Goal: Task Accomplishment & Management: Manage account settings

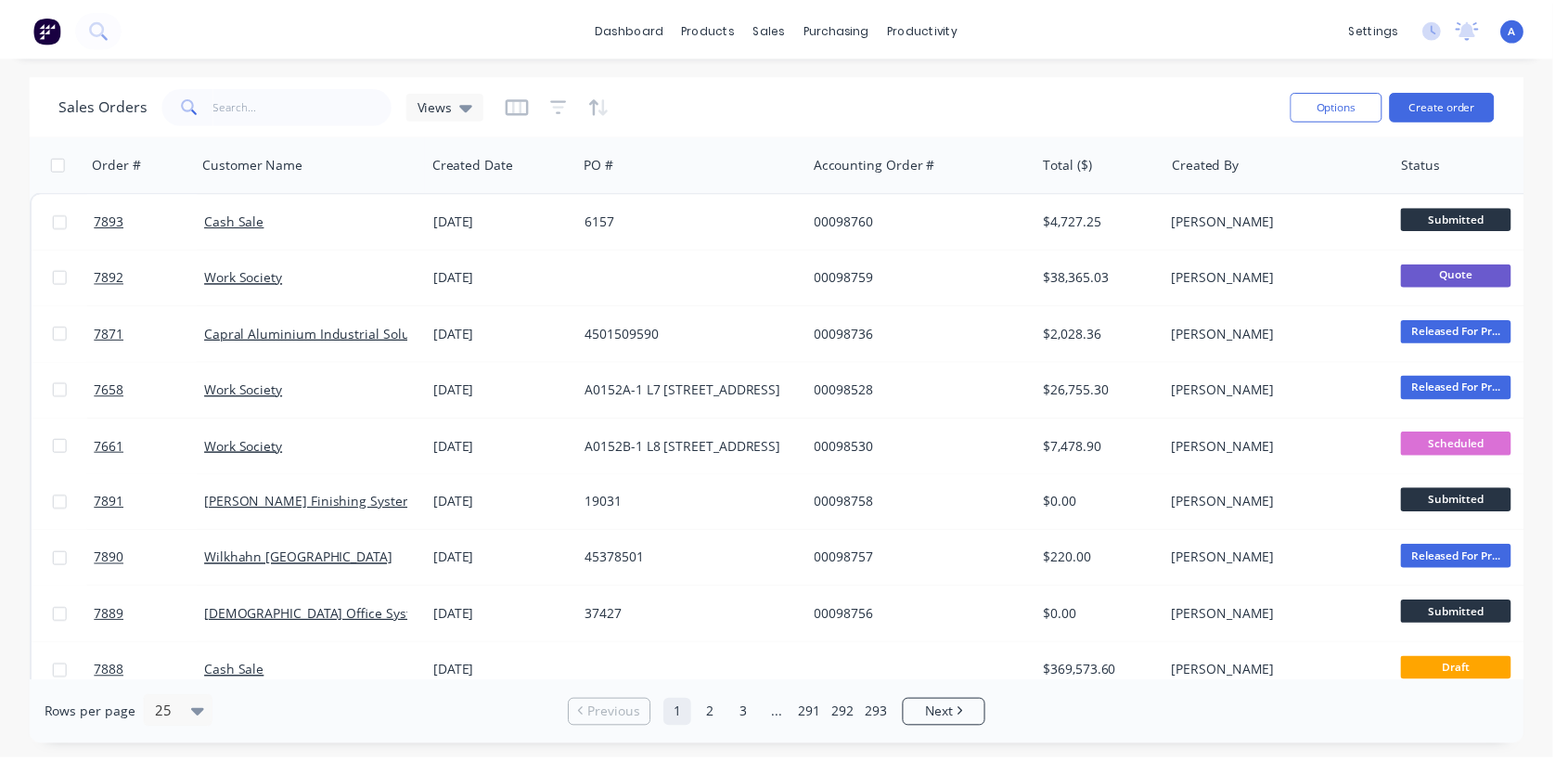
scroll to position [103, 0]
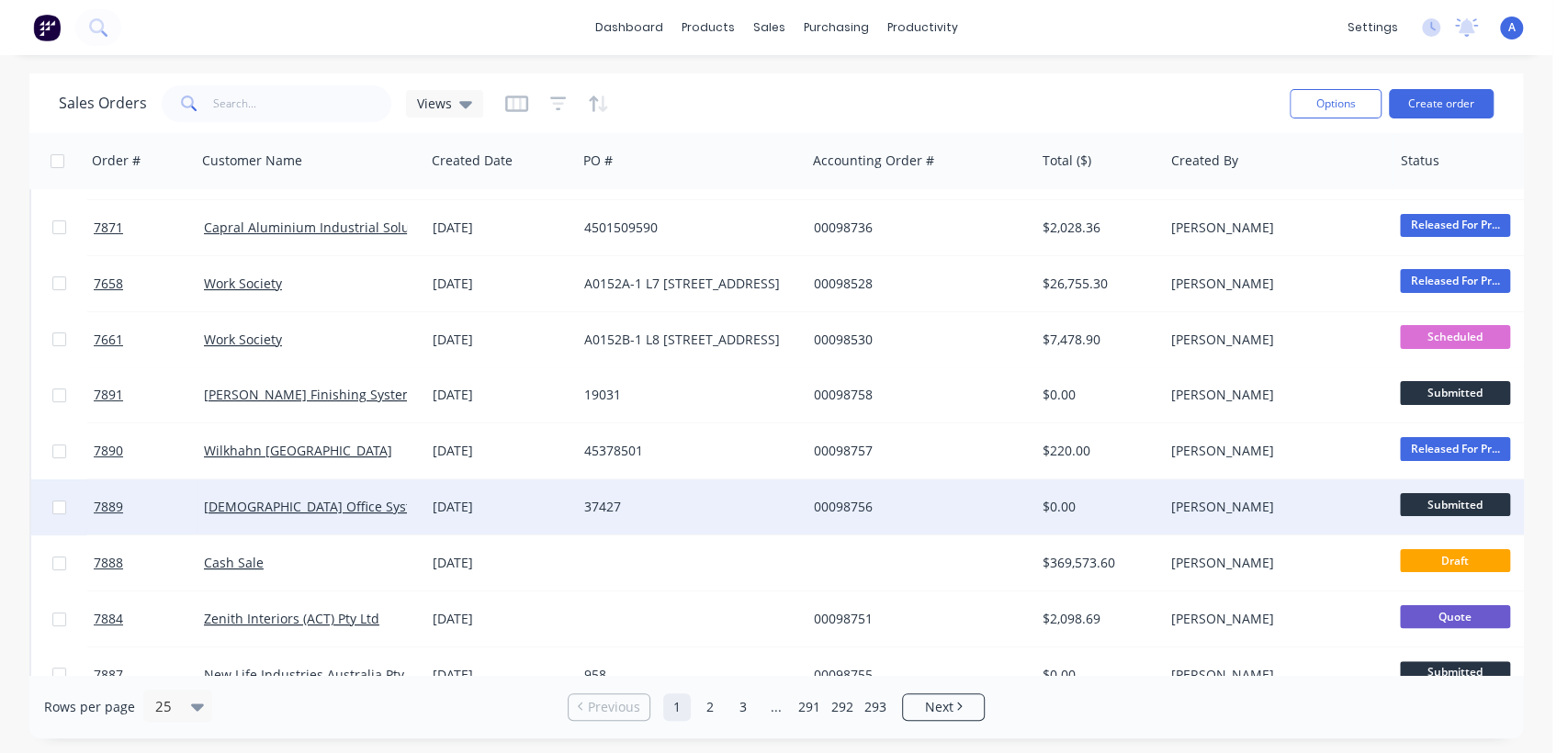
click at [594, 507] on div "37427" at bounding box center [686, 506] width 204 height 18
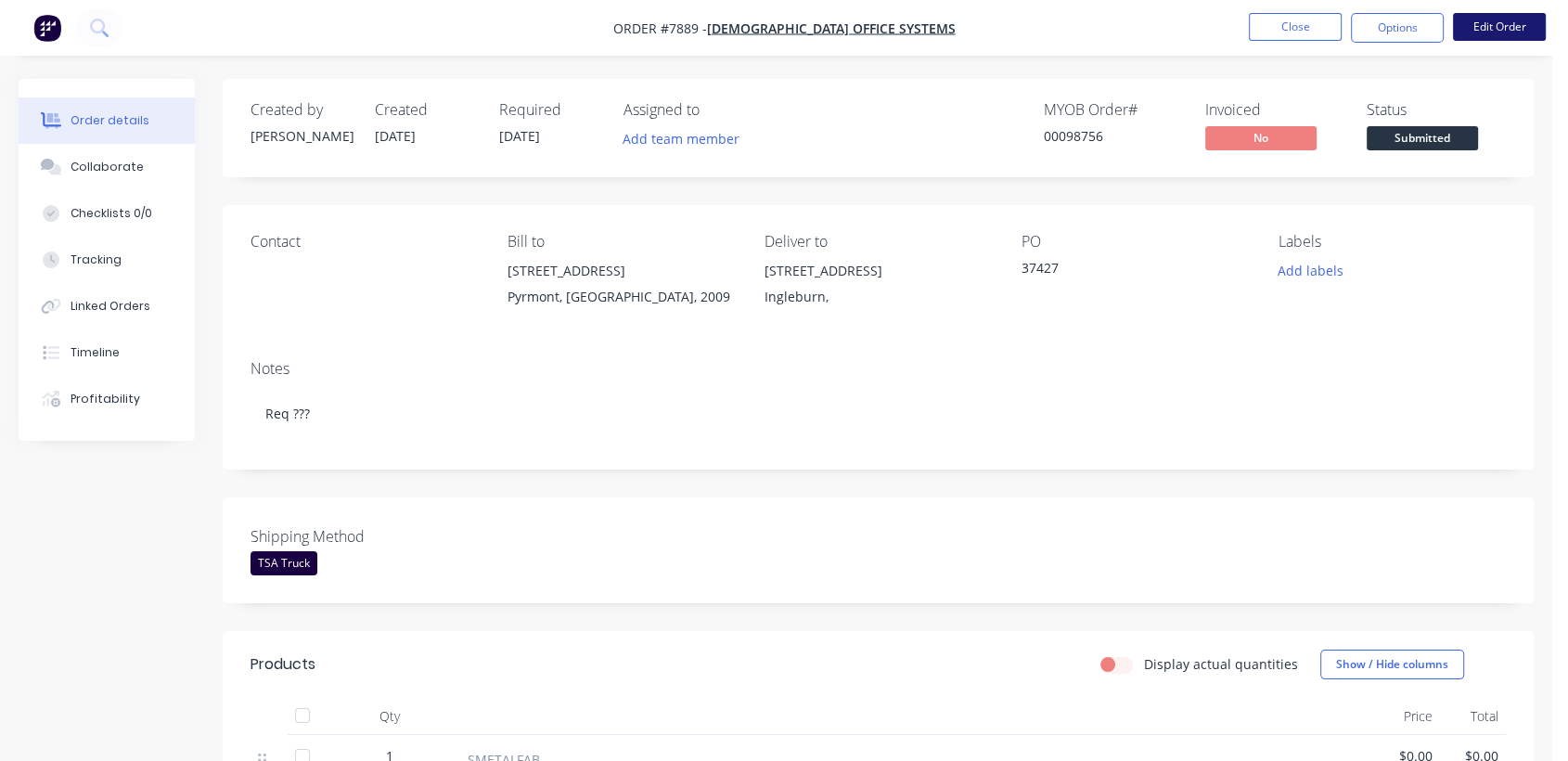
click at [1487, 26] on button "Edit Order" at bounding box center [1499, 27] width 93 height 28
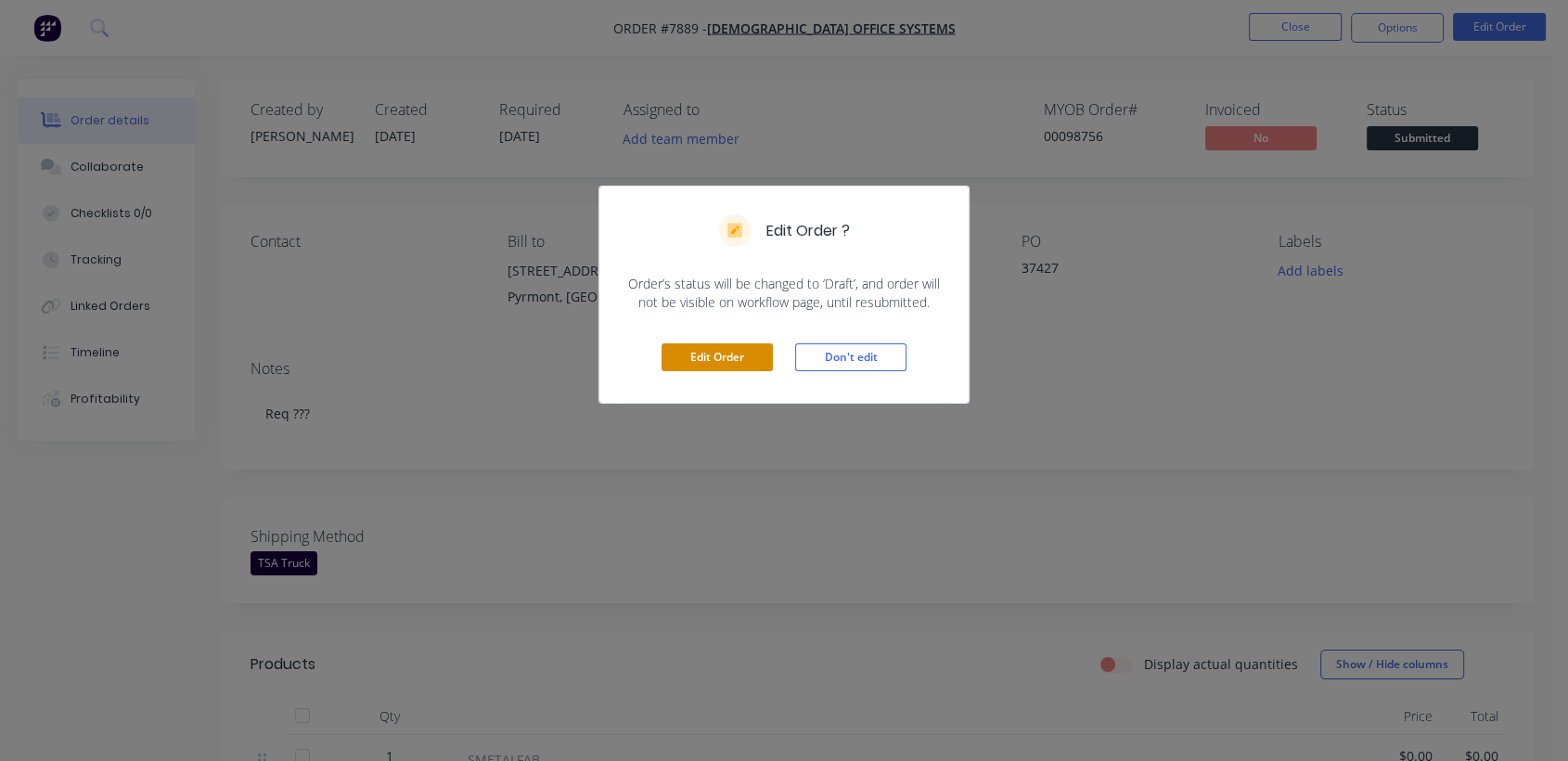
click at [723, 348] on button "Edit Order" at bounding box center [717, 357] width 111 height 28
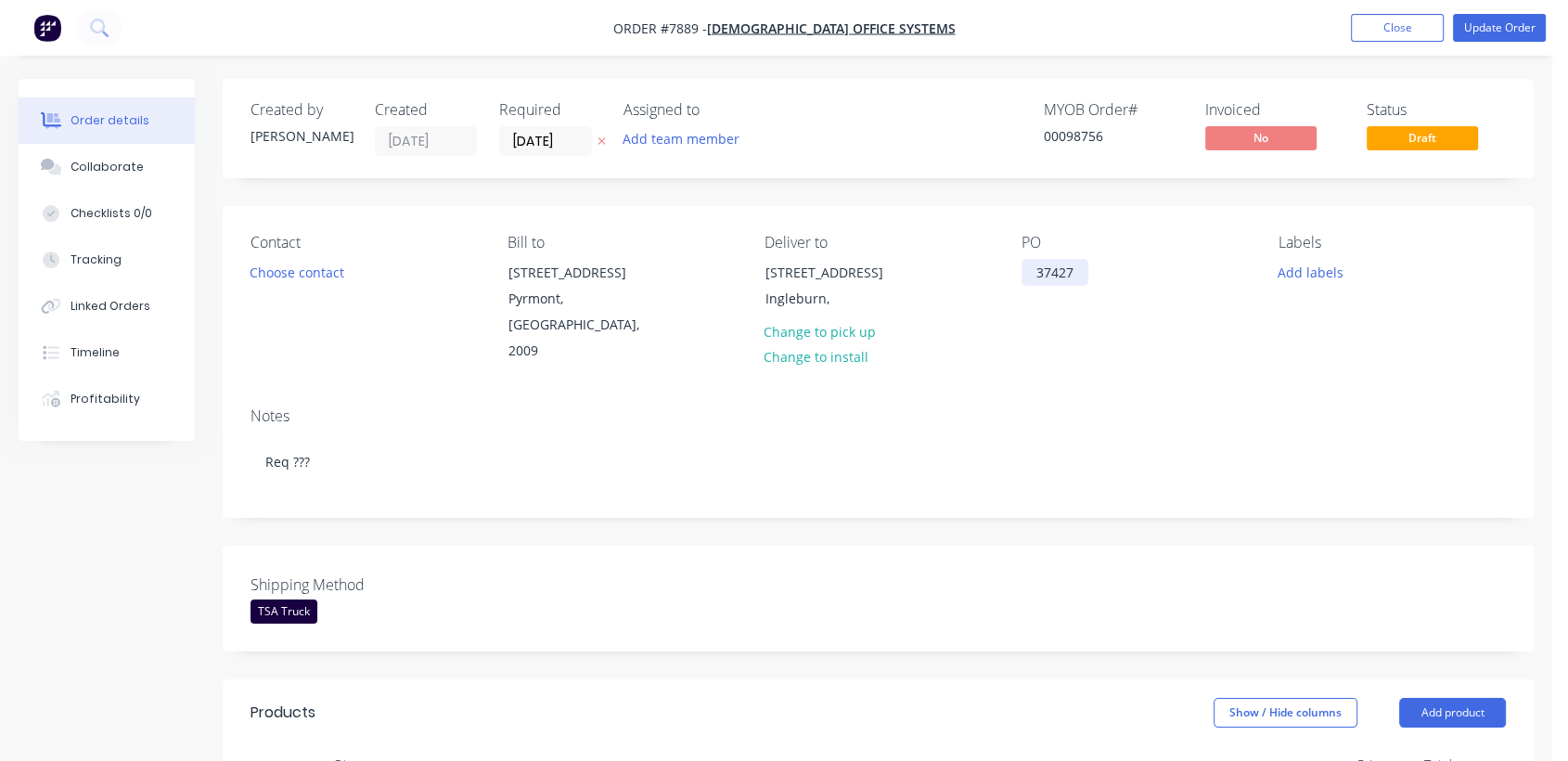
click at [1078, 262] on div "37427" at bounding box center [1055, 272] width 67 height 27
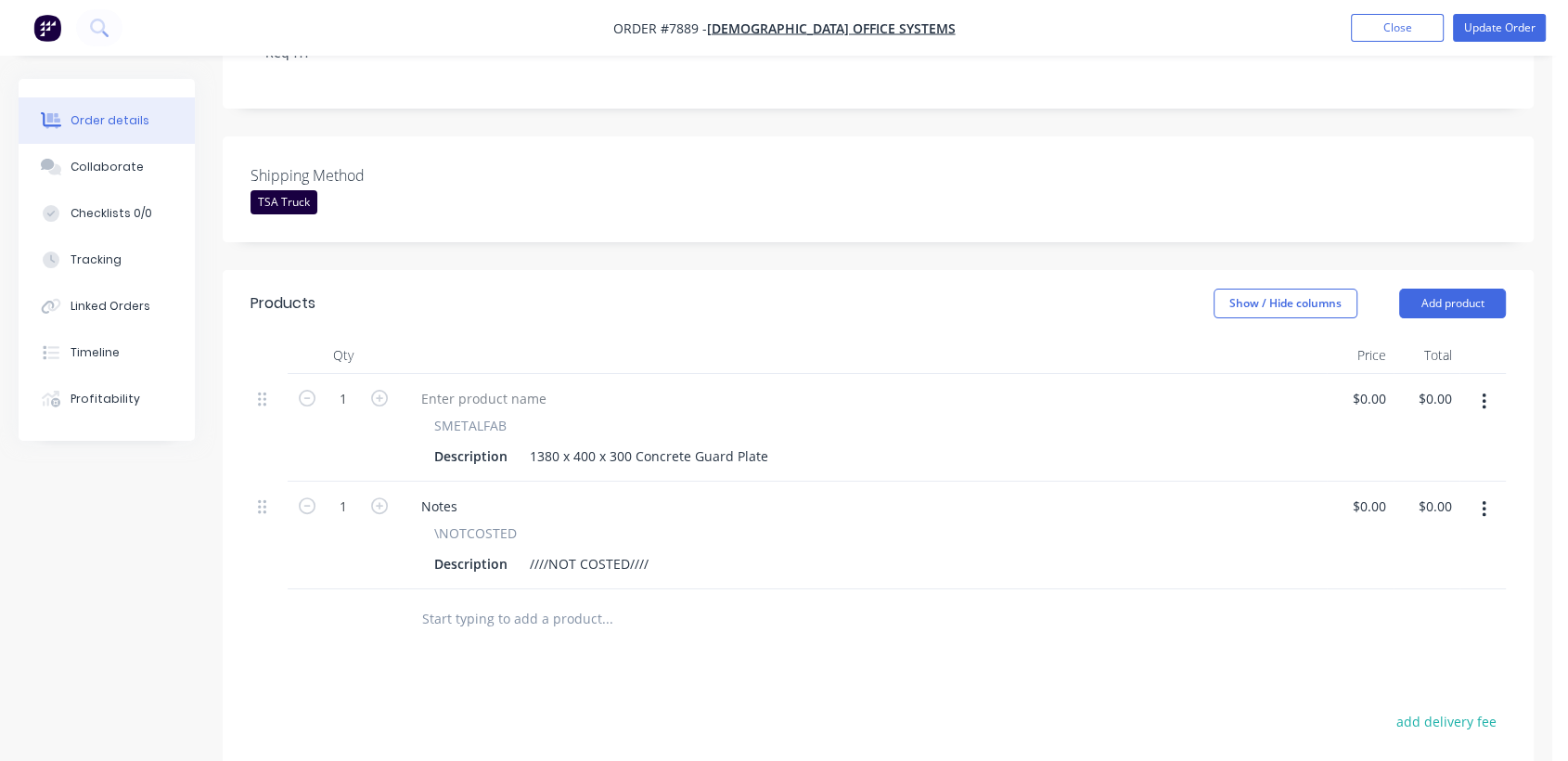
scroll to position [412, 0]
click at [542, 440] on div "1380 x 400 x 300 Concrete Guard Plate" at bounding box center [649, 453] width 253 height 27
type input "$0.00"
click at [110, 162] on div "Collaborate" at bounding box center [107, 167] width 73 height 16
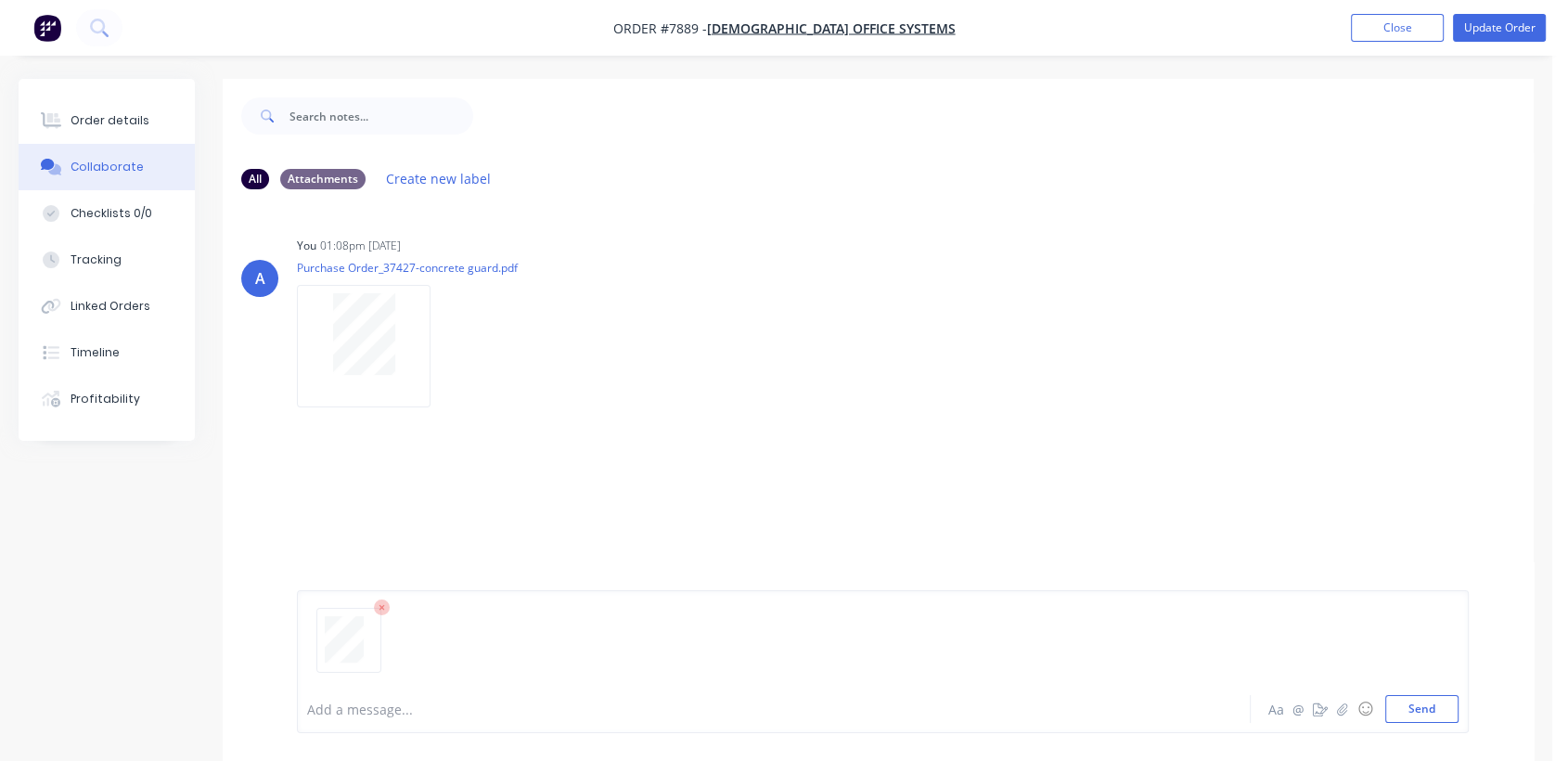
click at [377, 723] on div "Add a message... Aa @ ☺ Send" at bounding box center [883, 661] width 1172 height 143
click at [367, 713] on div at bounding box center [739, 709] width 864 height 19
click at [1418, 703] on button "Send" at bounding box center [1422, 708] width 73 height 28
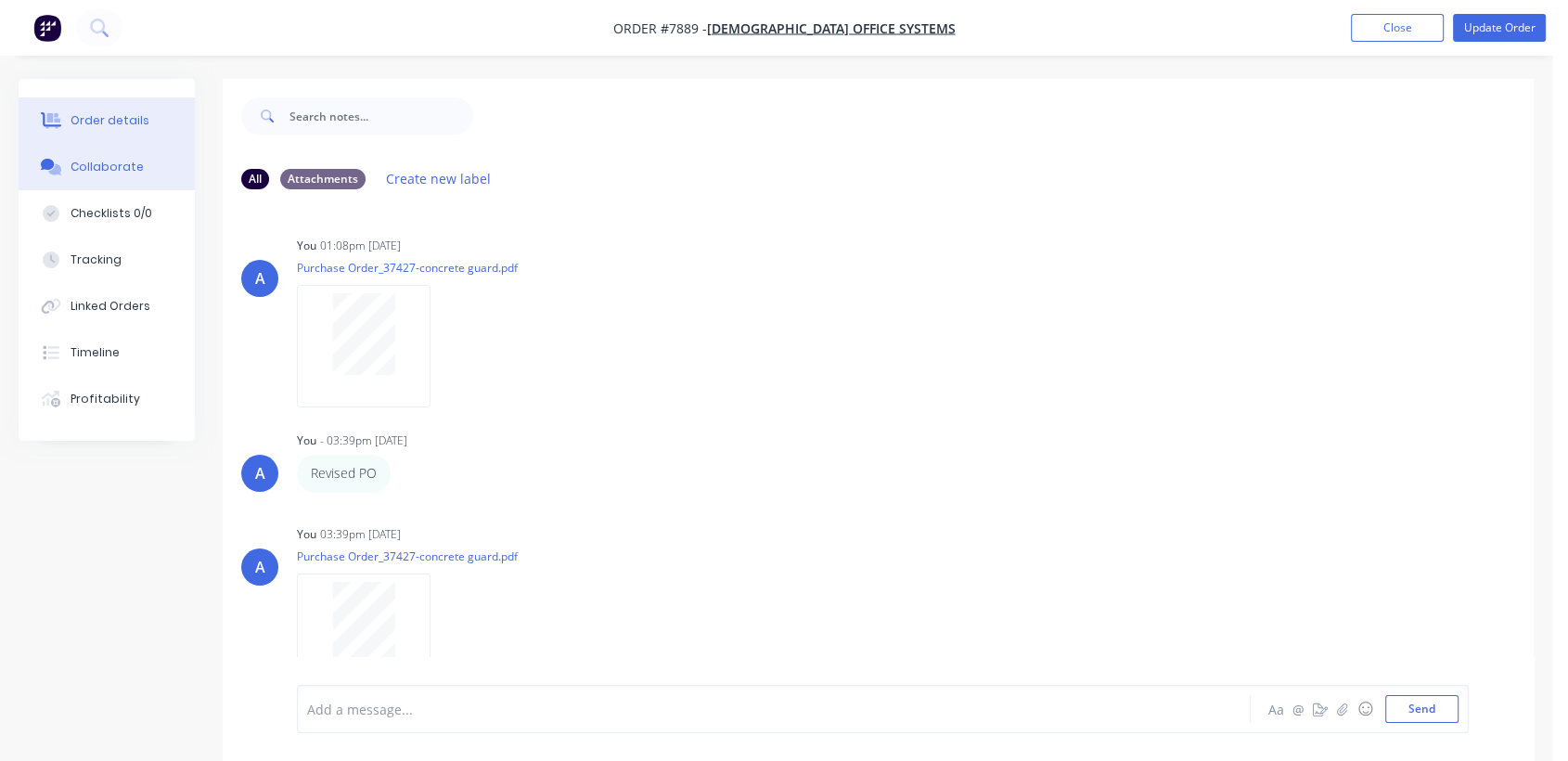
click at [106, 123] on div "Order details" at bounding box center [110, 120] width 79 height 16
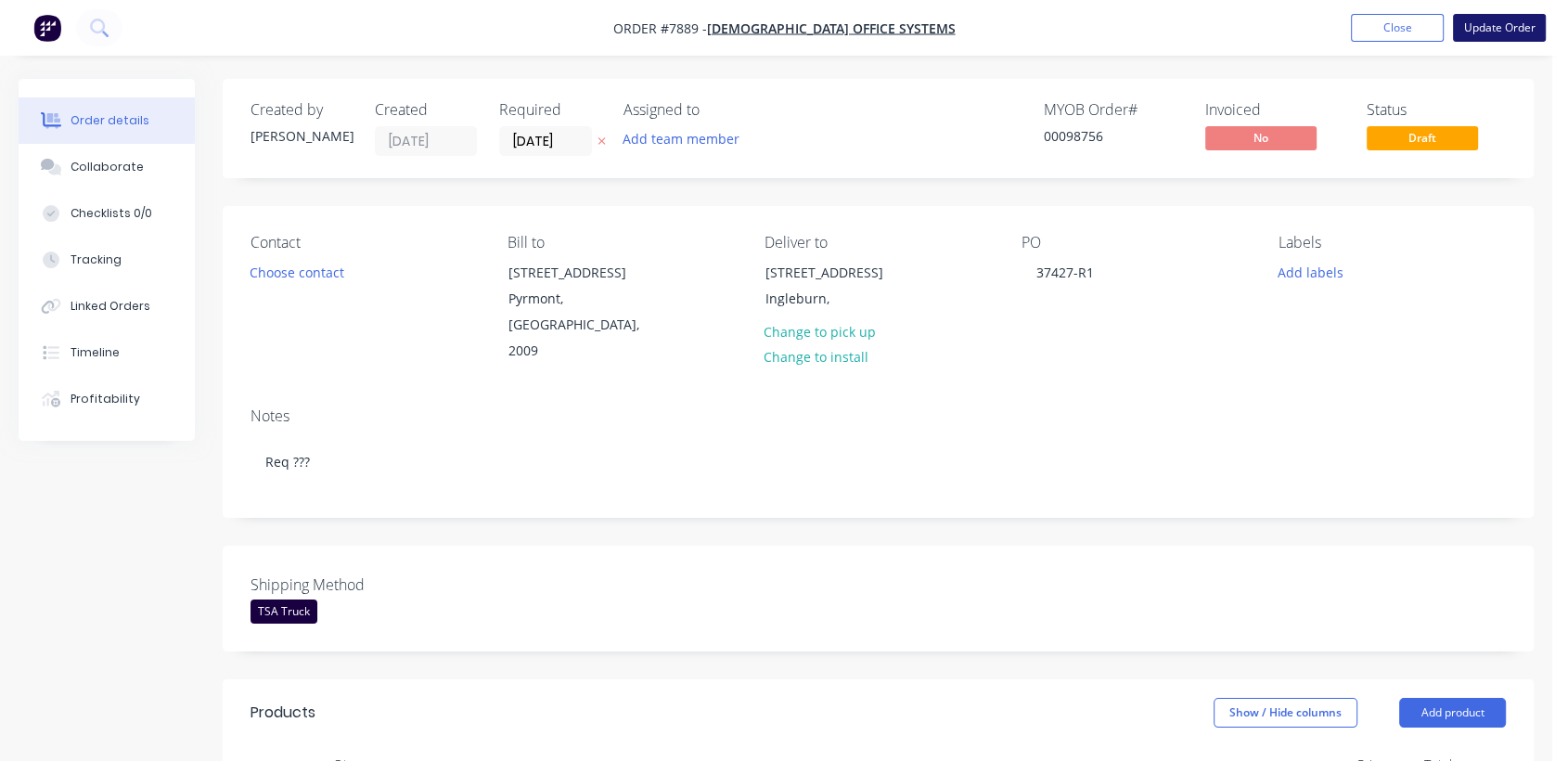
click at [1513, 21] on button "Update Order" at bounding box center [1499, 28] width 93 height 28
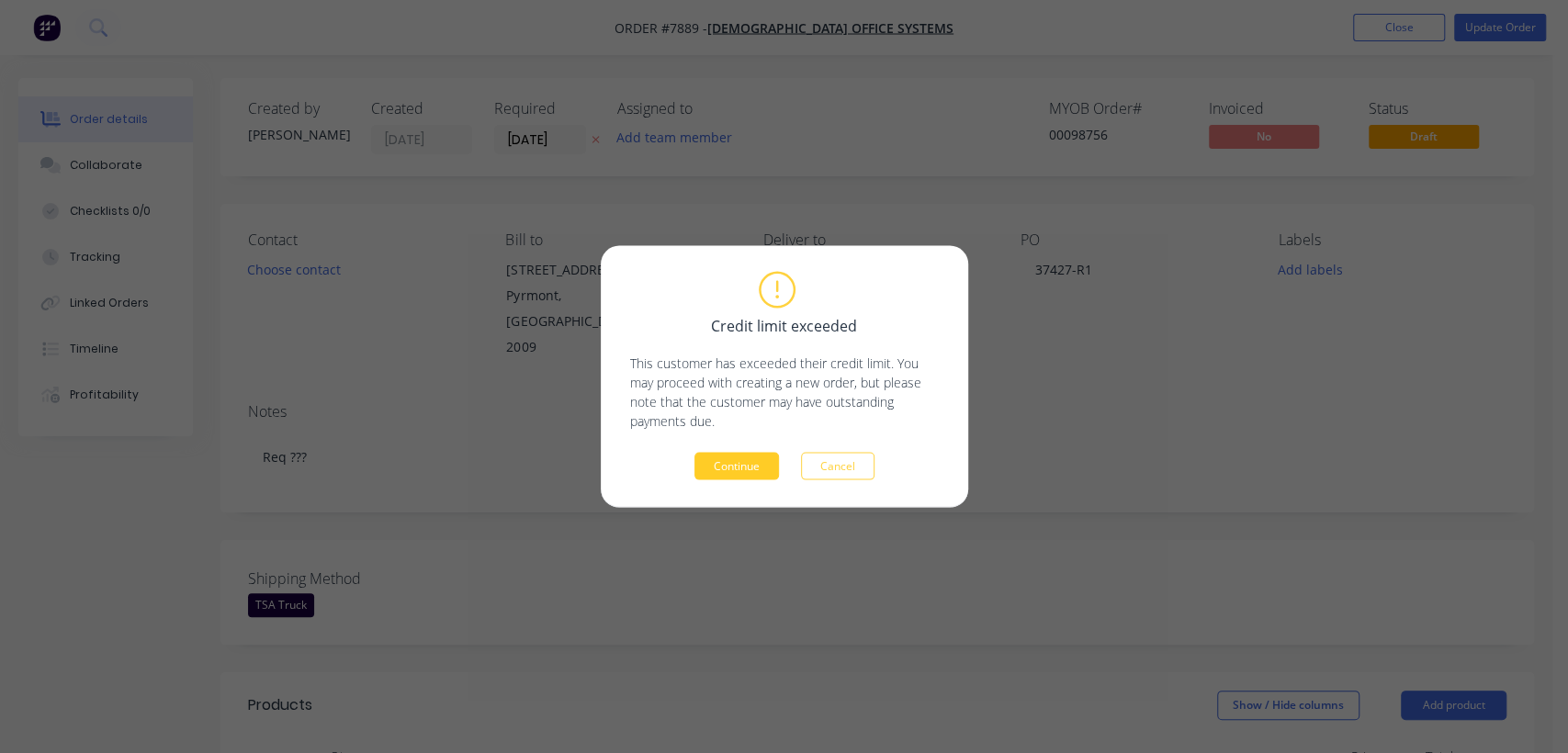
click at [753, 466] on button "Continue" at bounding box center [736, 466] width 84 height 28
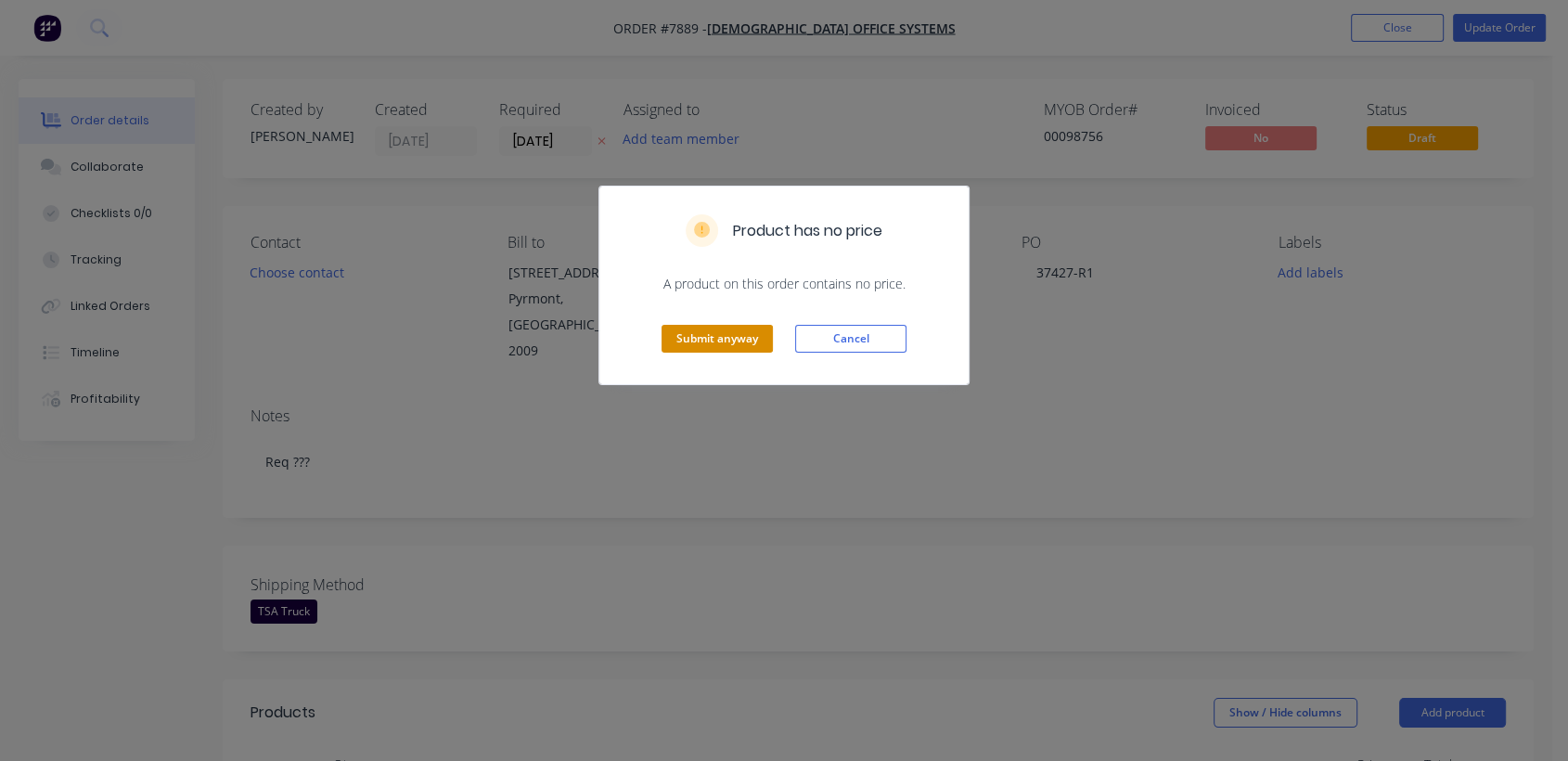
click at [727, 345] on button "Submit anyway" at bounding box center [717, 338] width 111 height 28
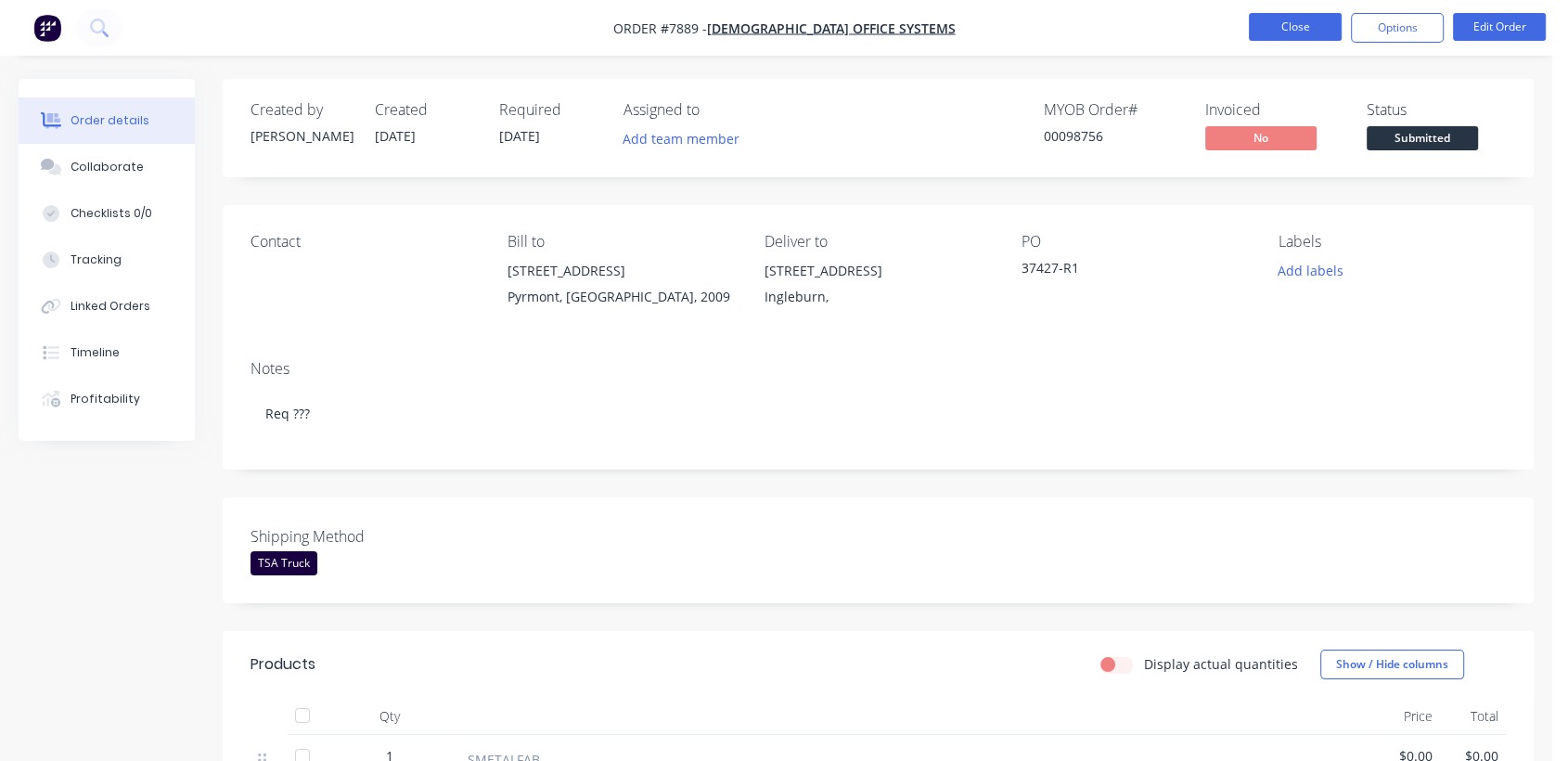
click at [1299, 31] on button "Close" at bounding box center [1295, 27] width 93 height 28
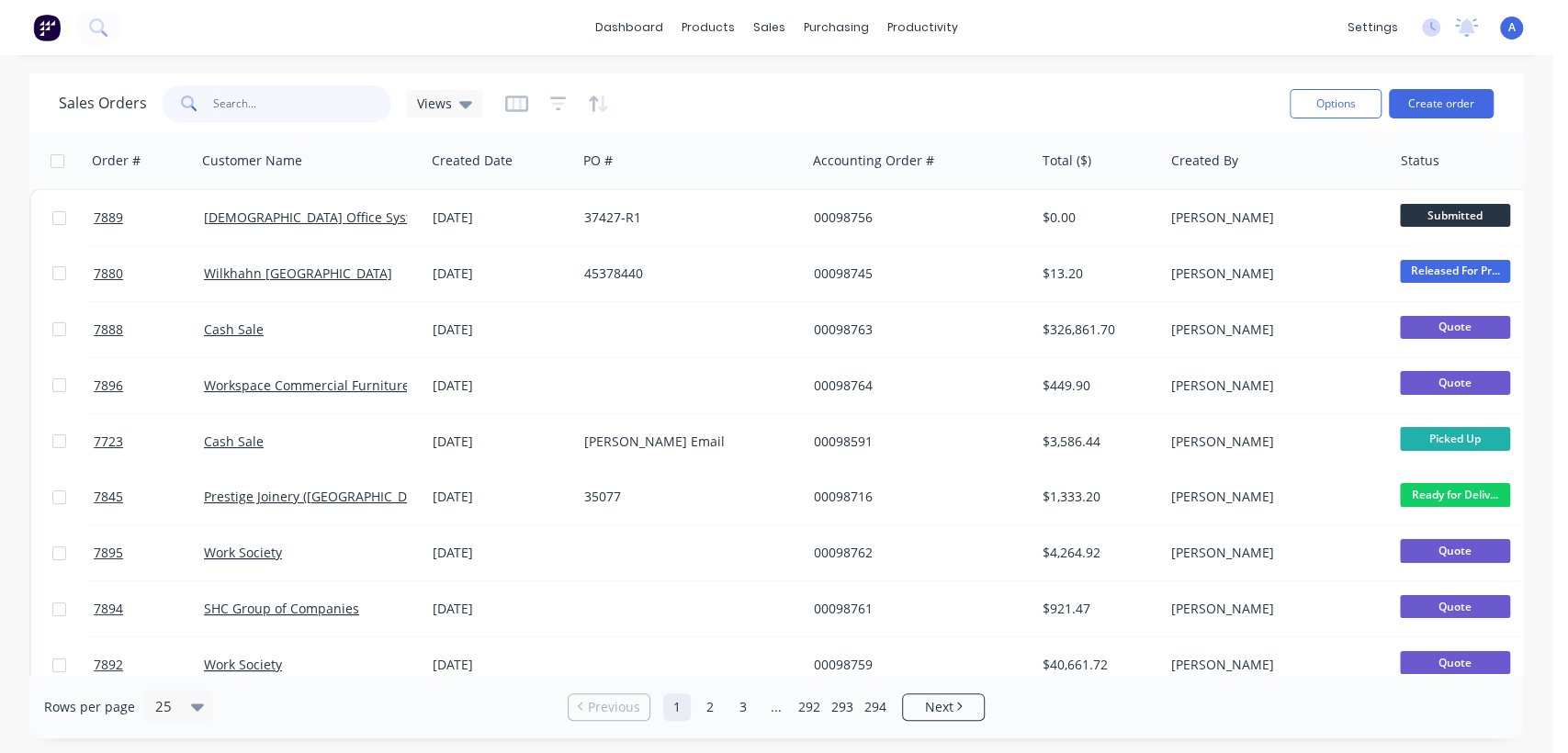
click at [268, 119] on input "text" at bounding box center [303, 103] width 179 height 37
type input "710232"
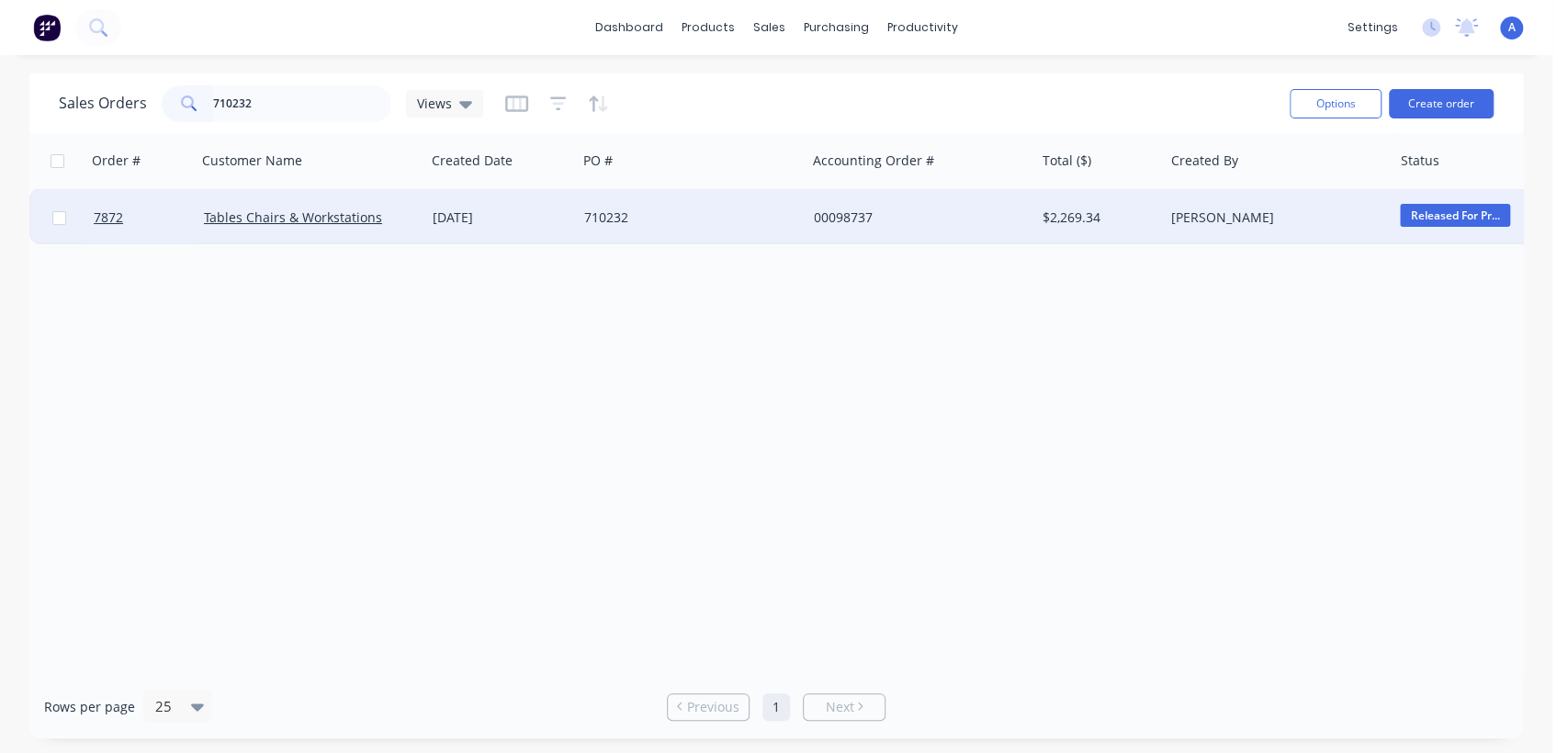
click at [628, 207] on div "710232" at bounding box center [691, 217] width 229 height 55
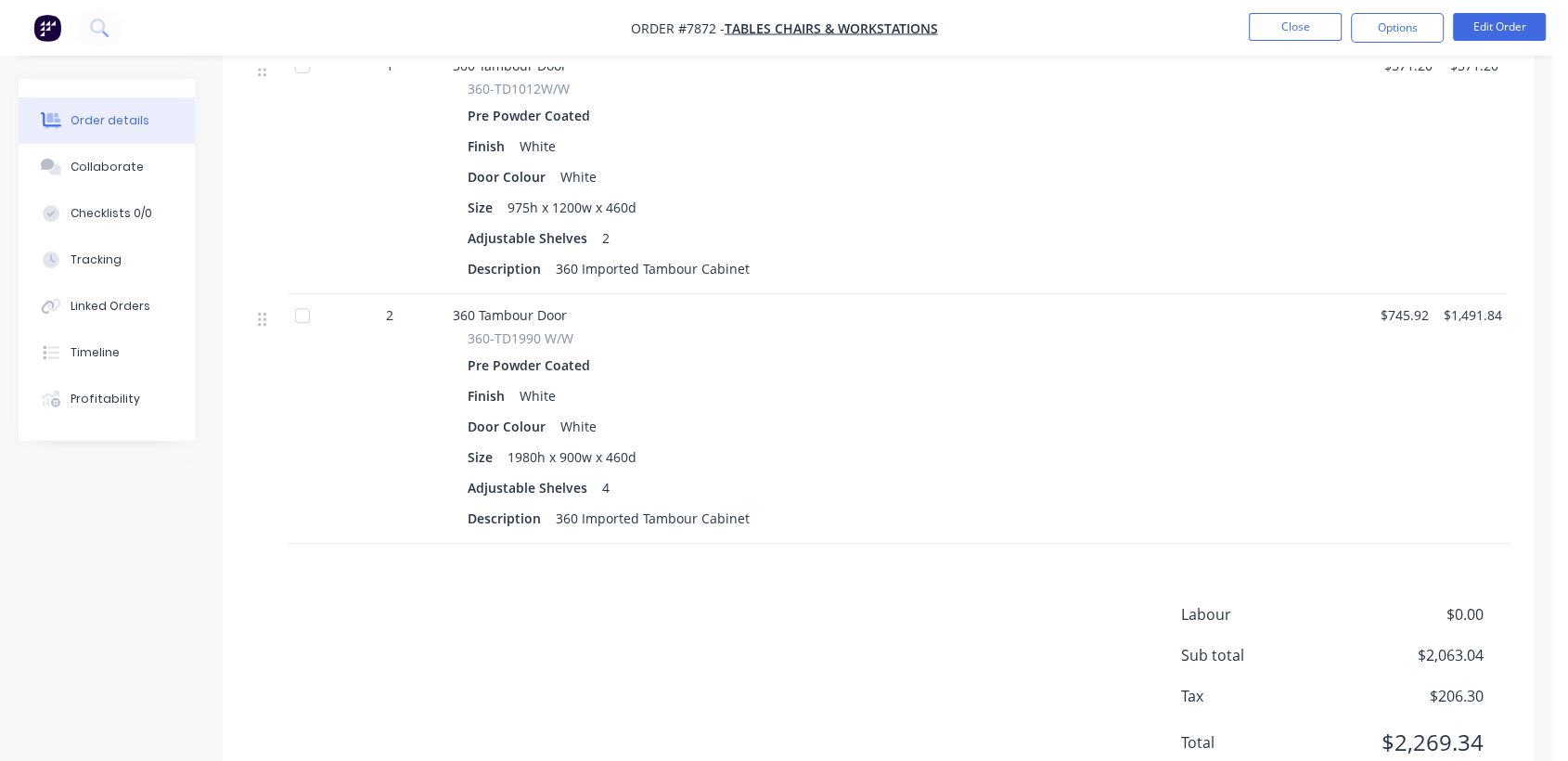
scroll to position [764, 0]
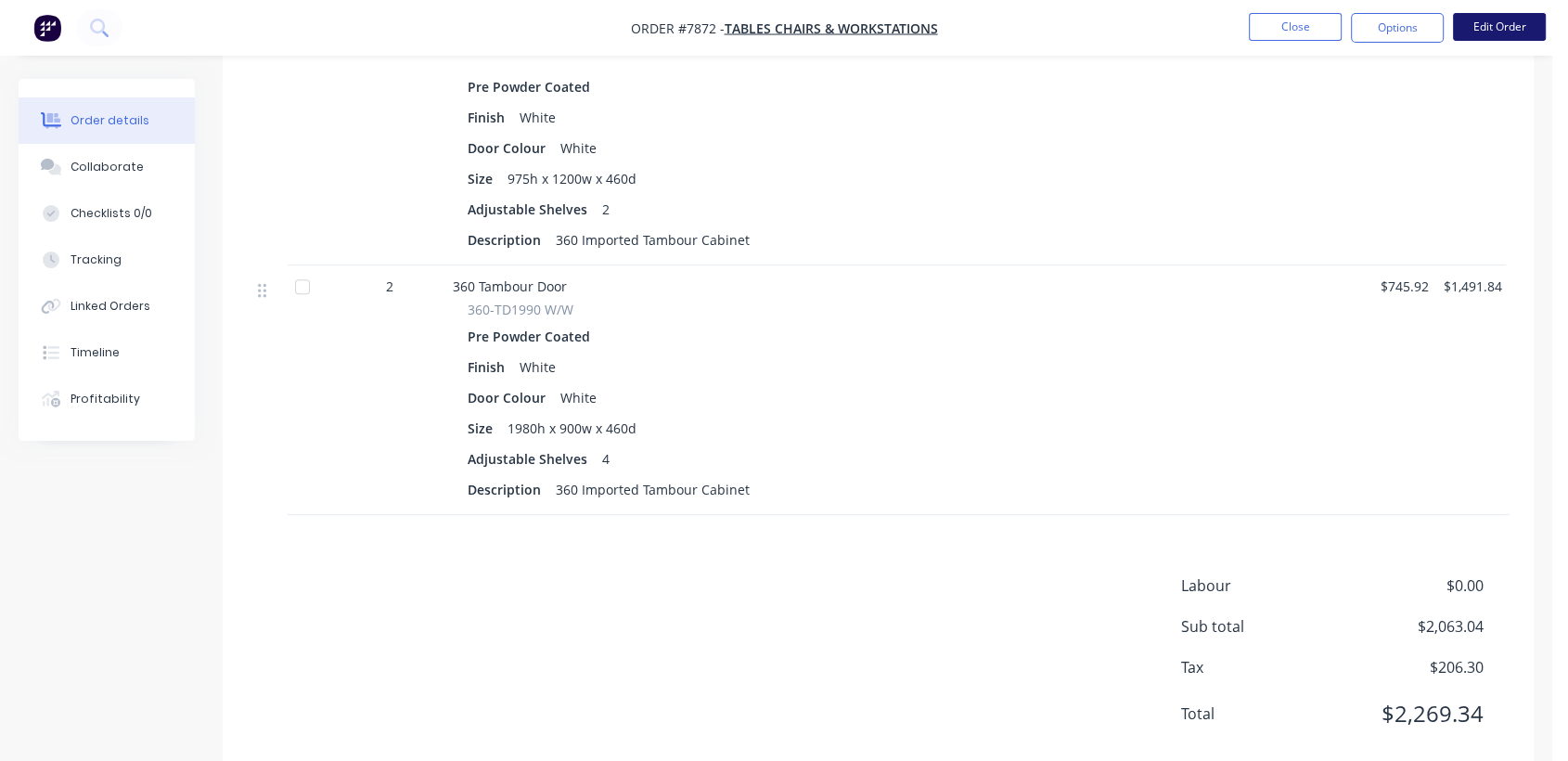
click at [1500, 24] on button "Edit Order" at bounding box center [1499, 27] width 93 height 28
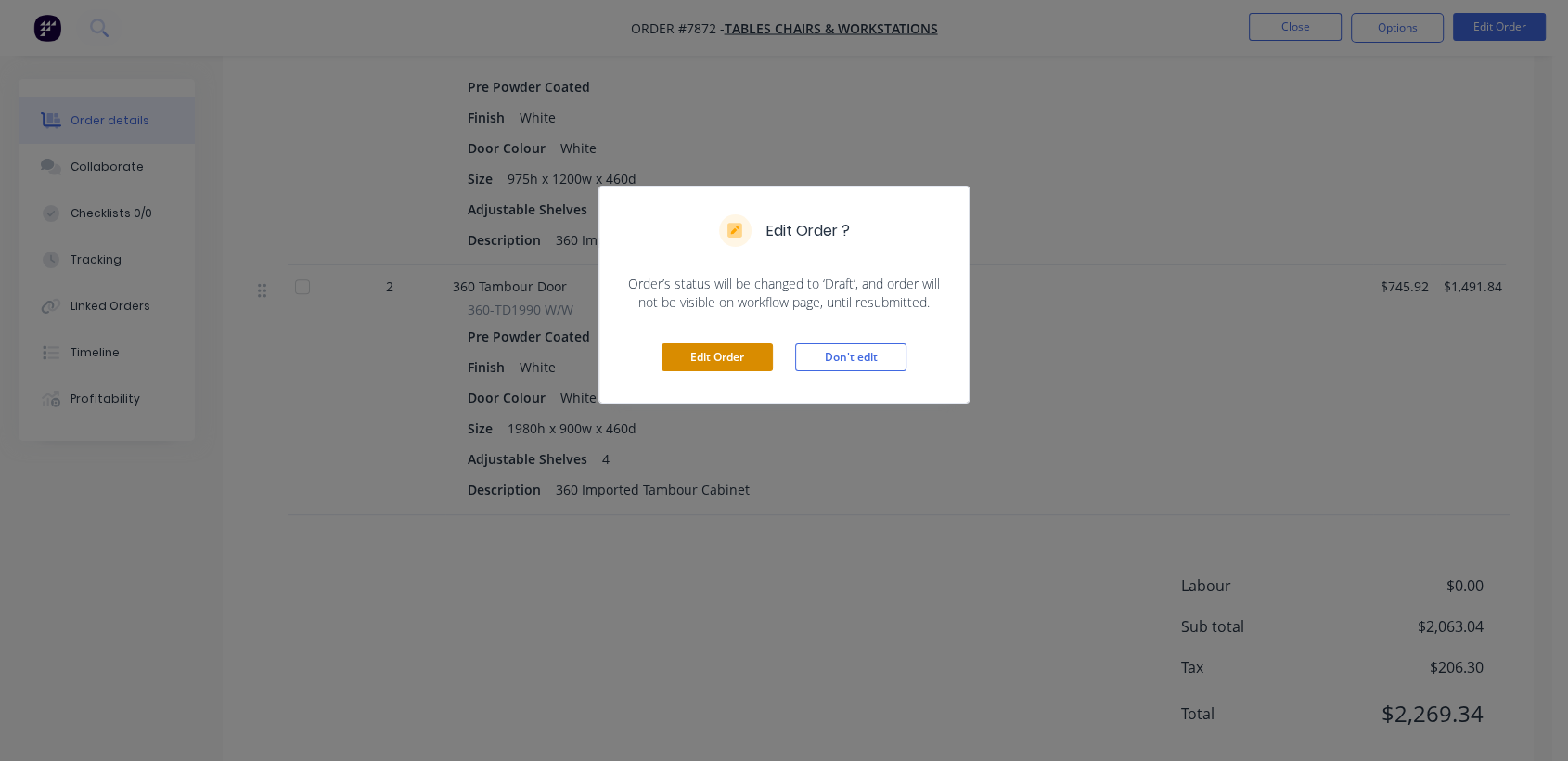
click at [698, 356] on button "Edit Order" at bounding box center [717, 357] width 111 height 28
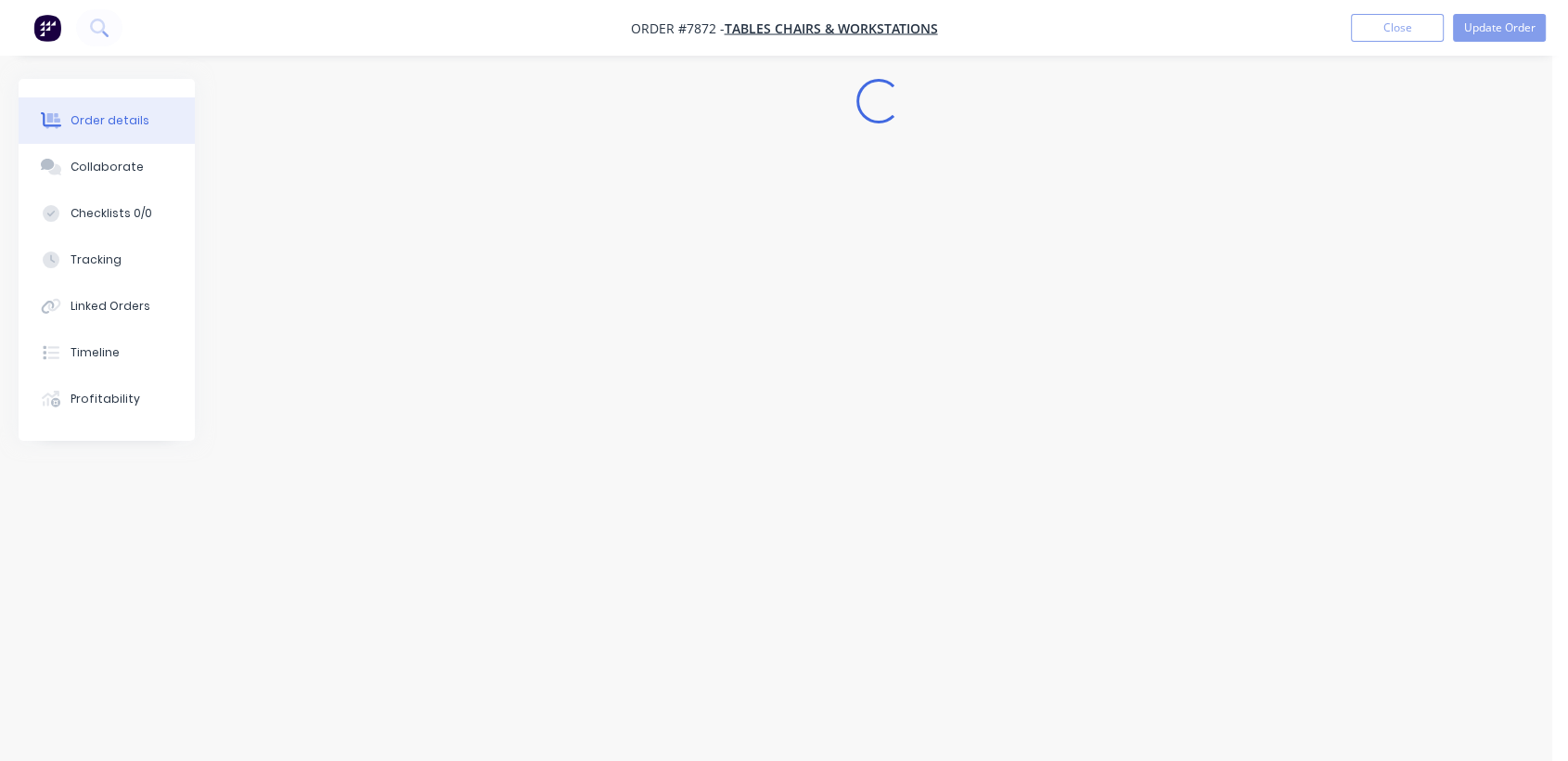
scroll to position [0, 0]
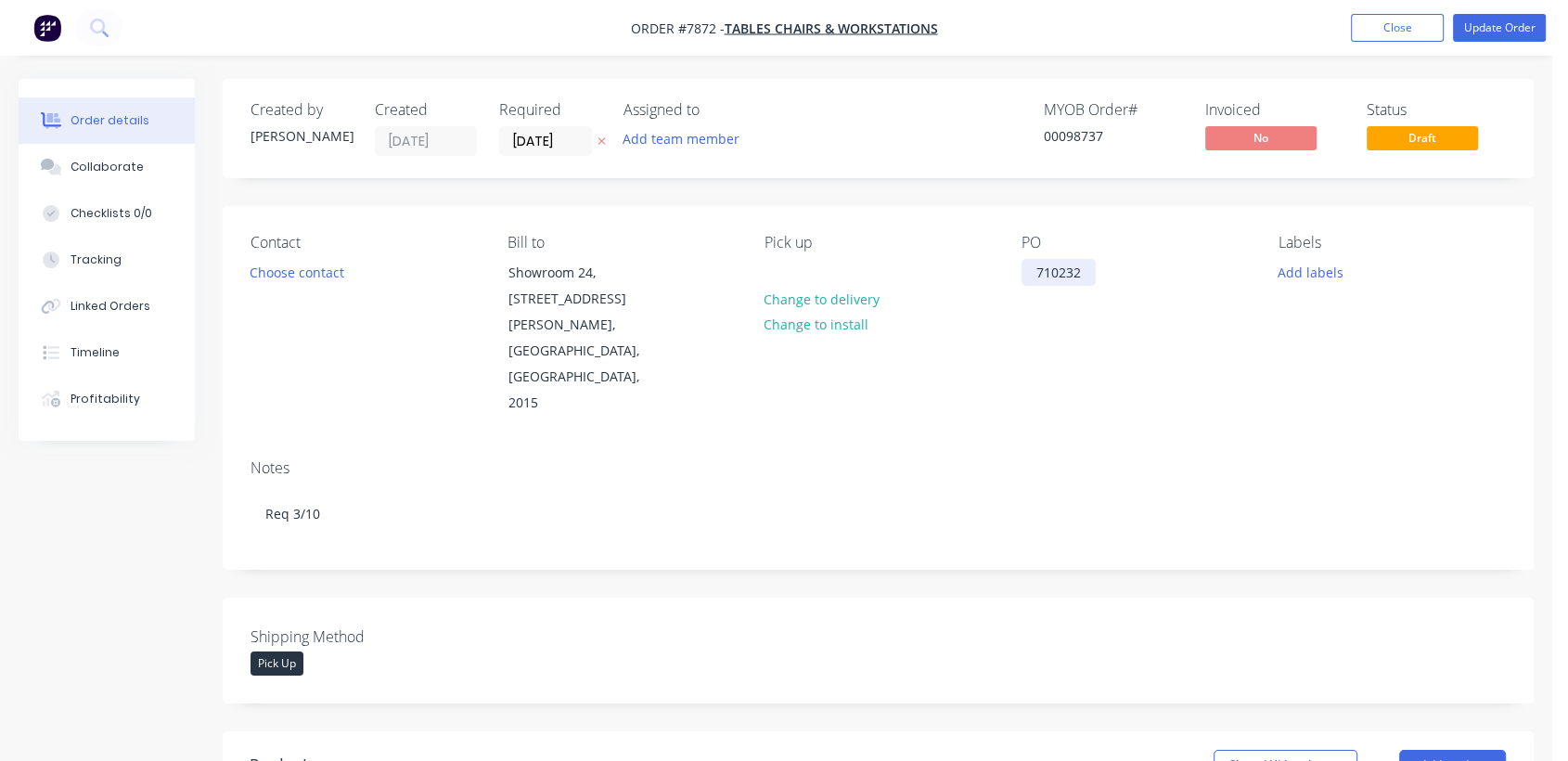
click at [1090, 264] on div "710232" at bounding box center [1058, 272] width 74 height 27
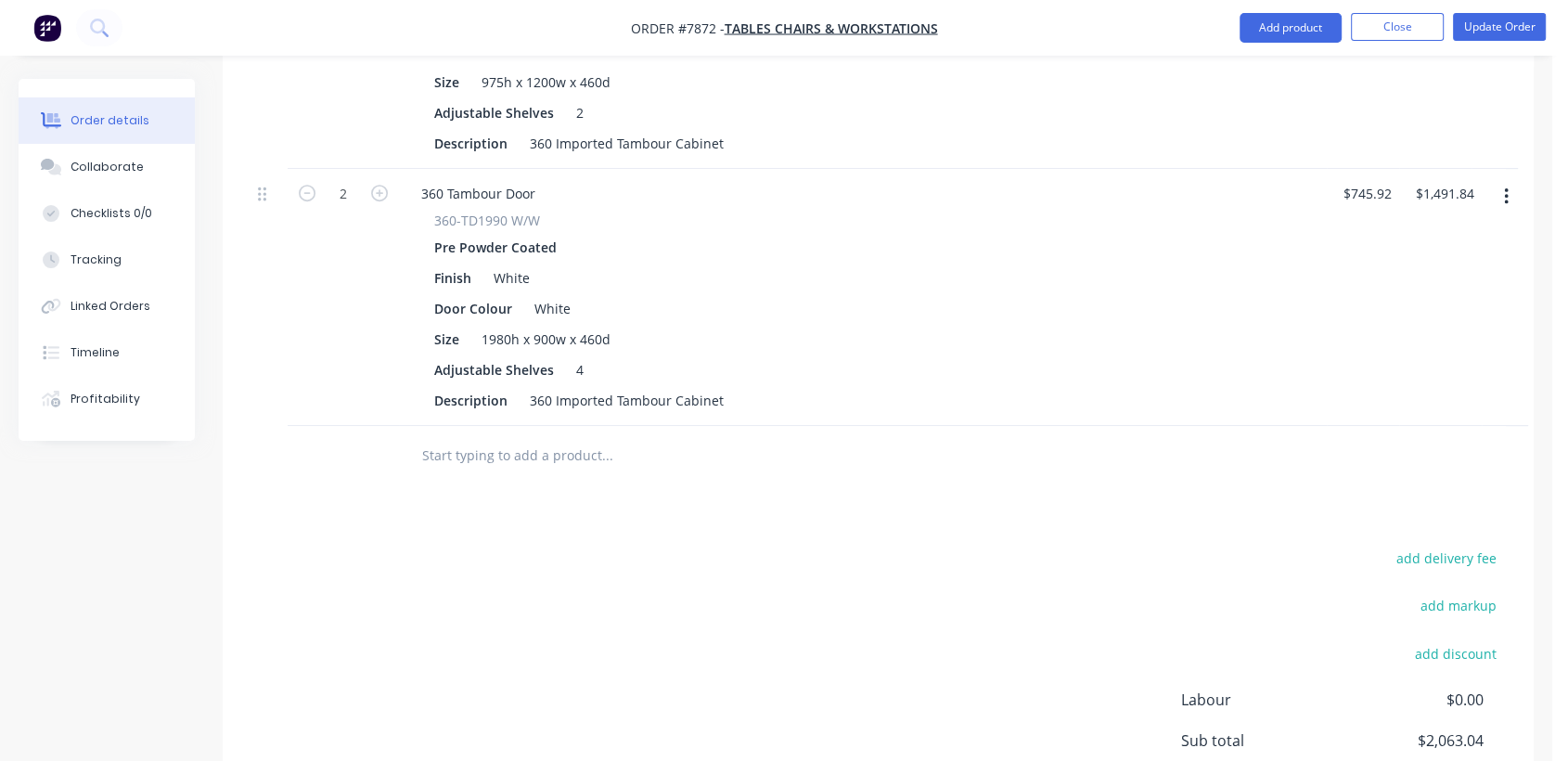
scroll to position [928, 0]
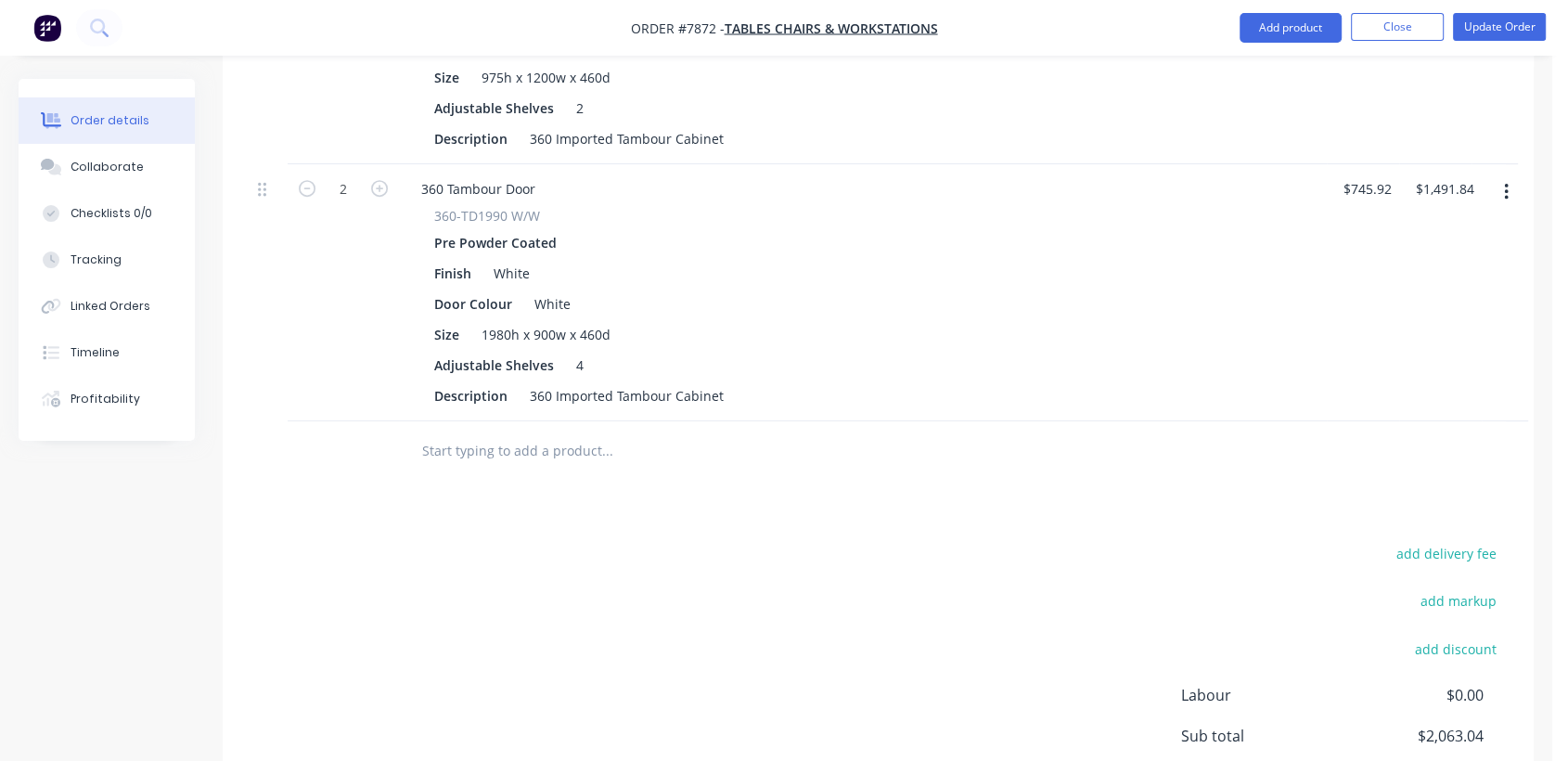
click at [519, 432] on input "text" at bounding box center [607, 450] width 371 height 37
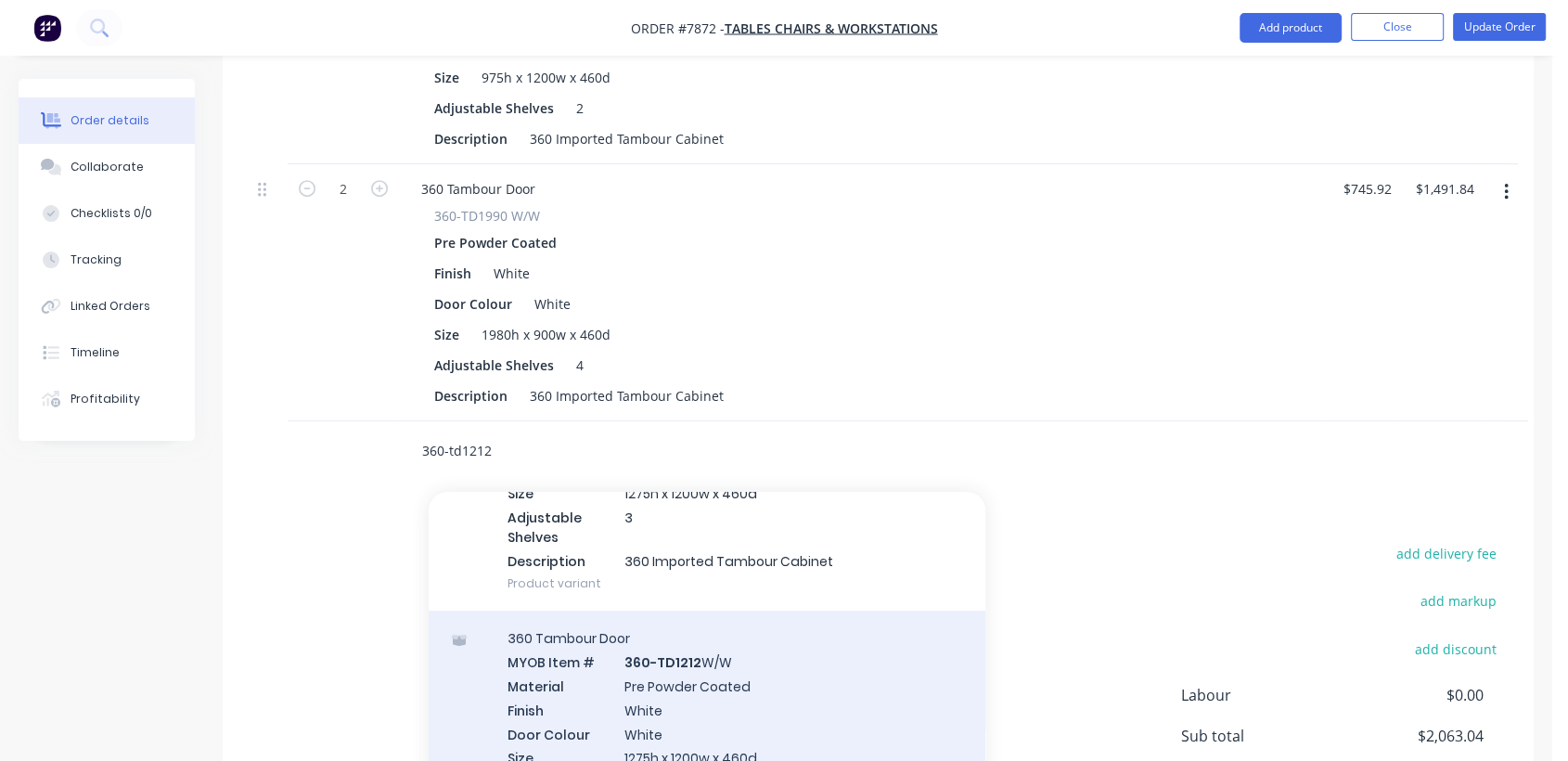
scroll to position [515, 0]
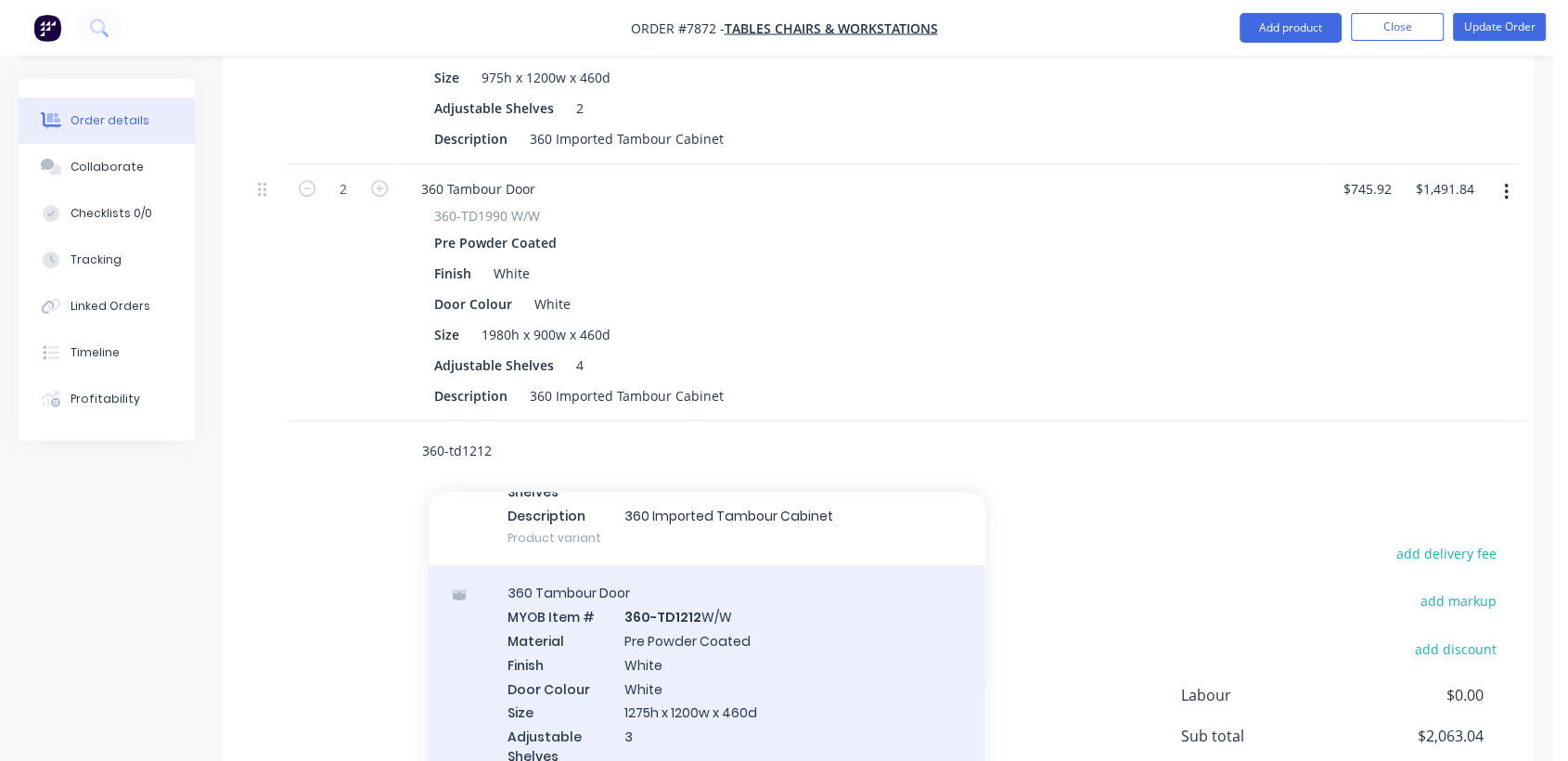
type input "360-td1212"
click at [729, 626] on div "360 Tambour Door MYOB Item # 360-TD1212 W/W Material Pre Powder Coated Finish W…" at bounding box center [706, 698] width 557 height 265
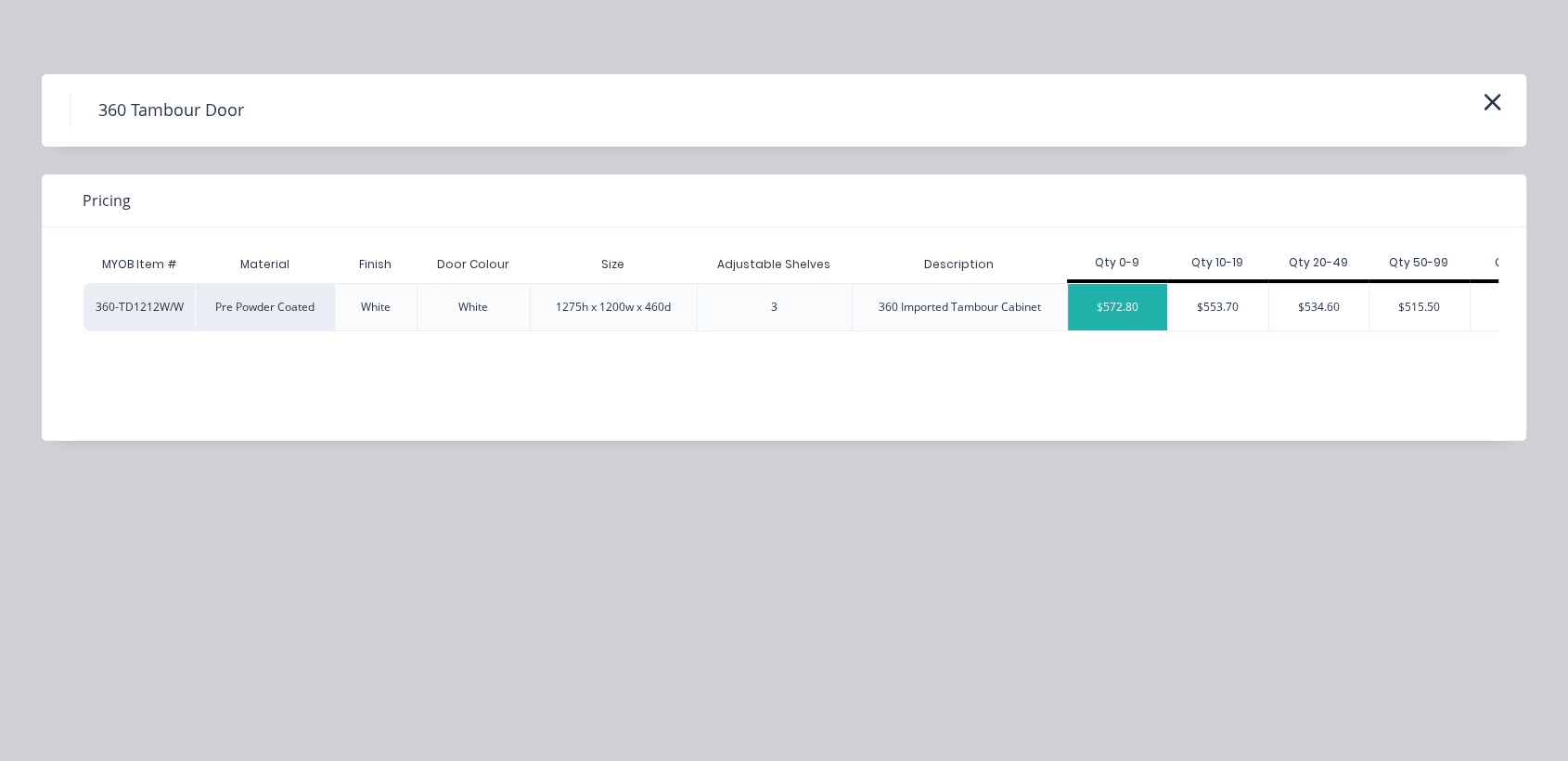
click at [1112, 297] on div "$572.80" at bounding box center [1118, 307] width 101 height 46
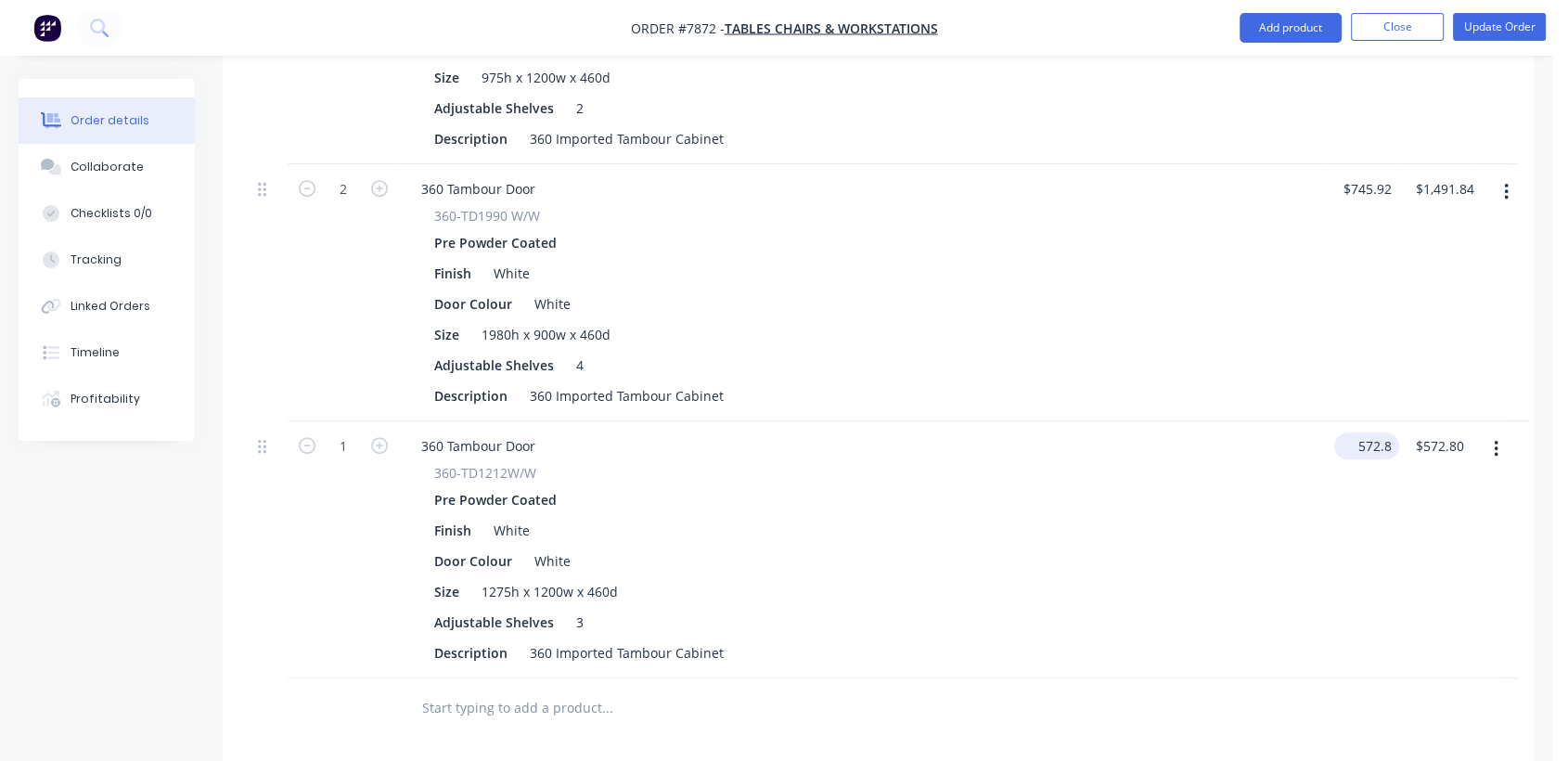
click at [1365, 432] on input "572.8" at bounding box center [1371, 446] width 58 height 27
type input "641.54"
type input "572.80"
type input "$641.54"
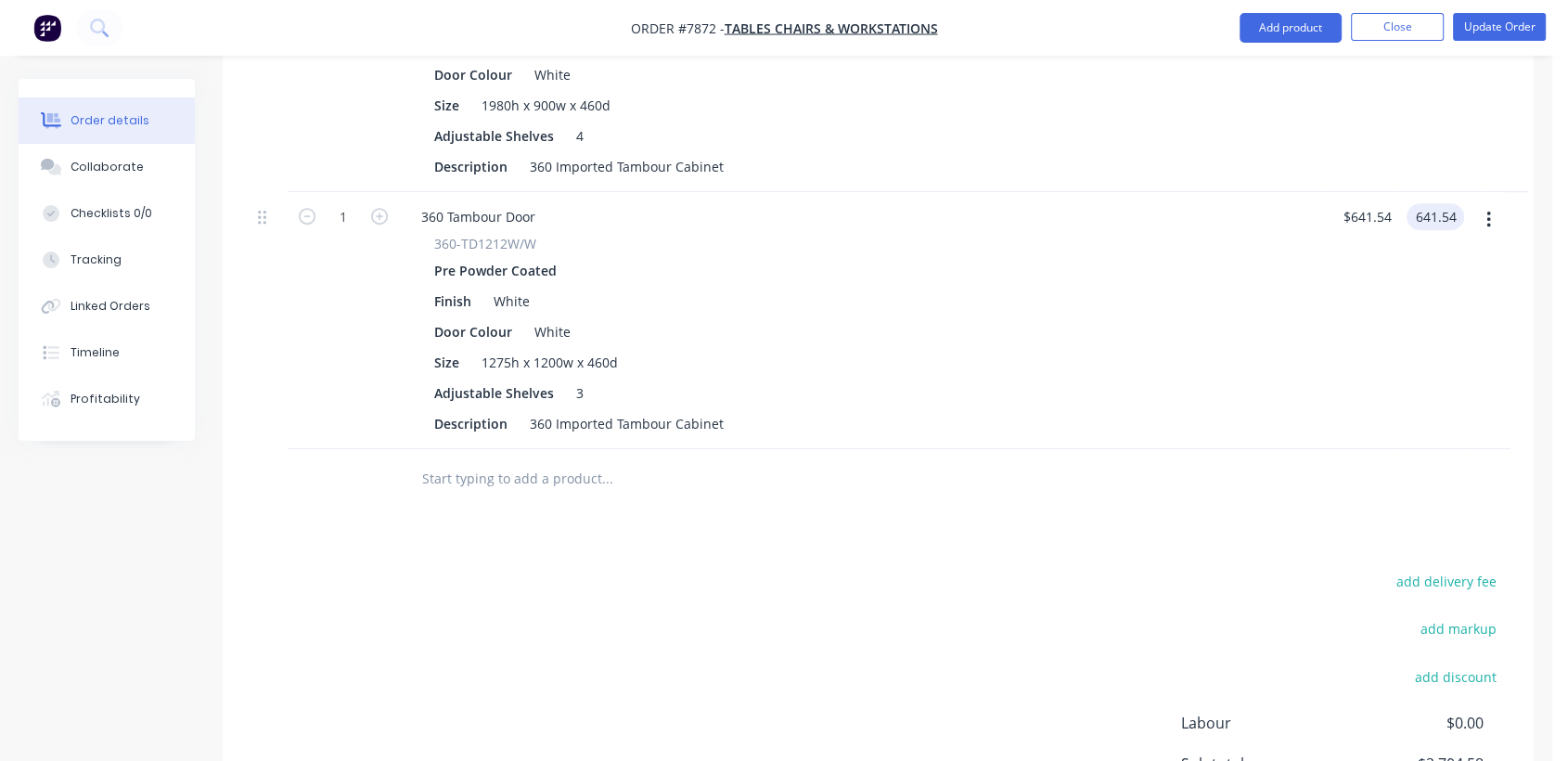
scroll to position [1031, 0]
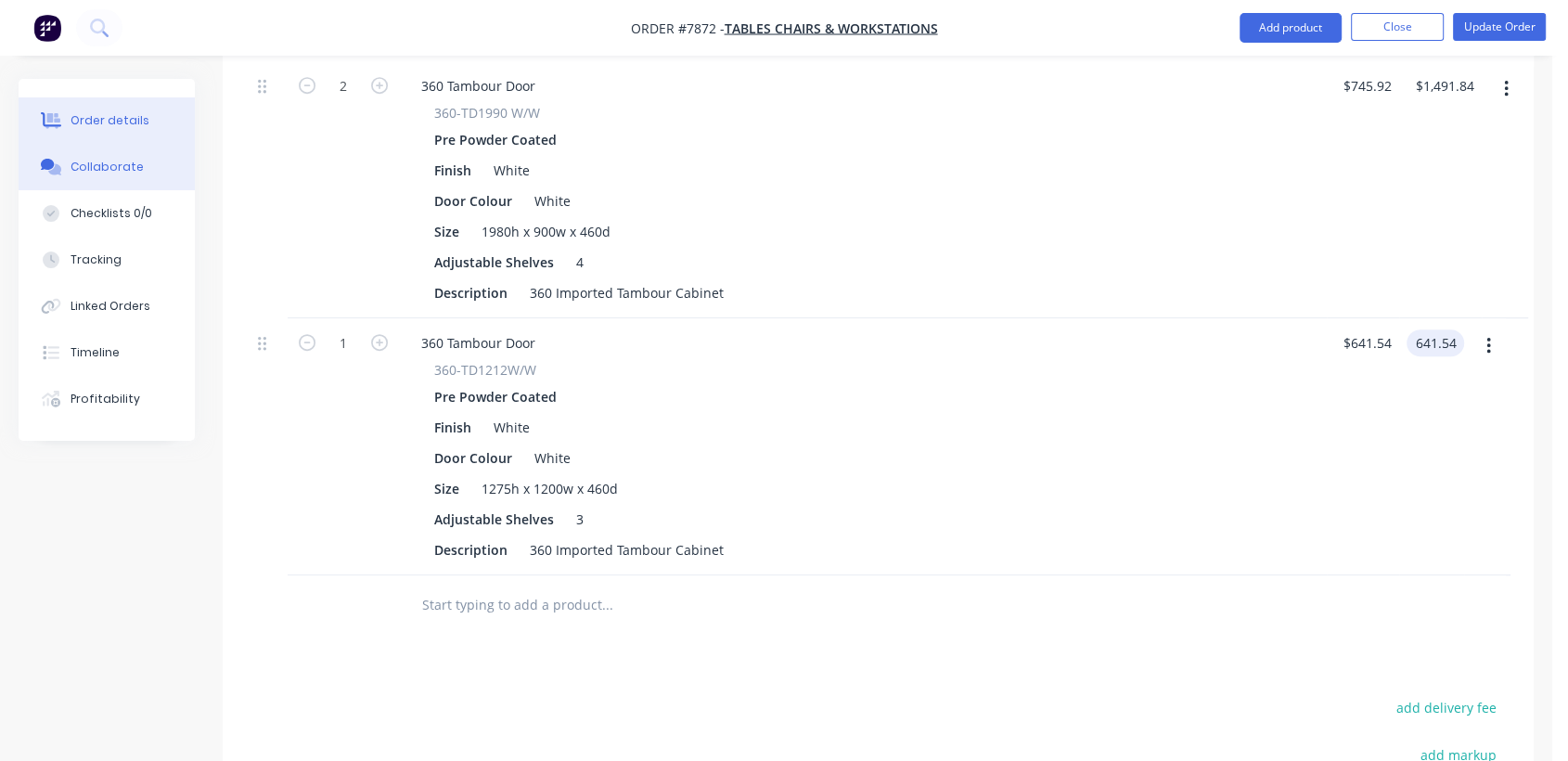
type input "$641.54"
click at [127, 166] on div "Collaborate" at bounding box center [107, 167] width 73 height 16
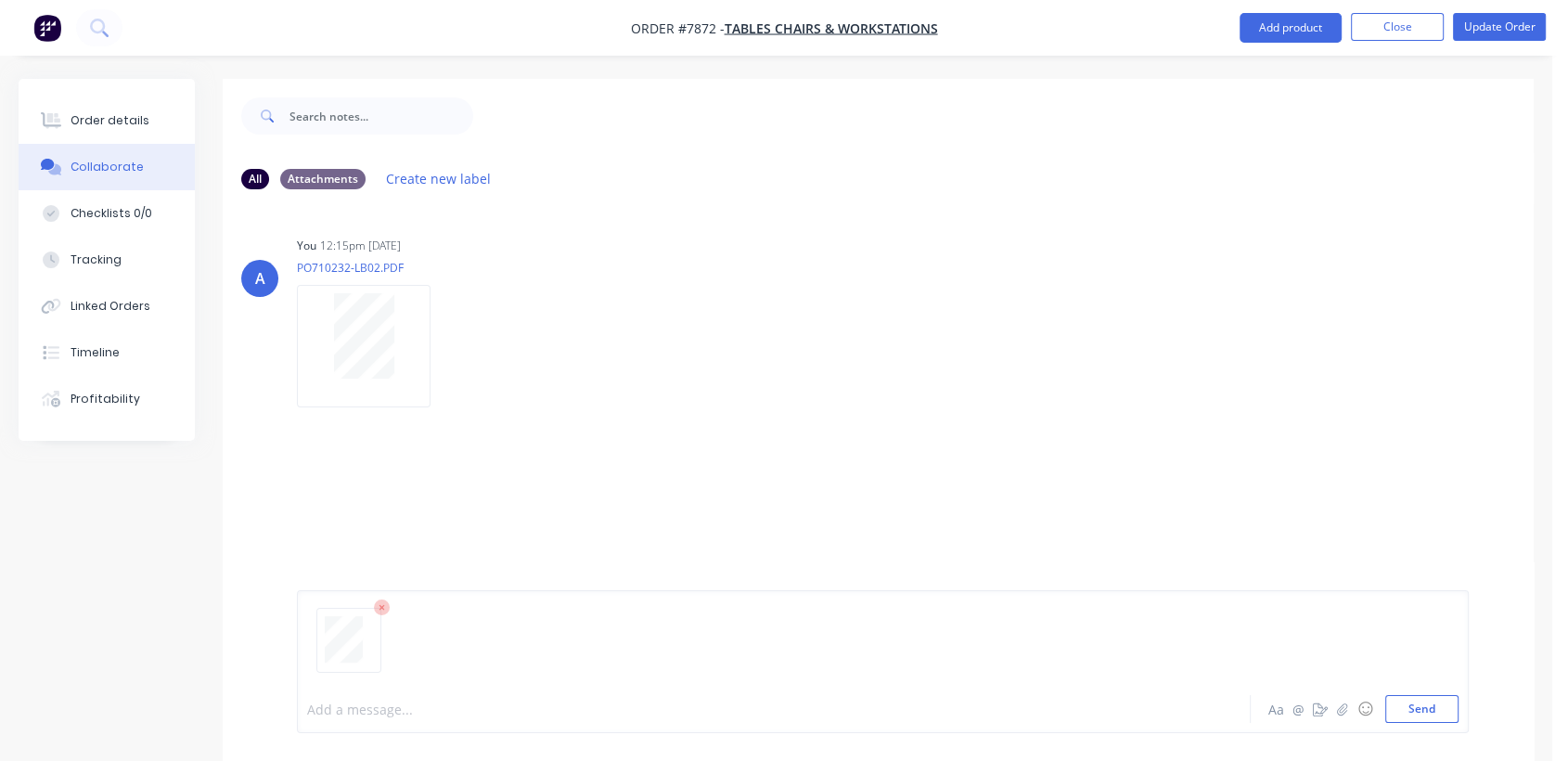
click at [395, 715] on div at bounding box center [739, 709] width 864 height 19
click at [1419, 700] on button "Send" at bounding box center [1422, 708] width 73 height 28
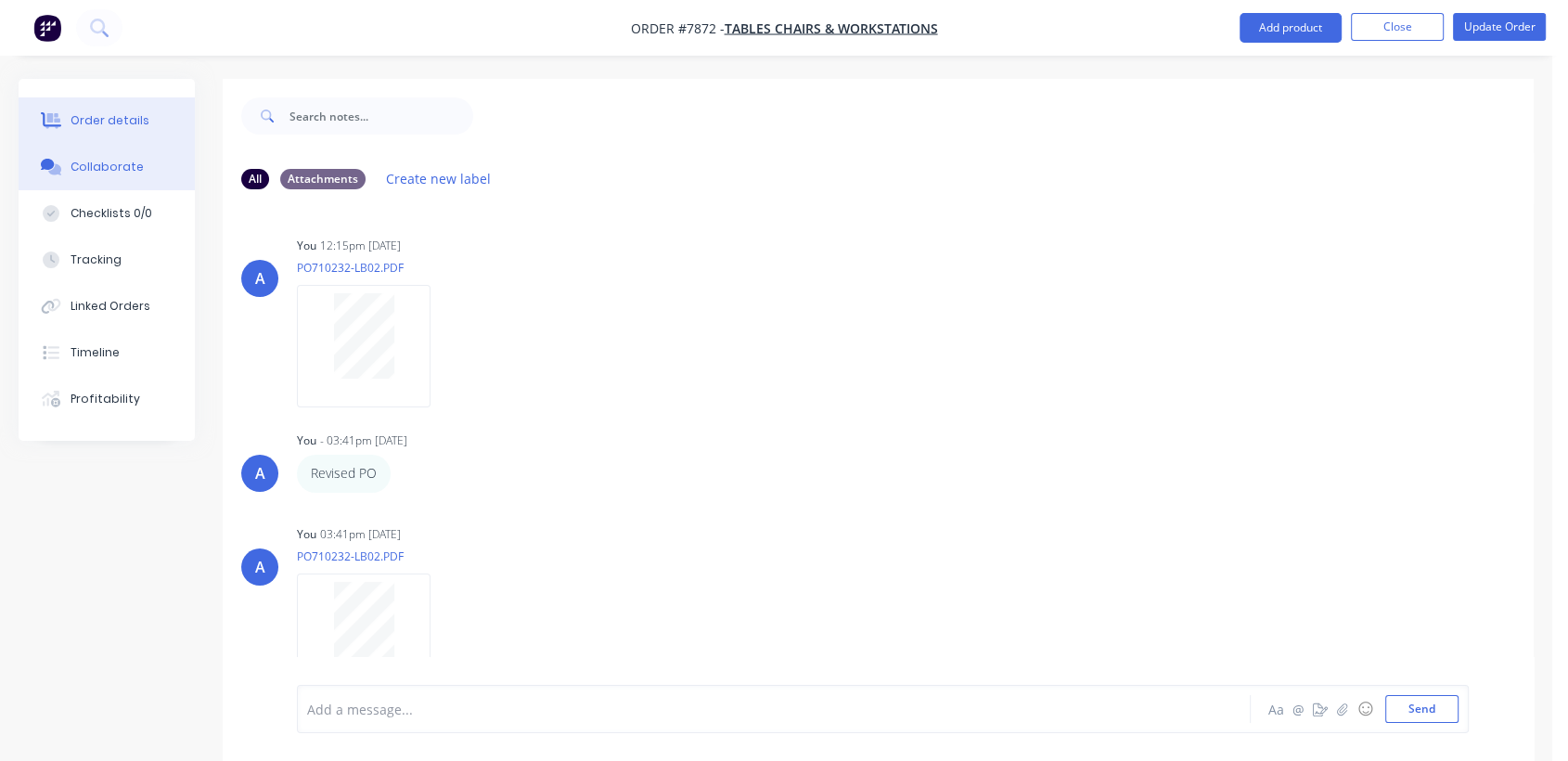
click at [119, 113] on div "Order details" at bounding box center [110, 120] width 79 height 16
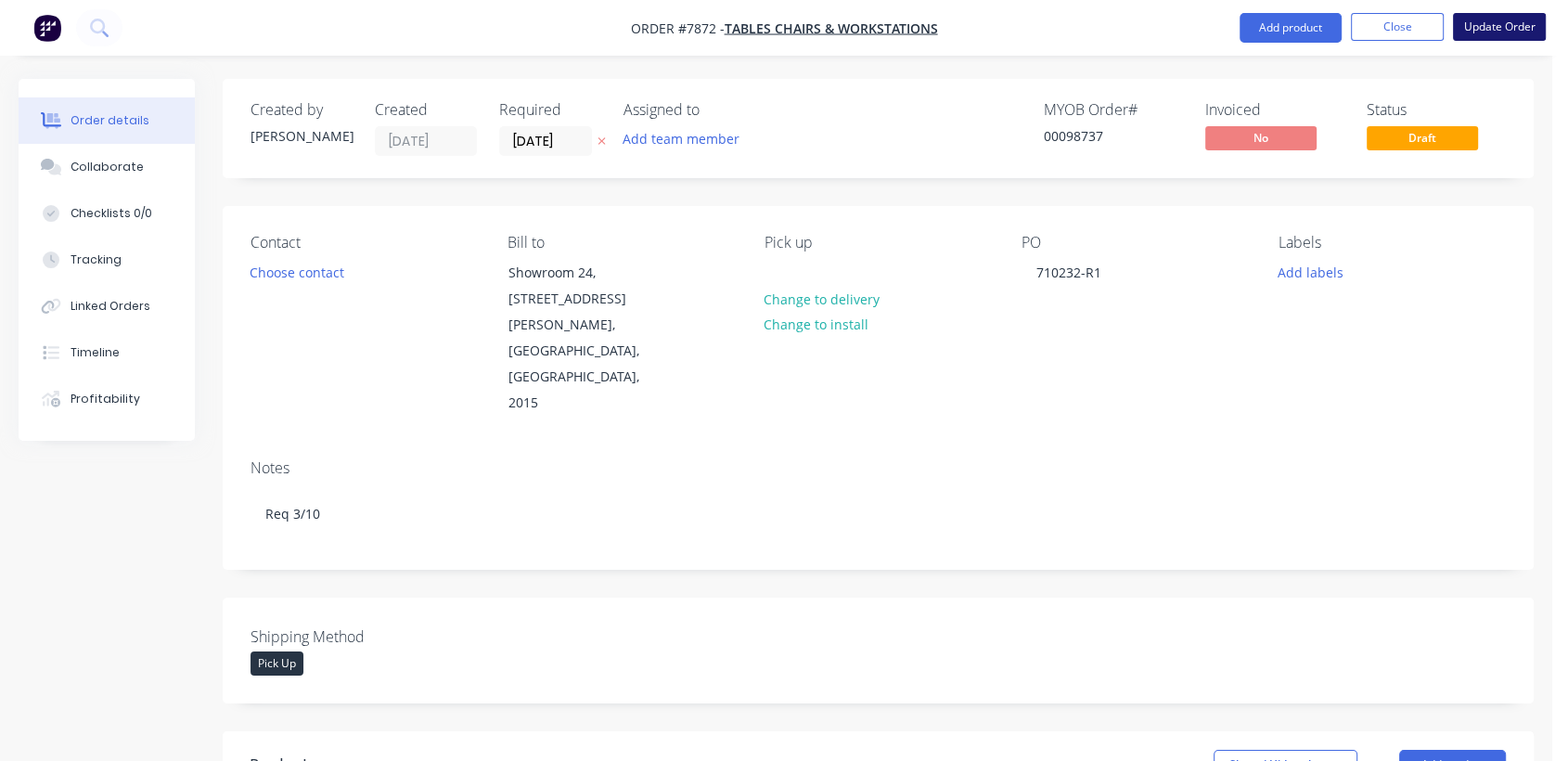
click at [1507, 24] on button "Update Order" at bounding box center [1499, 27] width 93 height 28
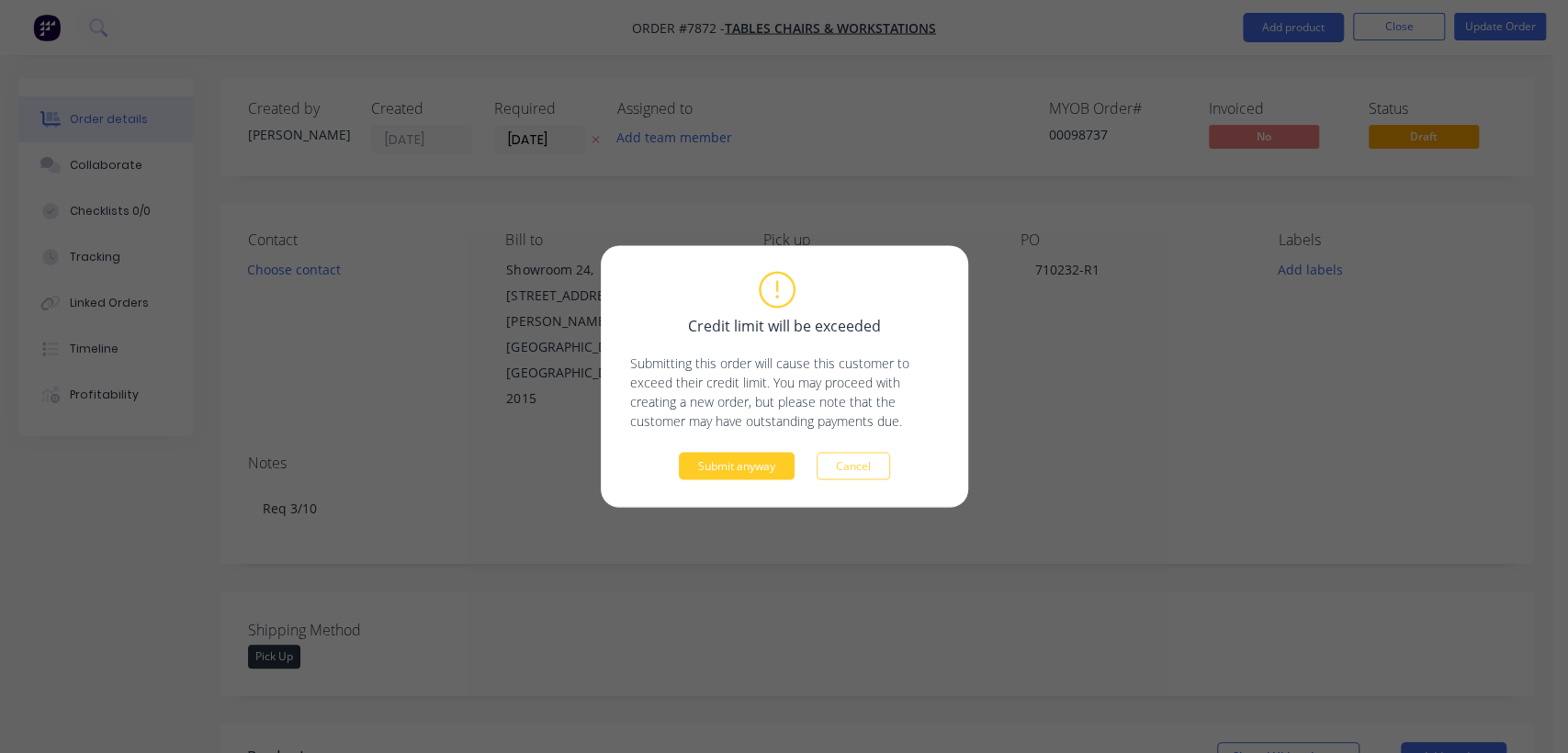
click at [749, 456] on button "Submit anyway" at bounding box center [737, 466] width 116 height 28
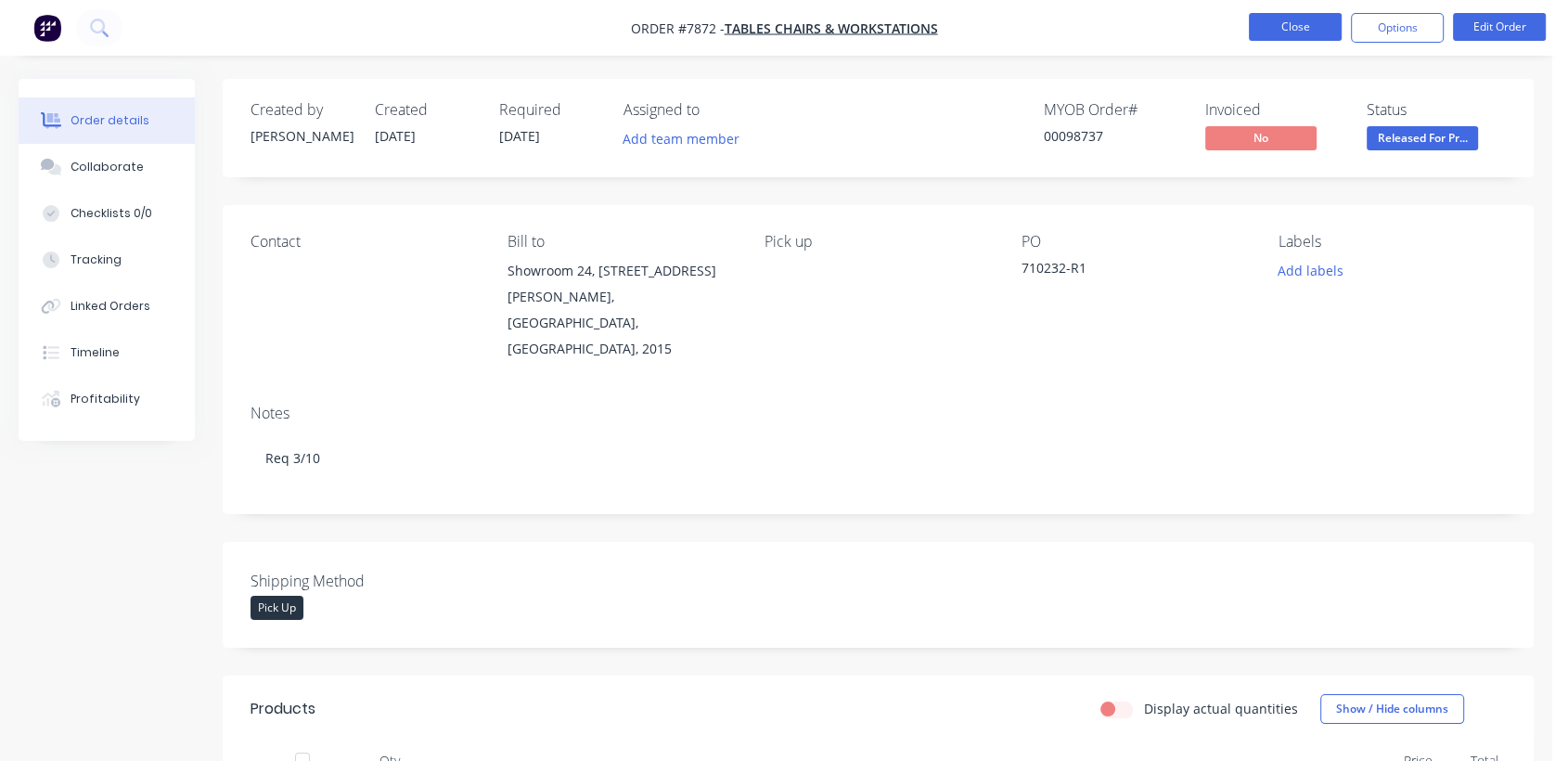
click at [1269, 21] on button "Close" at bounding box center [1295, 27] width 93 height 28
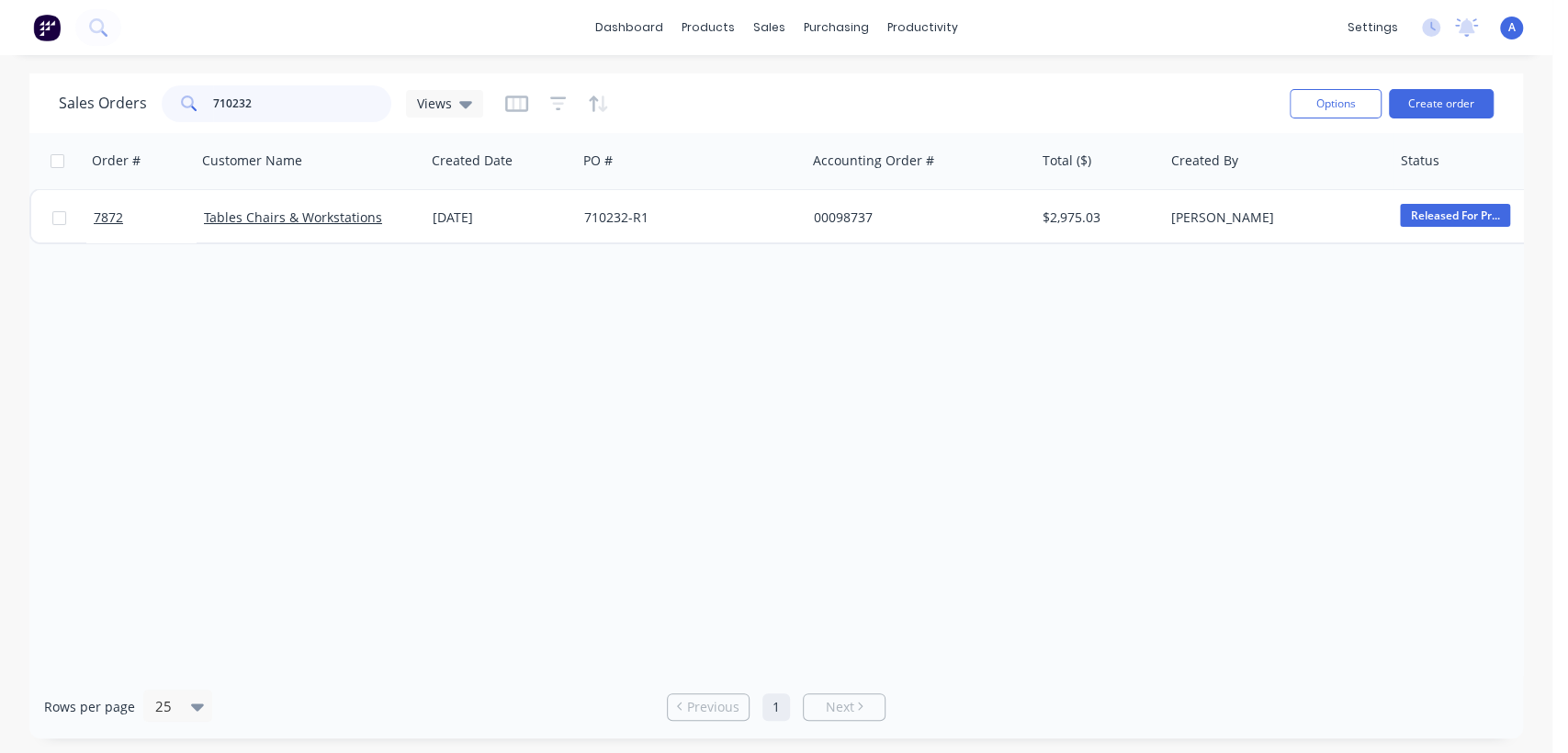
drag, startPoint x: 282, startPoint y: 103, endPoint x: 155, endPoint y: 82, distance: 128.7
click at [155, 82] on div "Sales Orders 710232 Views" at bounding box center [667, 102] width 1216 height 45
type input "98738"
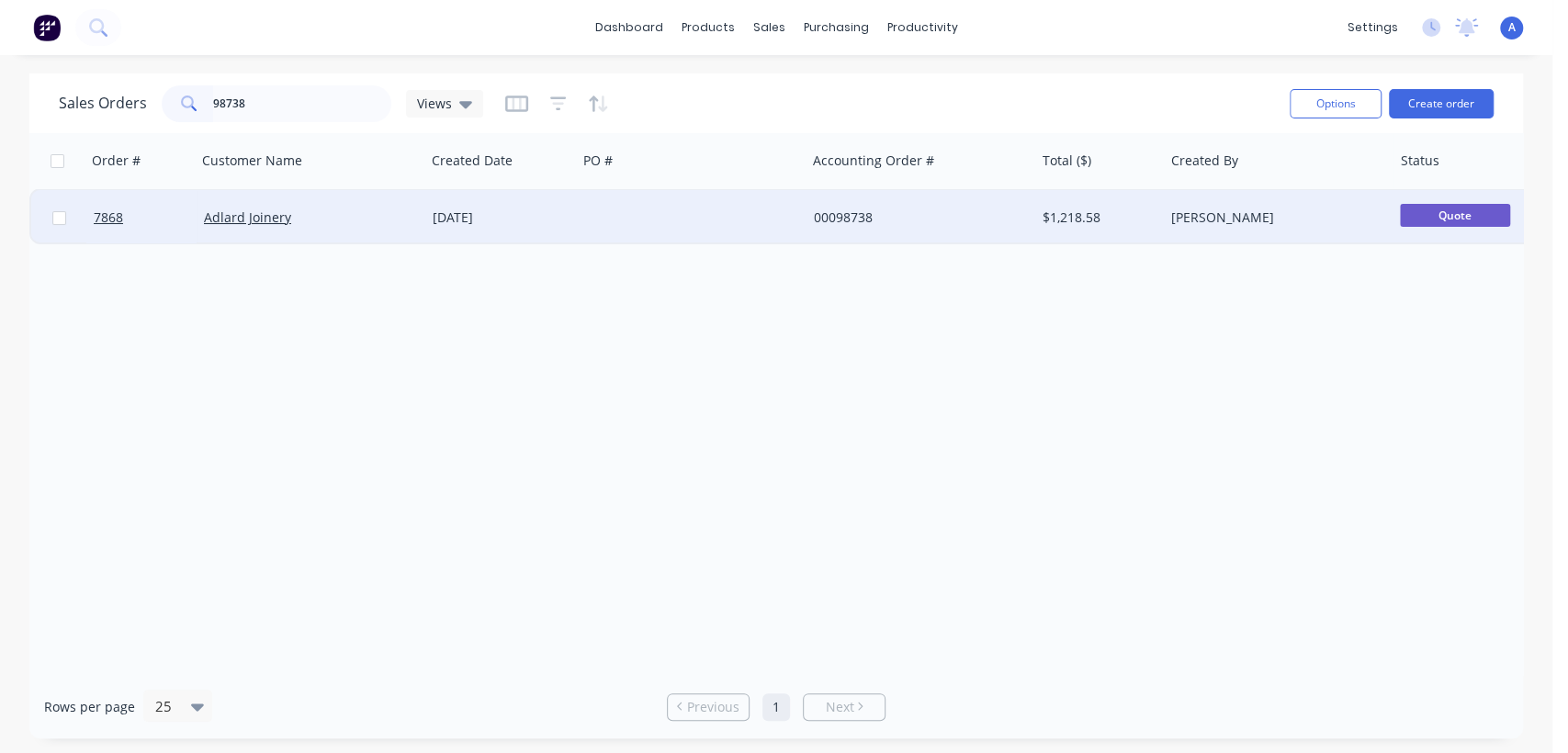
click at [595, 217] on div at bounding box center [691, 217] width 229 height 55
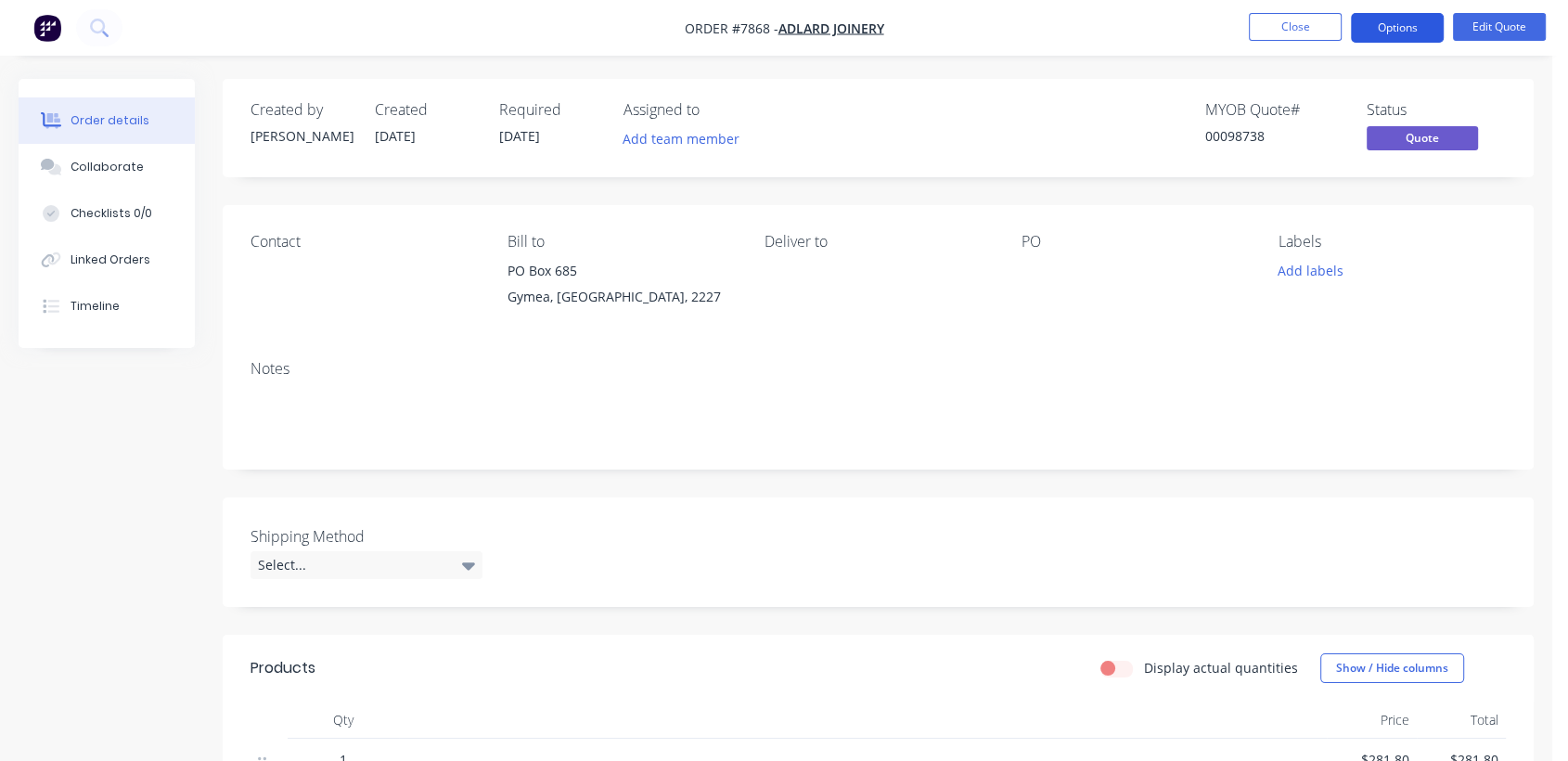
click at [1384, 27] on button "Options" at bounding box center [1397, 28] width 93 height 30
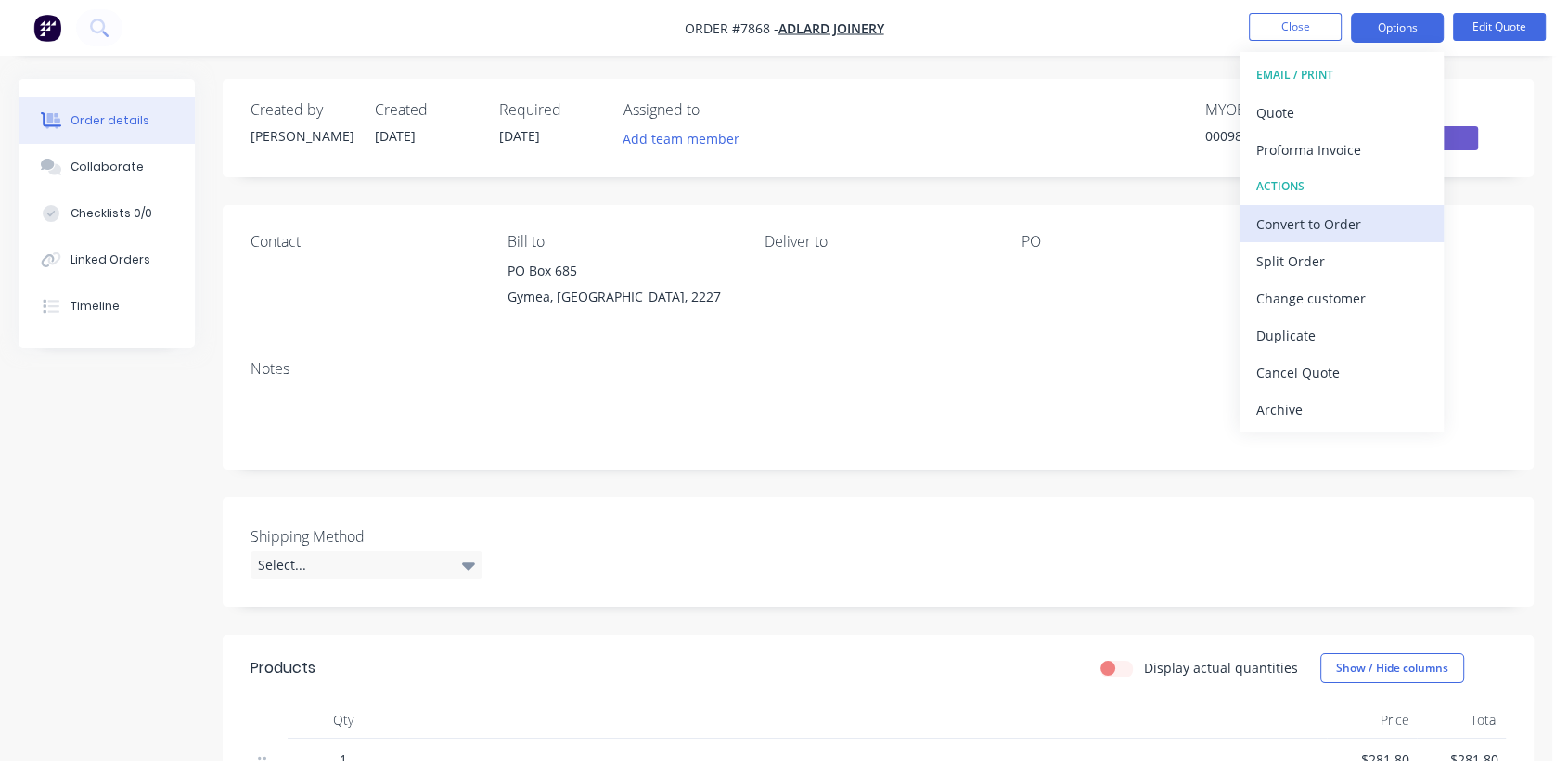
click at [1322, 218] on div "Convert to Order" at bounding box center [1342, 224] width 171 height 27
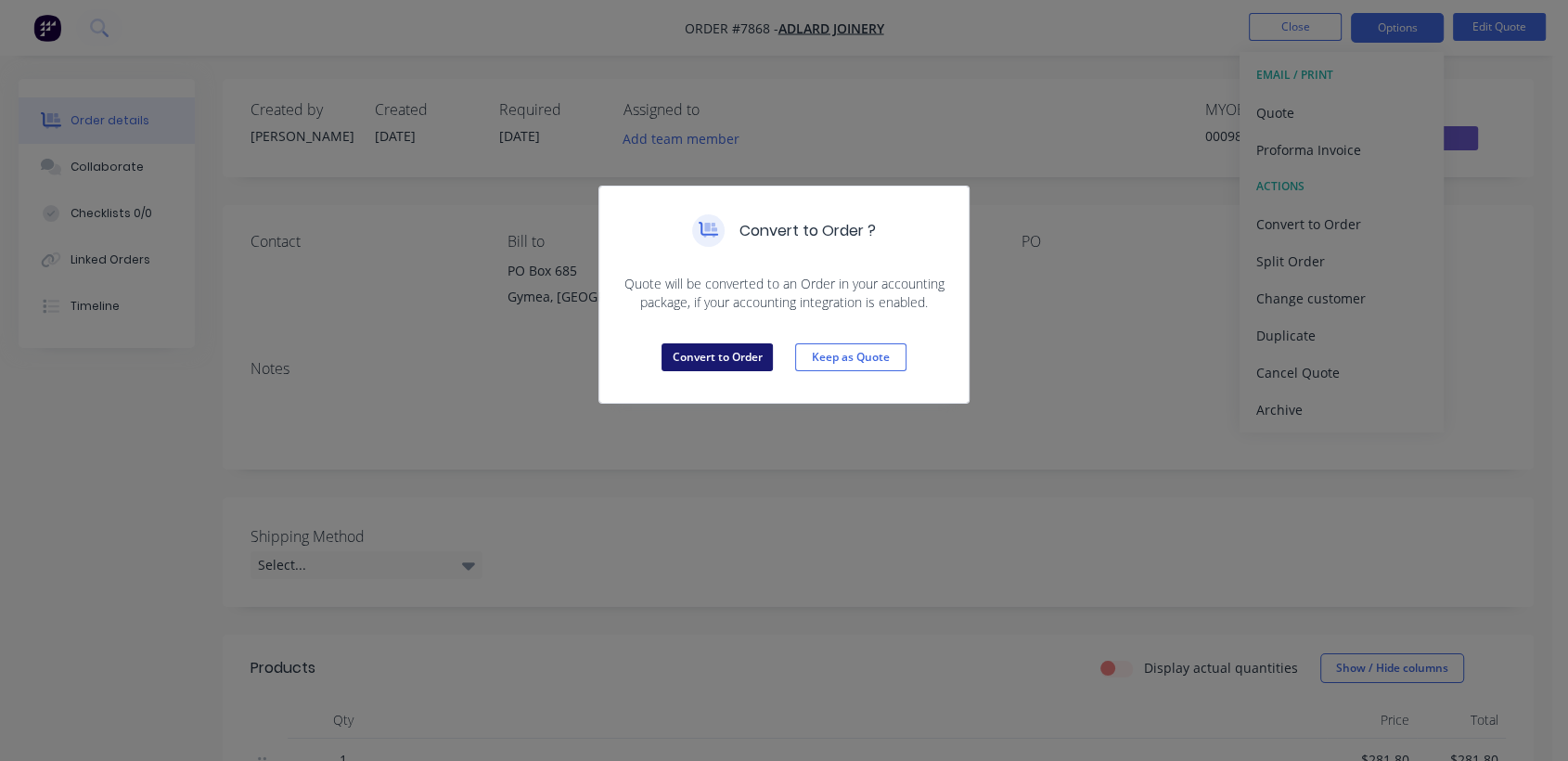
click at [714, 355] on button "Convert to Order" at bounding box center [717, 357] width 111 height 28
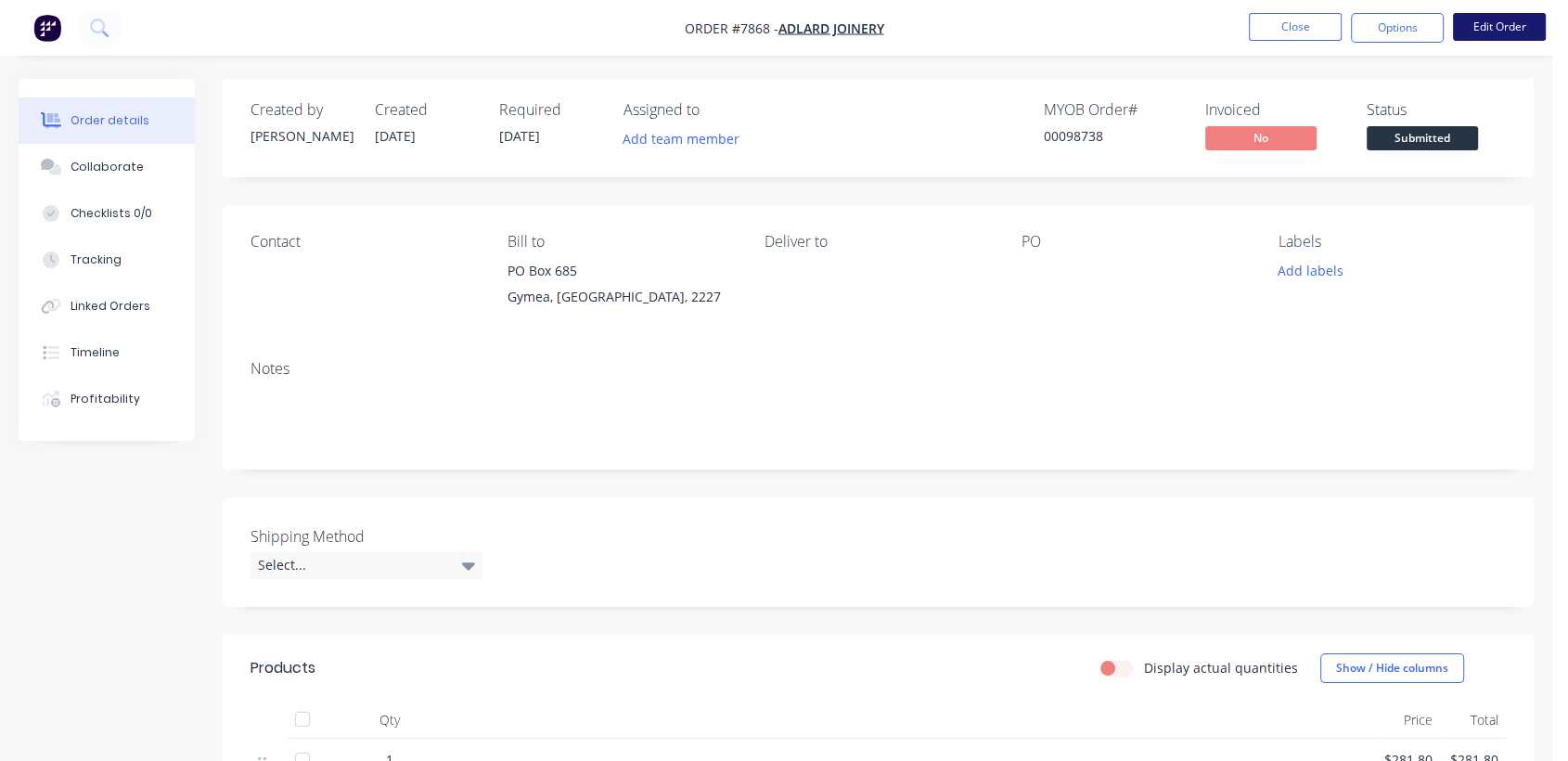
click at [1507, 26] on button "Edit Order" at bounding box center [1499, 27] width 93 height 28
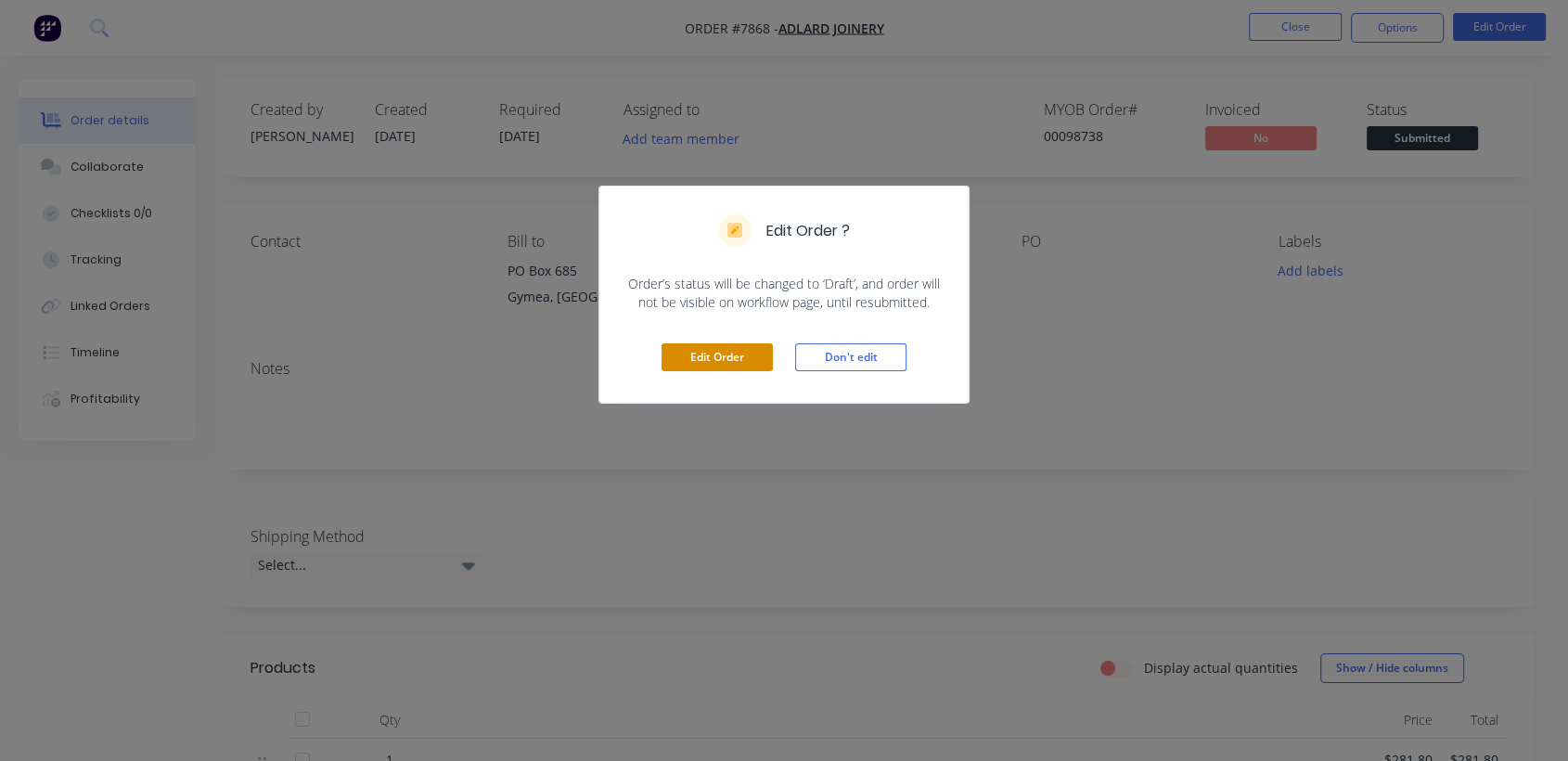
click at [741, 360] on button "Edit Order" at bounding box center [717, 357] width 111 height 28
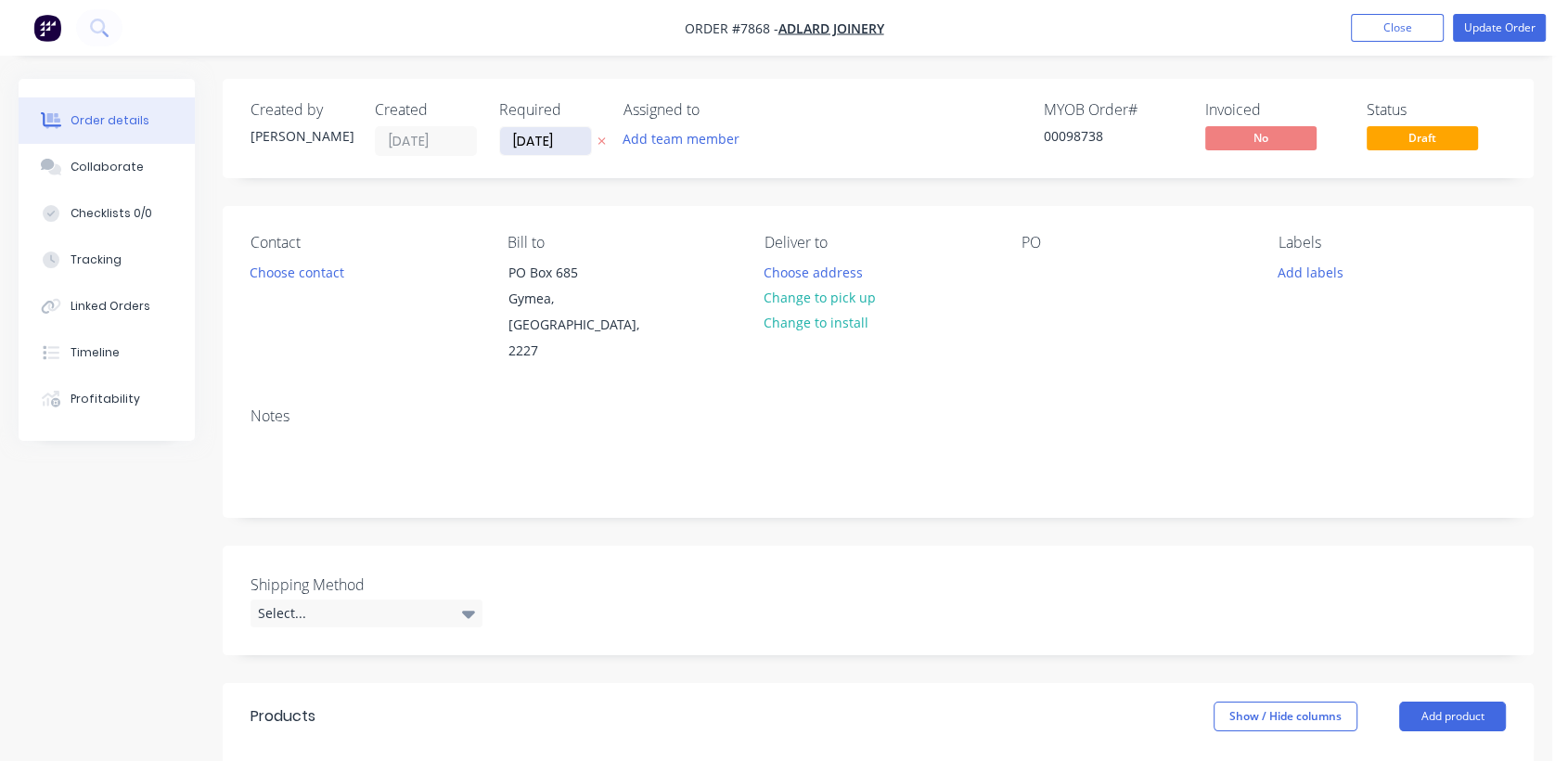
click at [574, 128] on input "[DATE]" at bounding box center [545, 141] width 91 height 28
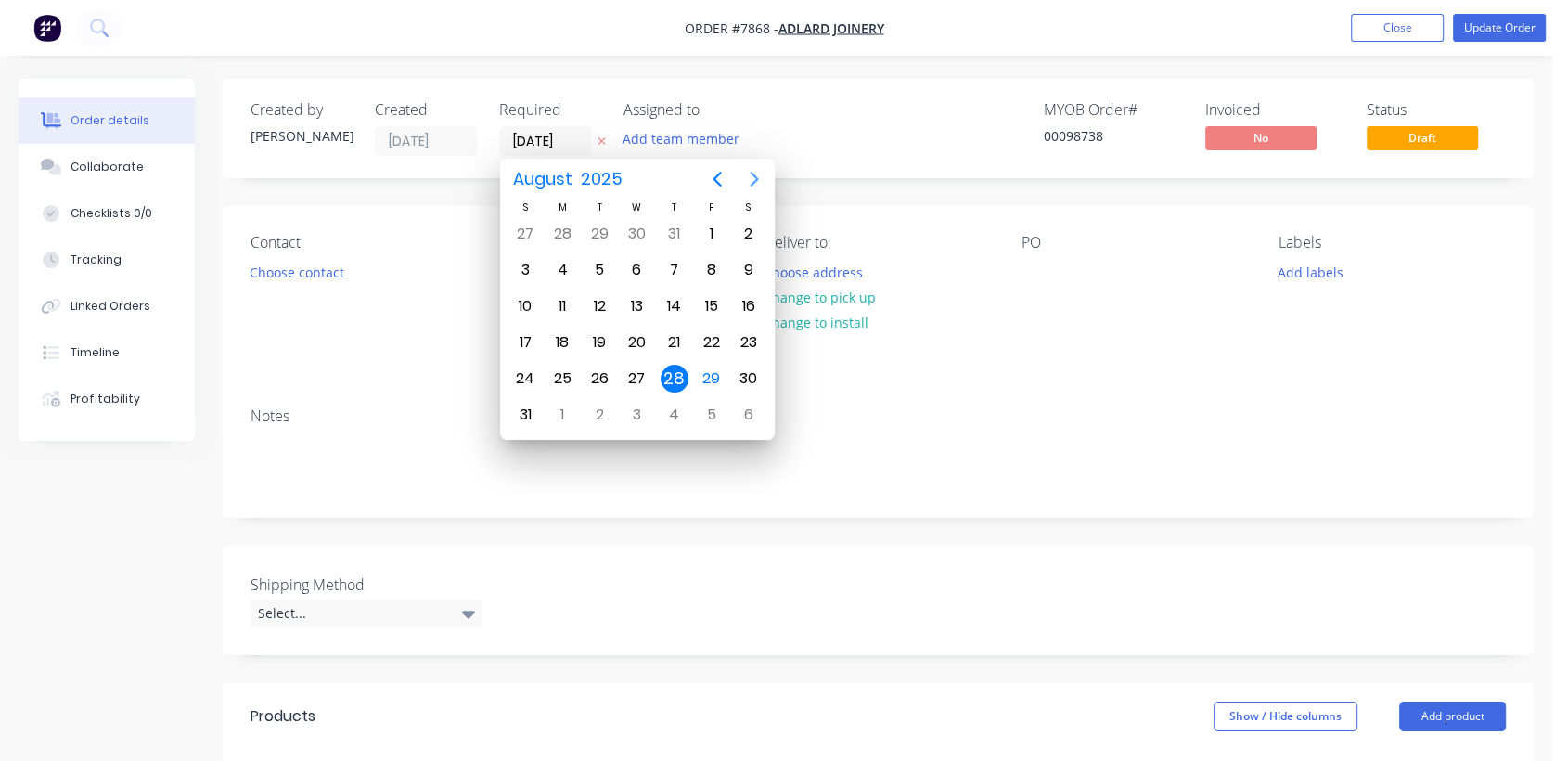
click at [753, 170] on icon "Next page" at bounding box center [754, 178] width 22 height 22
click at [634, 365] on div "31" at bounding box center [636, 379] width 28 height 28
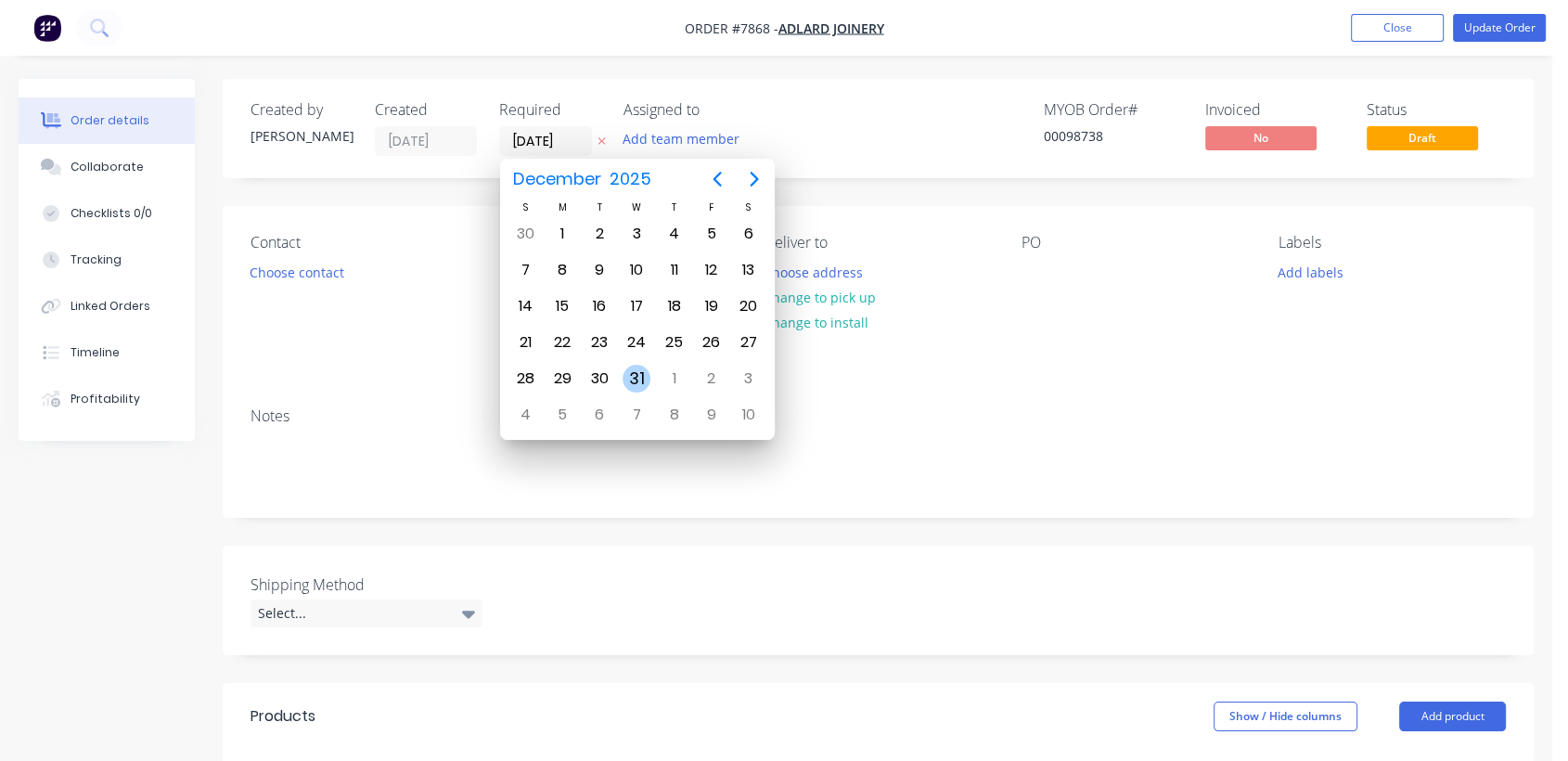
type input "[DATE]"
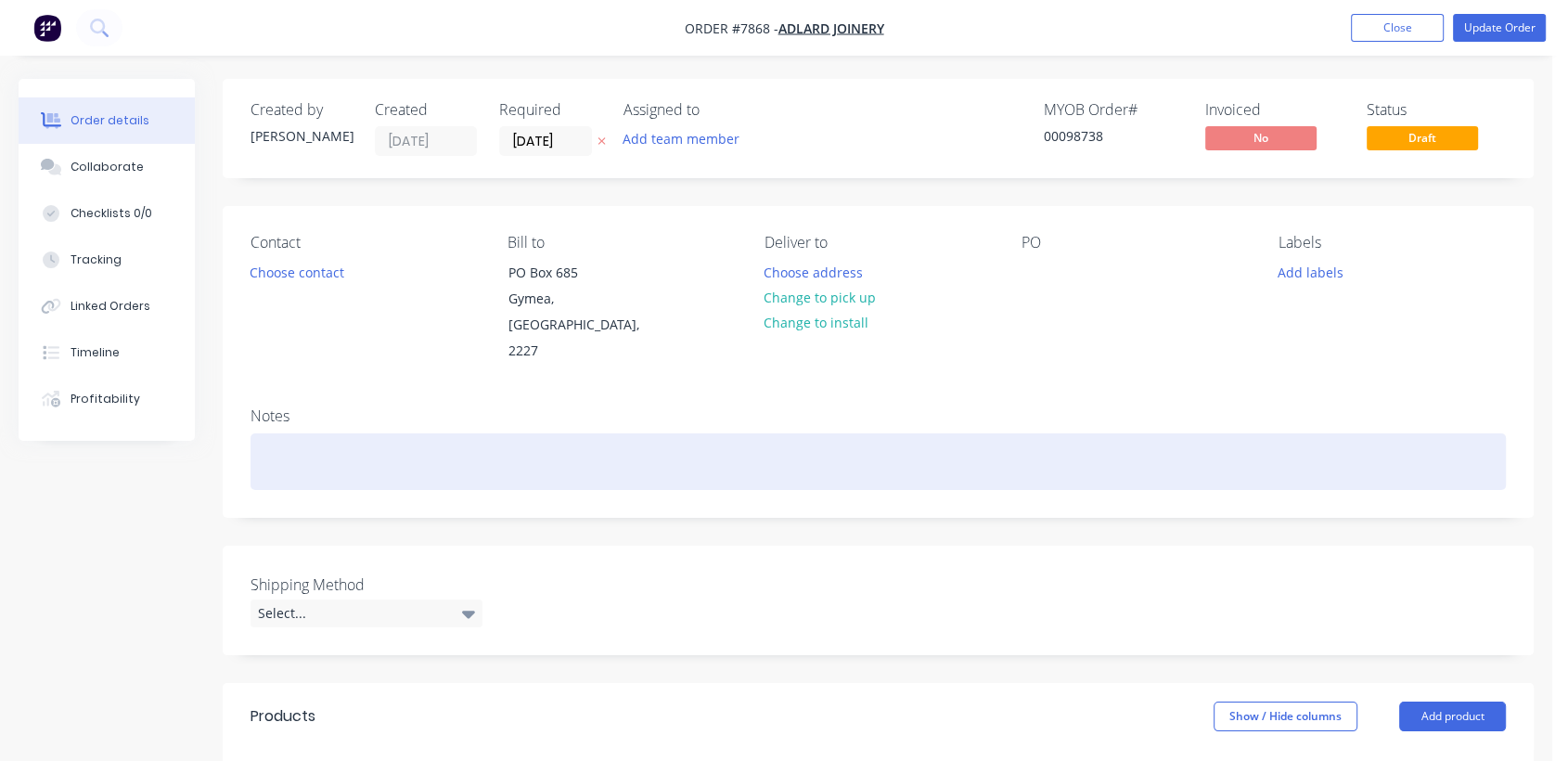
click at [317, 433] on div at bounding box center [878, 461] width 1256 height 57
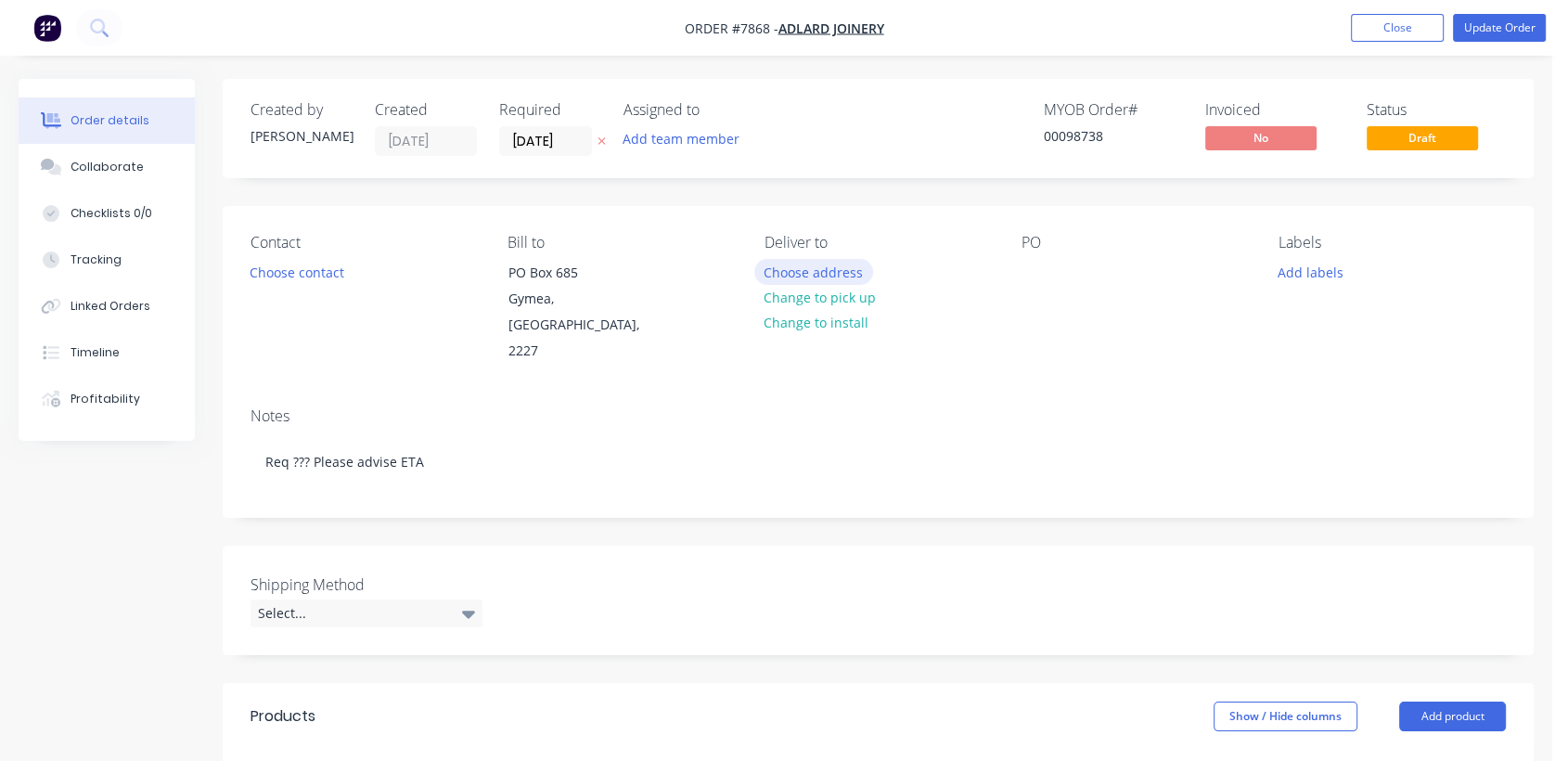
click at [826, 269] on button "Choose address" at bounding box center [814, 271] width 119 height 25
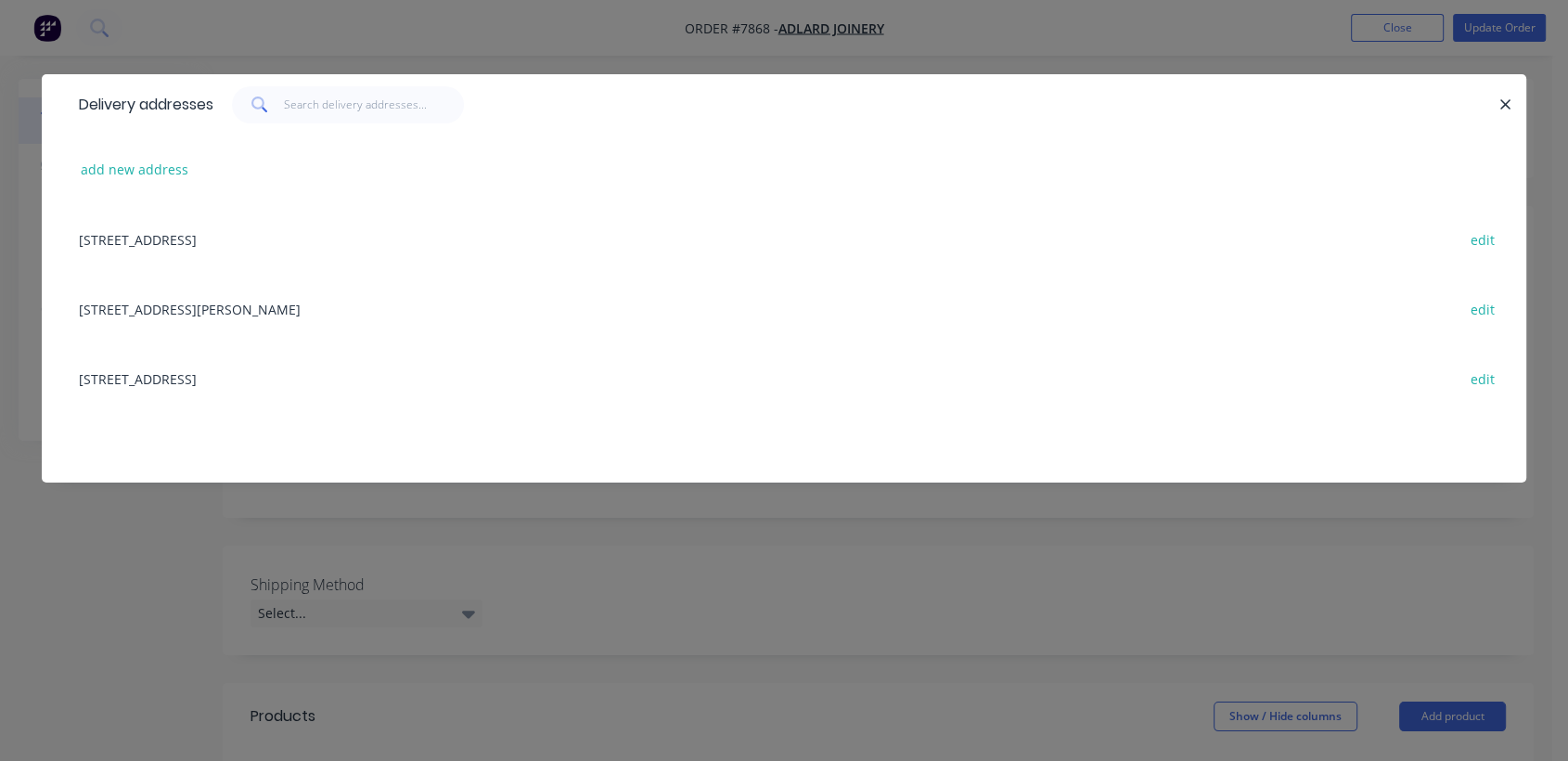
click at [268, 305] on div "[STREET_ADDRESS][PERSON_NAME] edit" at bounding box center [784, 309] width 1429 height 70
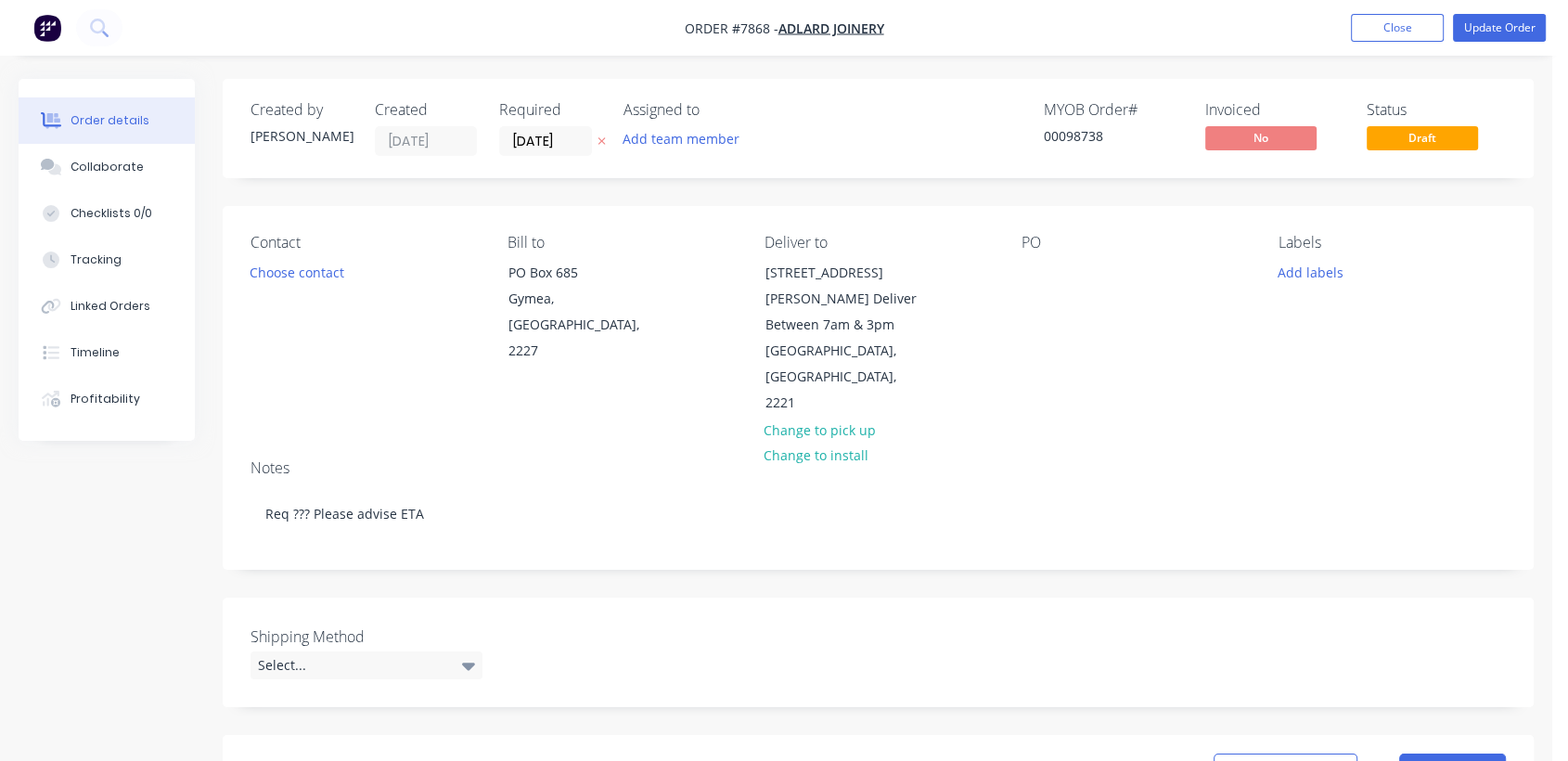
click at [1056, 268] on div "PO" at bounding box center [1135, 325] width 227 height 183
click at [1040, 262] on div at bounding box center [1036, 272] width 30 height 27
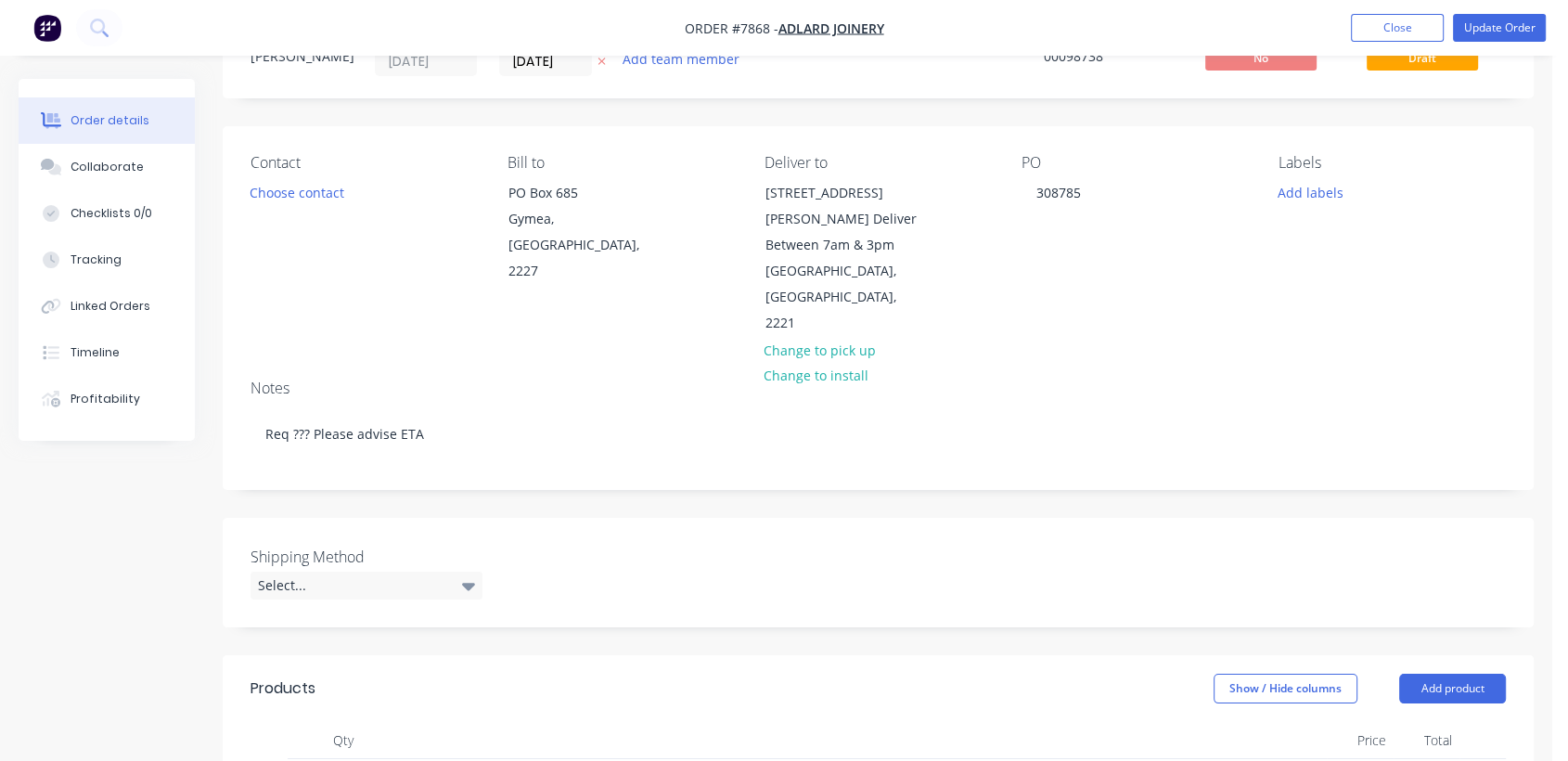
scroll to position [206, 0]
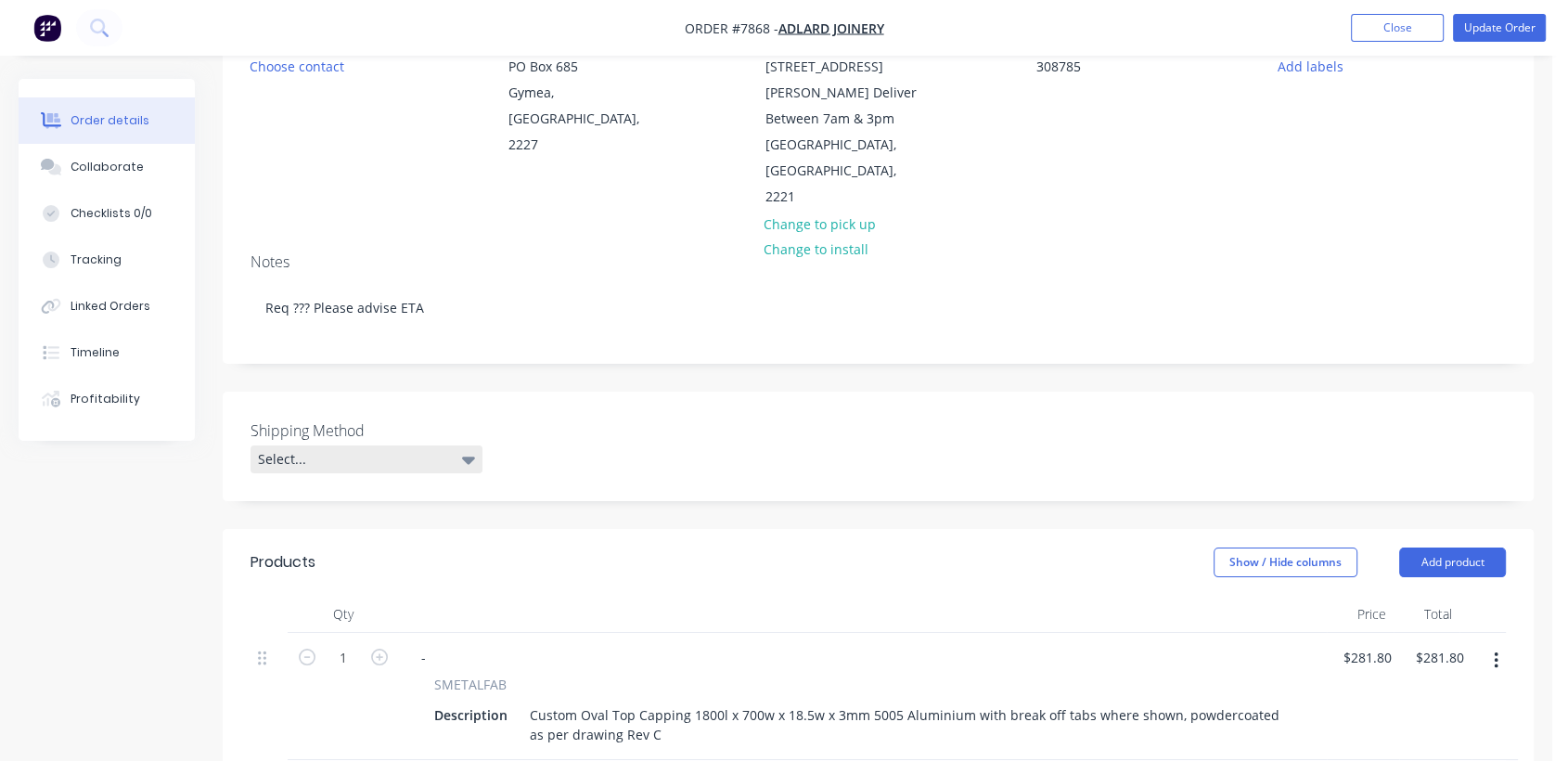
click at [330, 446] on div "Select..." at bounding box center [366, 459] width 232 height 28
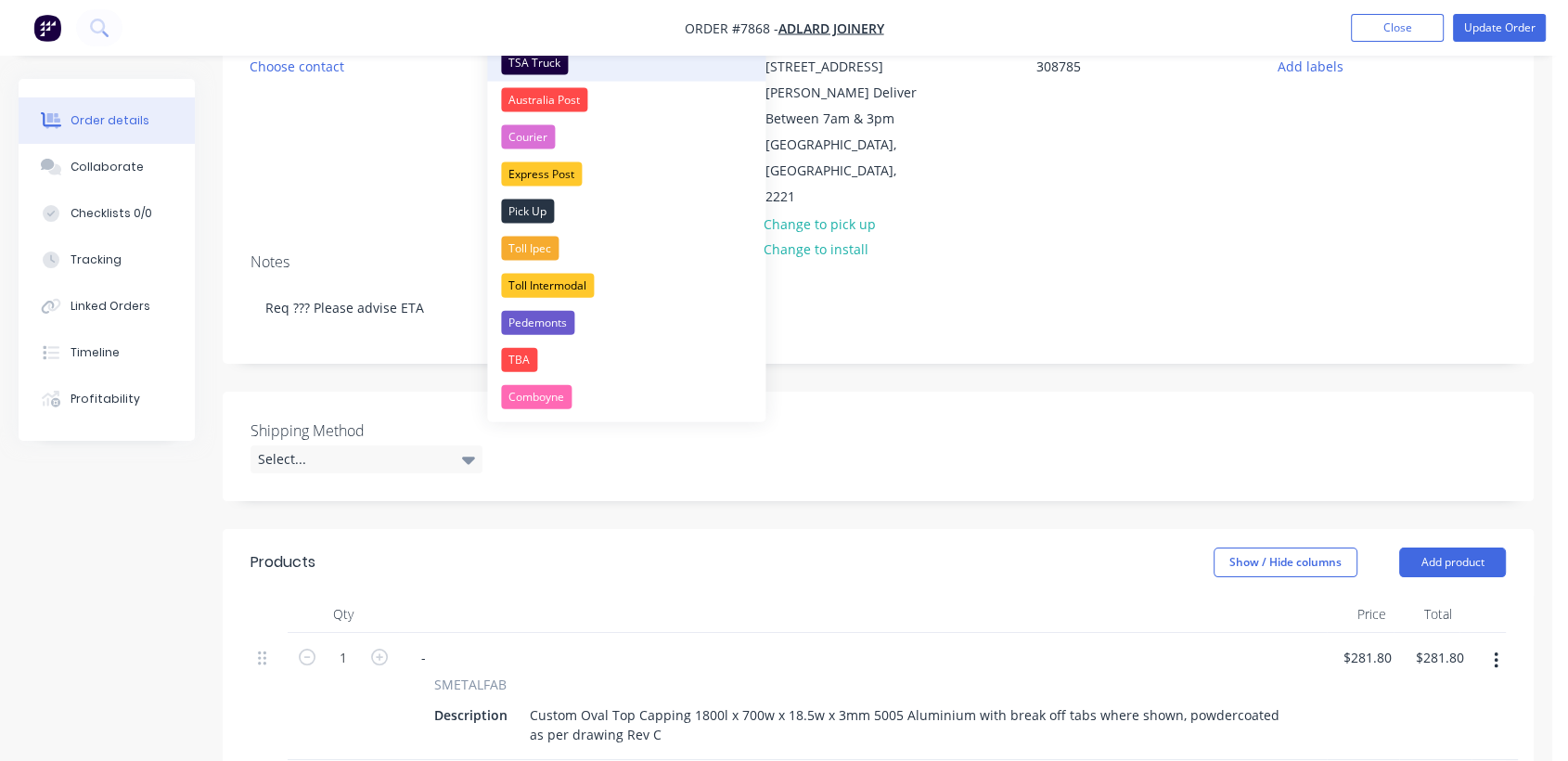
click at [544, 58] on div "TSA Truck" at bounding box center [535, 62] width 67 height 24
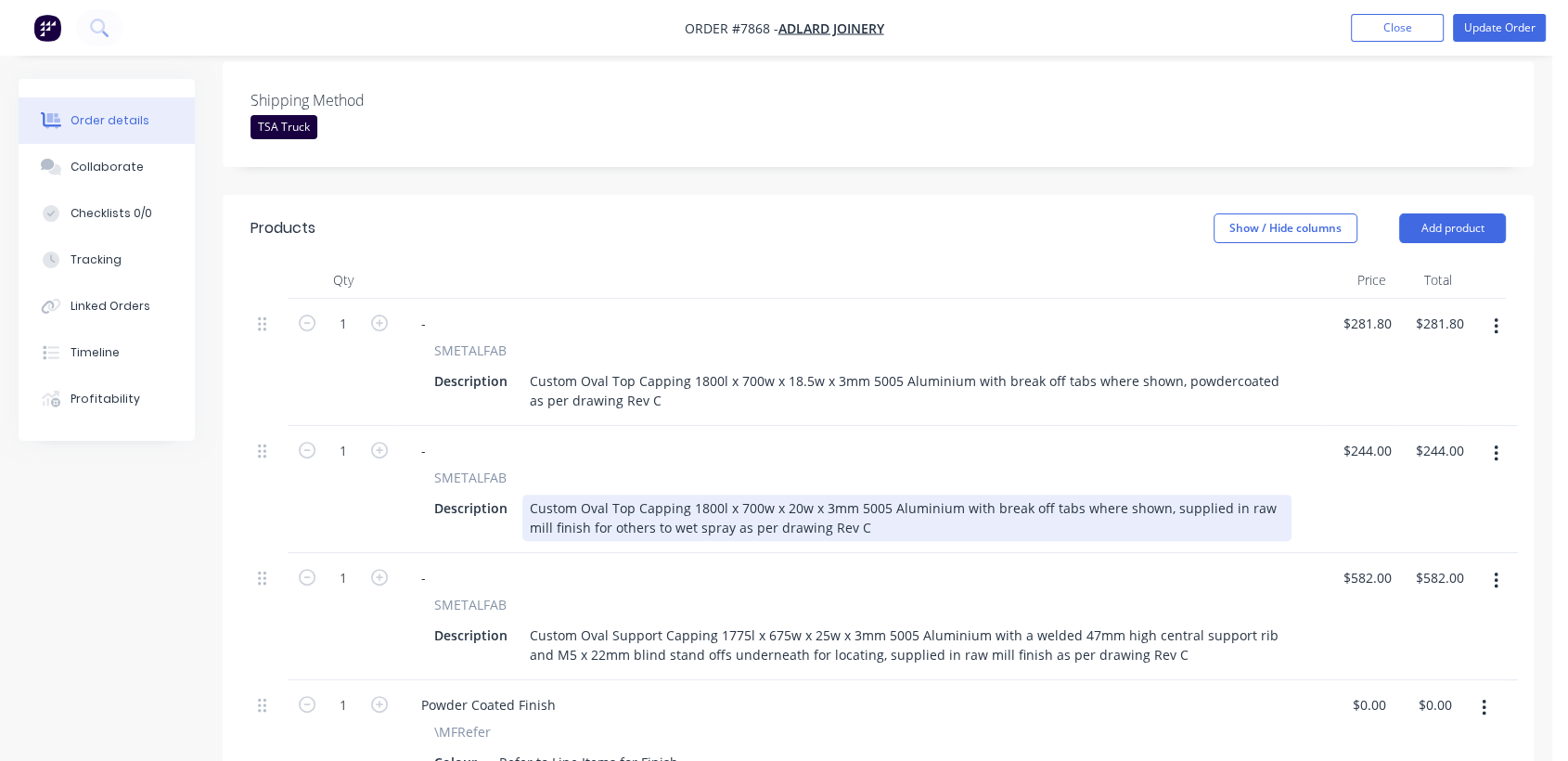
scroll to position [618, 0]
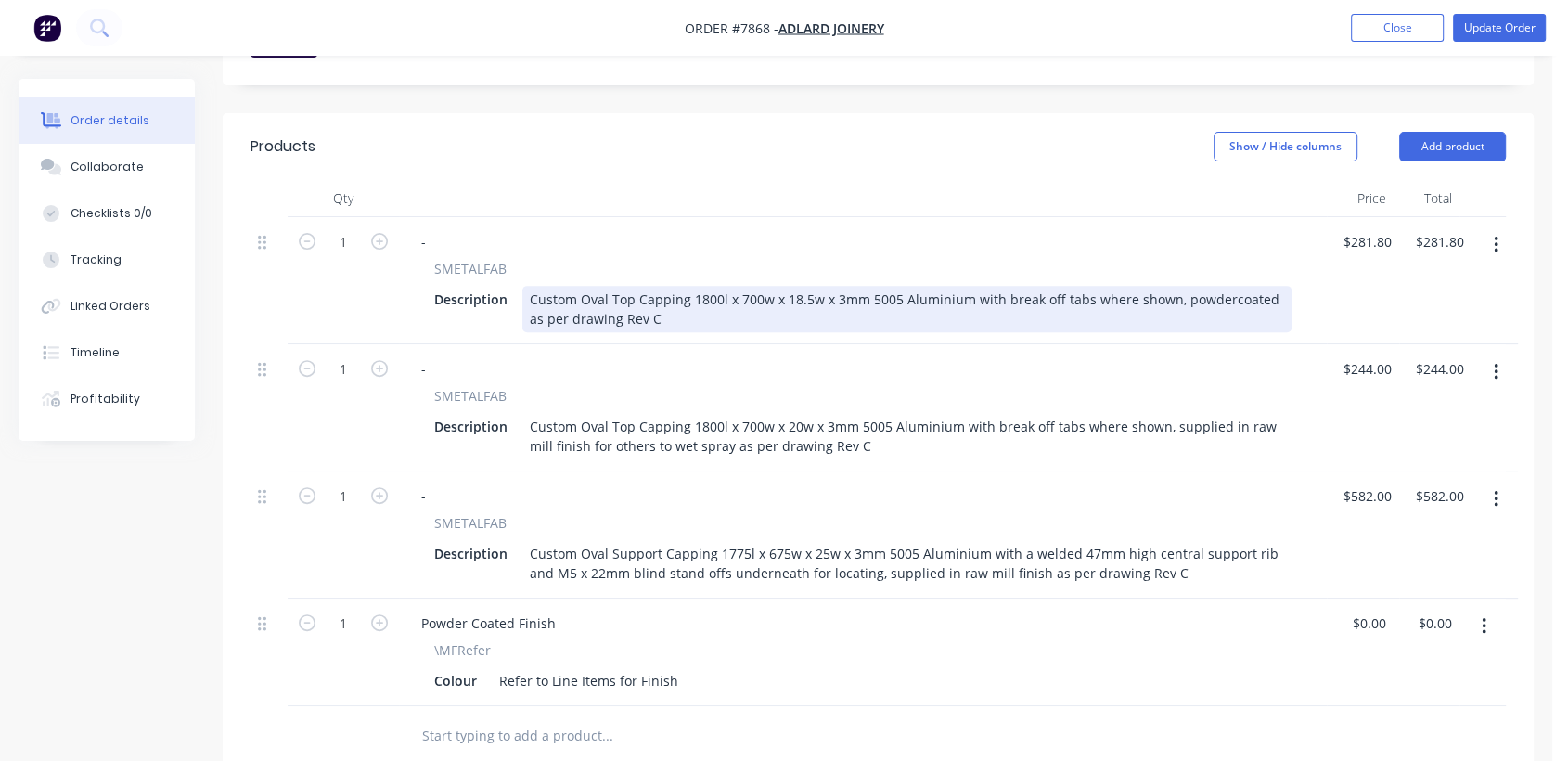
click at [672, 286] on div "Custom Oval Top Capping 1800l x 700w x 18.5w x 3mm 5005 Aluminium with break of…" at bounding box center [907, 309] width 770 height 46
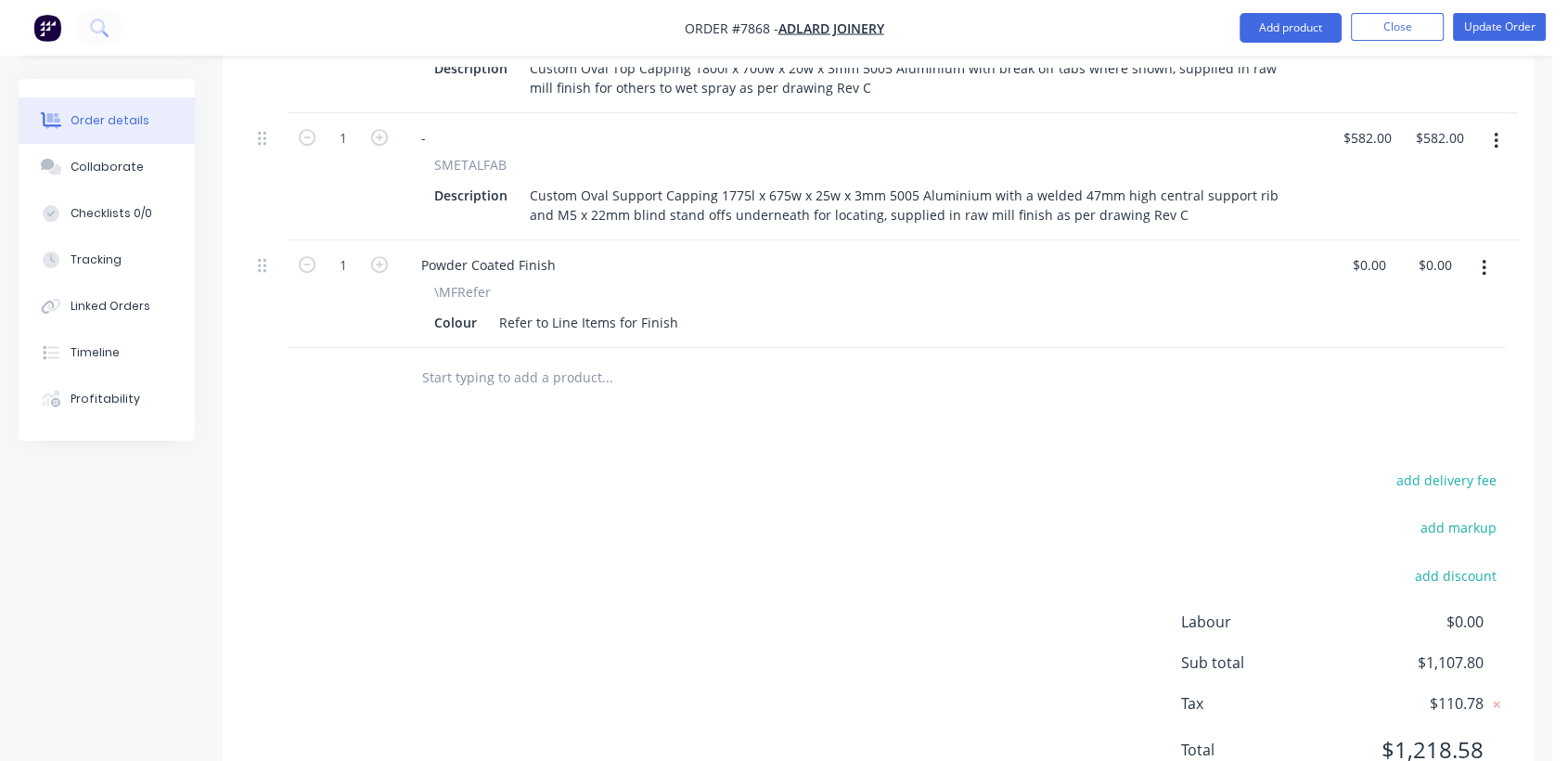
scroll to position [1003, 0]
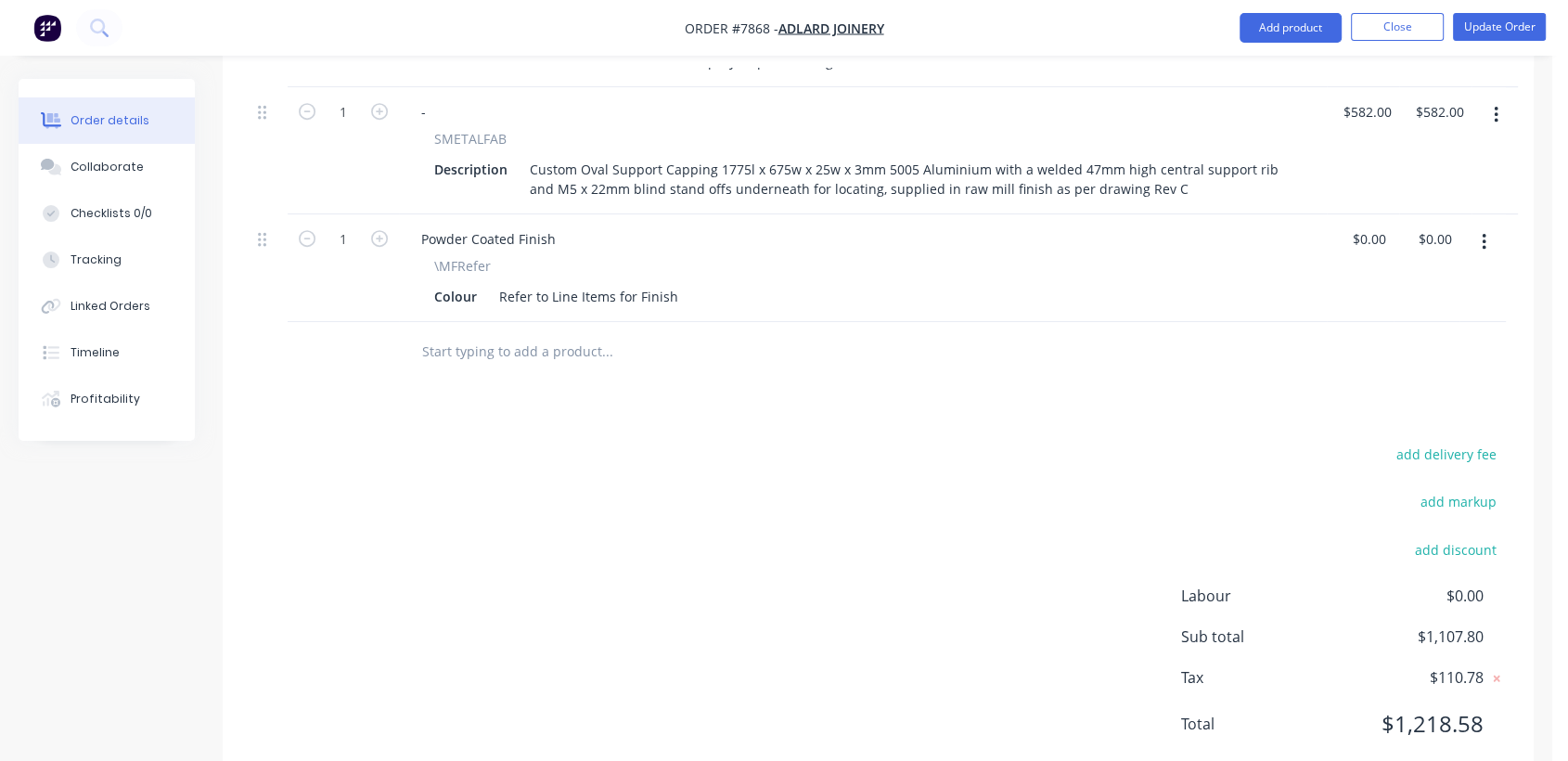
type input "$281.80"
click at [524, 334] on input "text" at bounding box center [607, 352] width 371 height 37
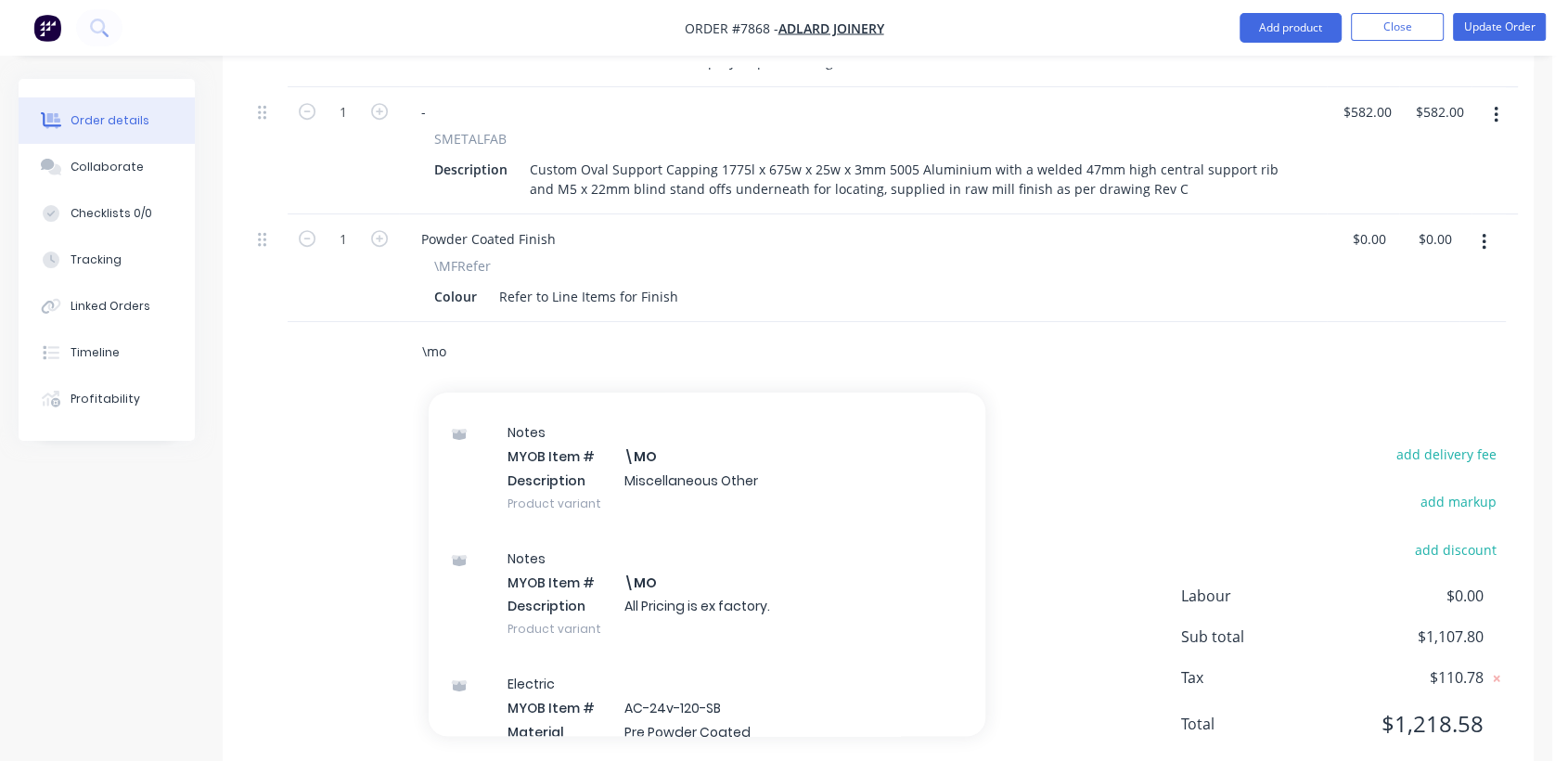
scroll to position [309, 0]
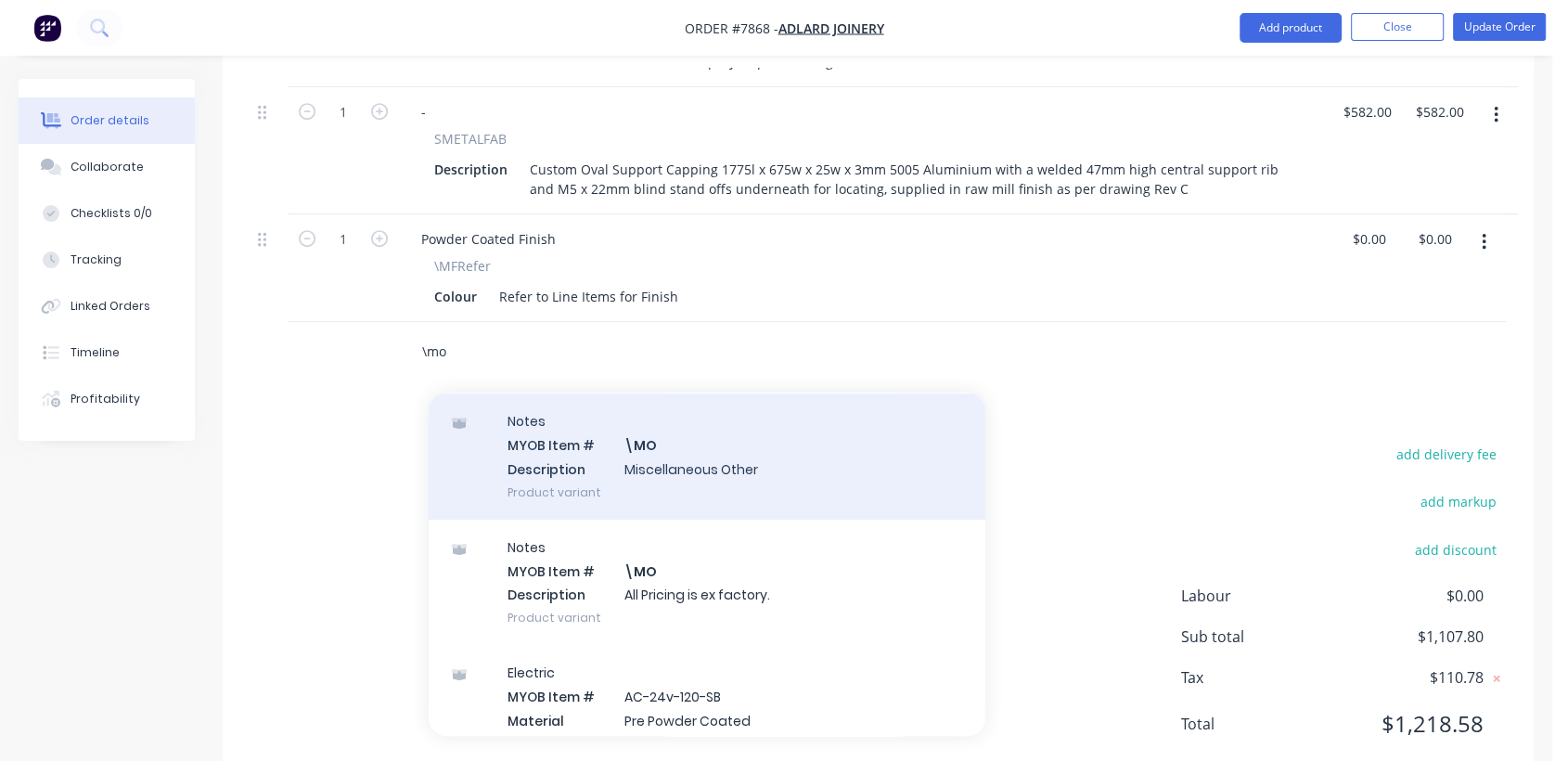
type input "\mo"
click at [704, 410] on div "Notes MYOB Item # \MO Description Miscellaneous Other Product variant" at bounding box center [706, 456] width 557 height 126
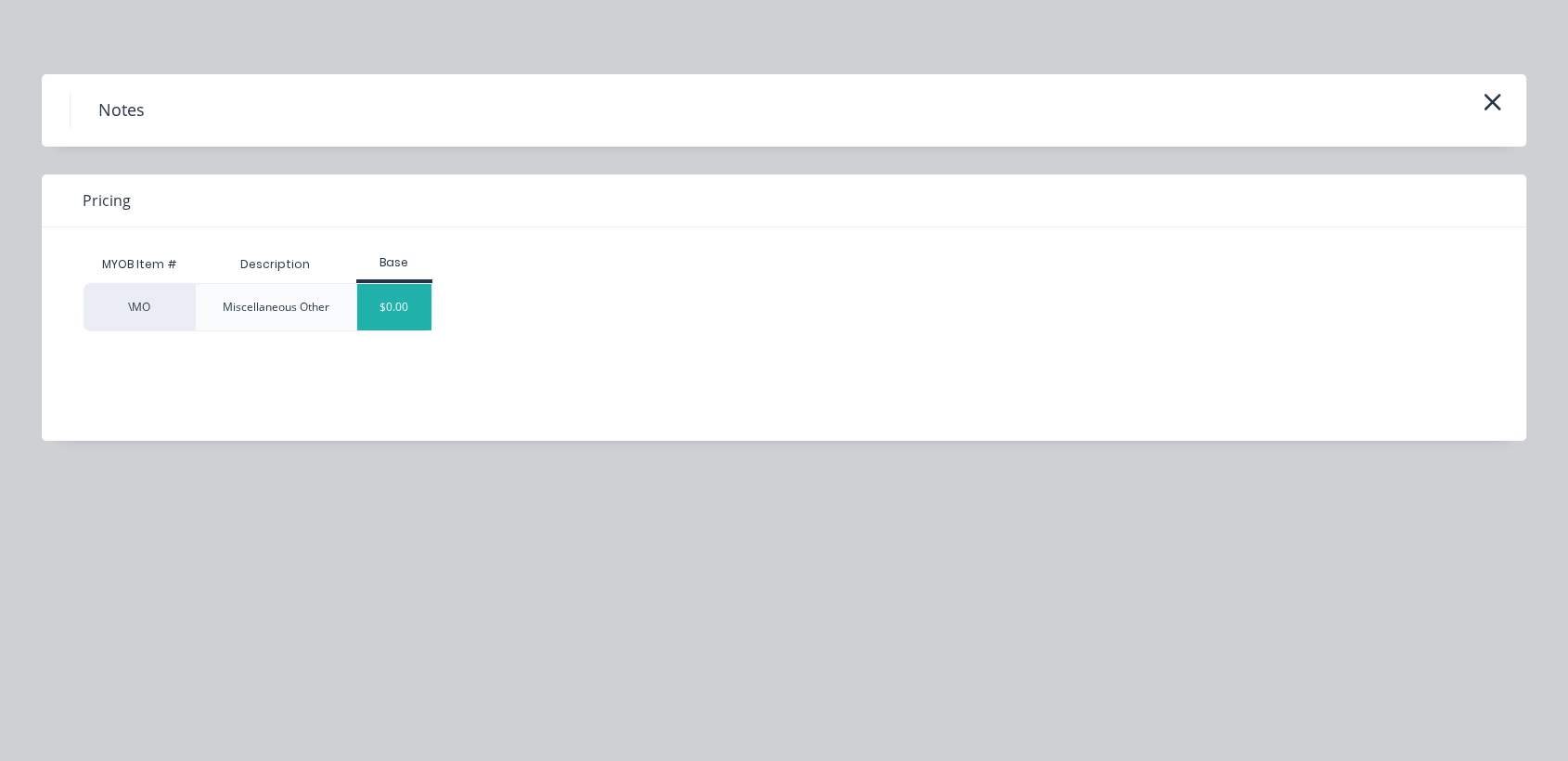
click at [383, 298] on div "$0.00" at bounding box center [395, 307] width 75 height 46
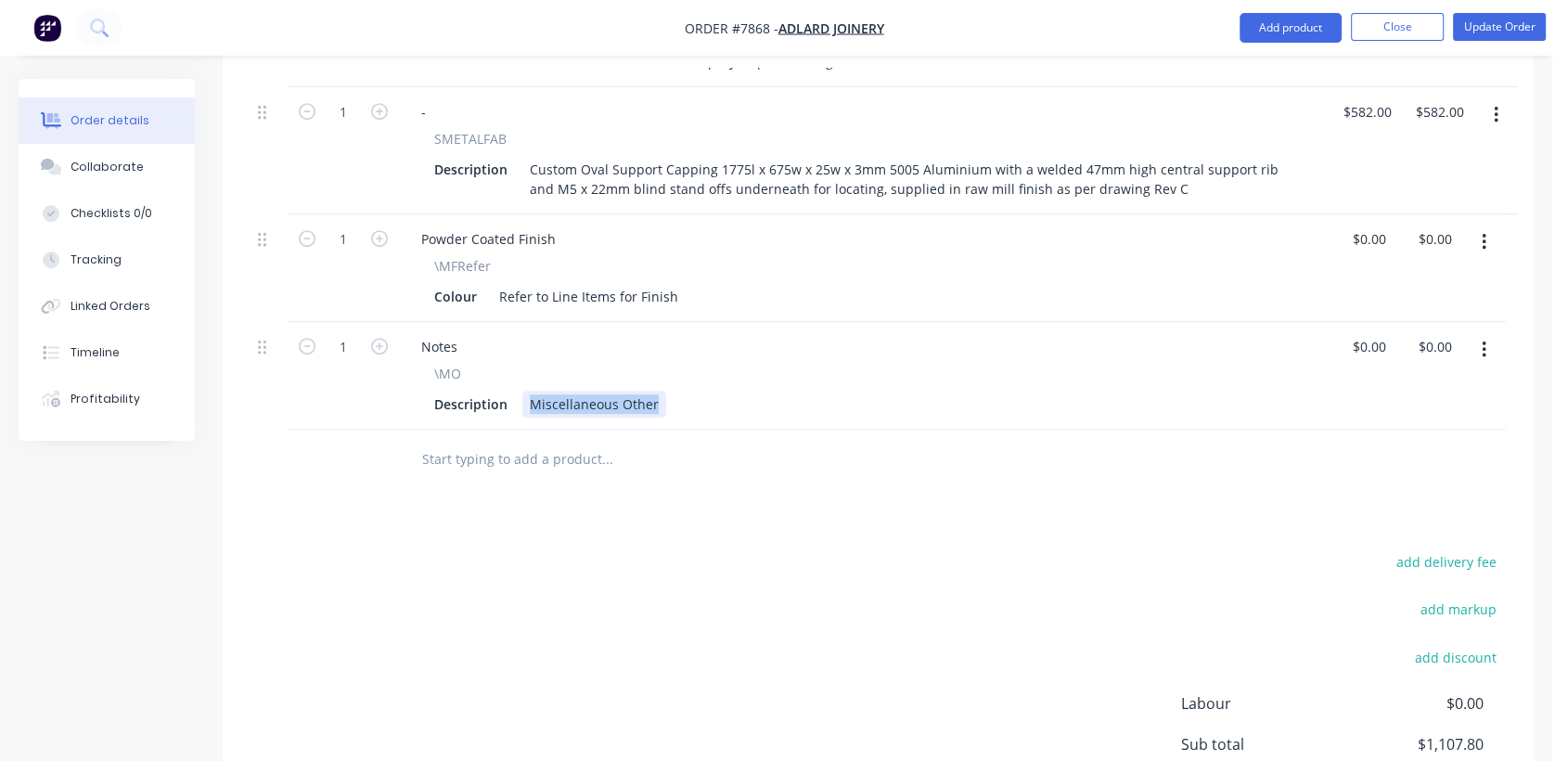
drag, startPoint x: 534, startPoint y: 346, endPoint x: 765, endPoint y: 344, distance: 231.0
click at [765, 391] on div "Description Miscellaneous Other" at bounding box center [859, 404] width 865 height 27
type input "$0.00"
click at [126, 166] on div "Collaborate" at bounding box center [107, 167] width 73 height 16
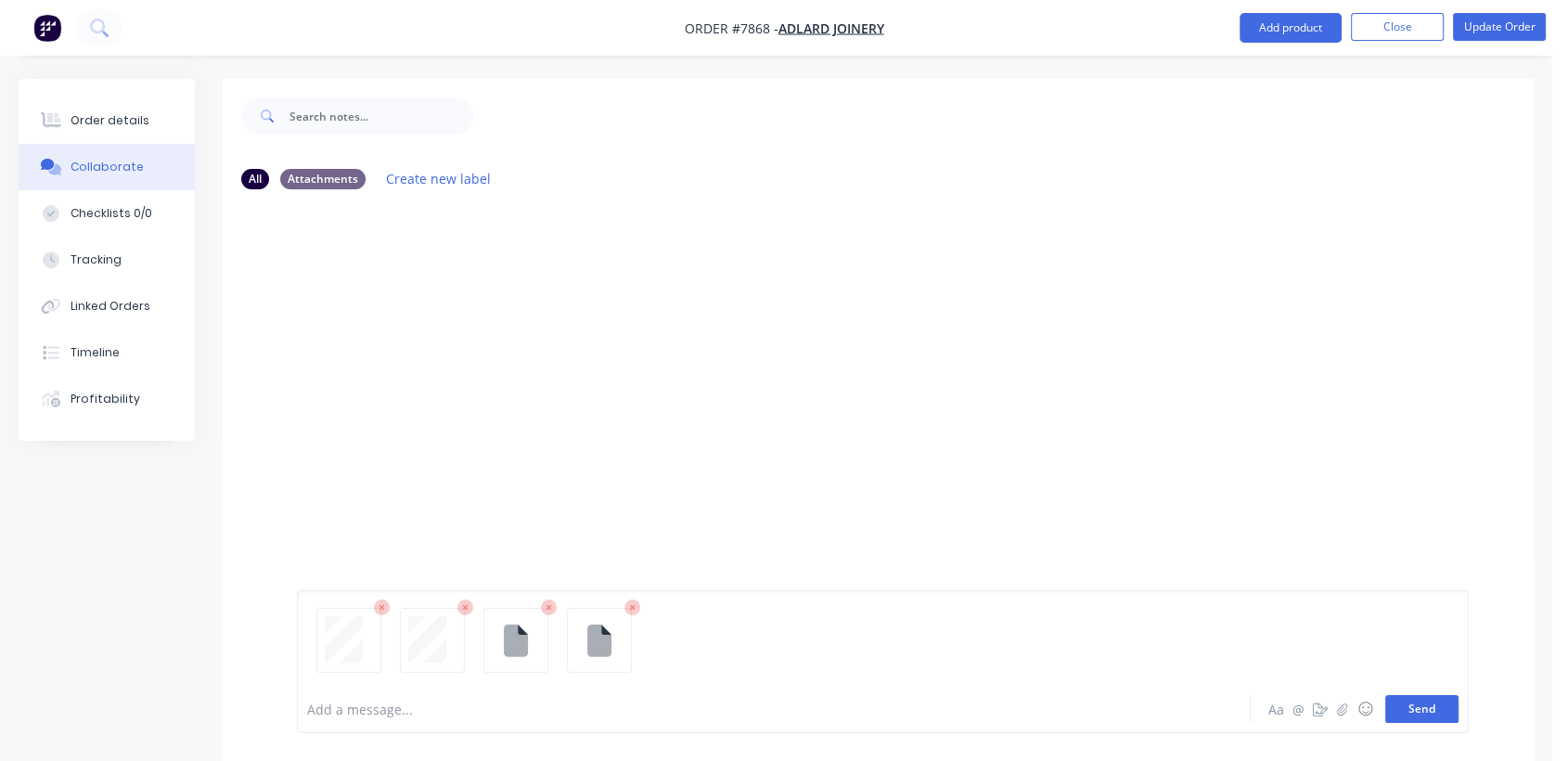
click at [1416, 710] on button "Send" at bounding box center [1422, 708] width 73 height 28
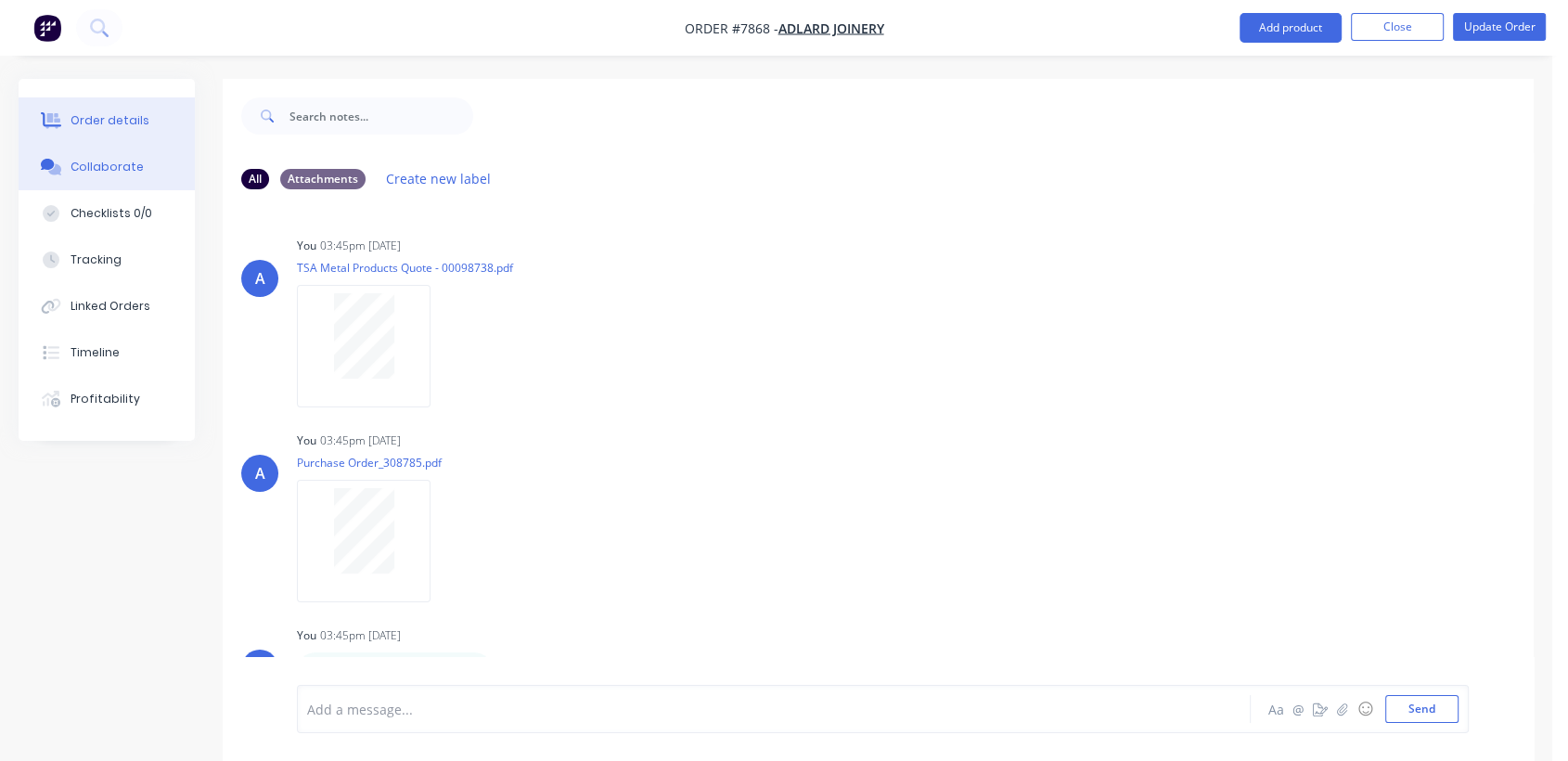
click at [131, 117] on div "Order details" at bounding box center [110, 120] width 79 height 16
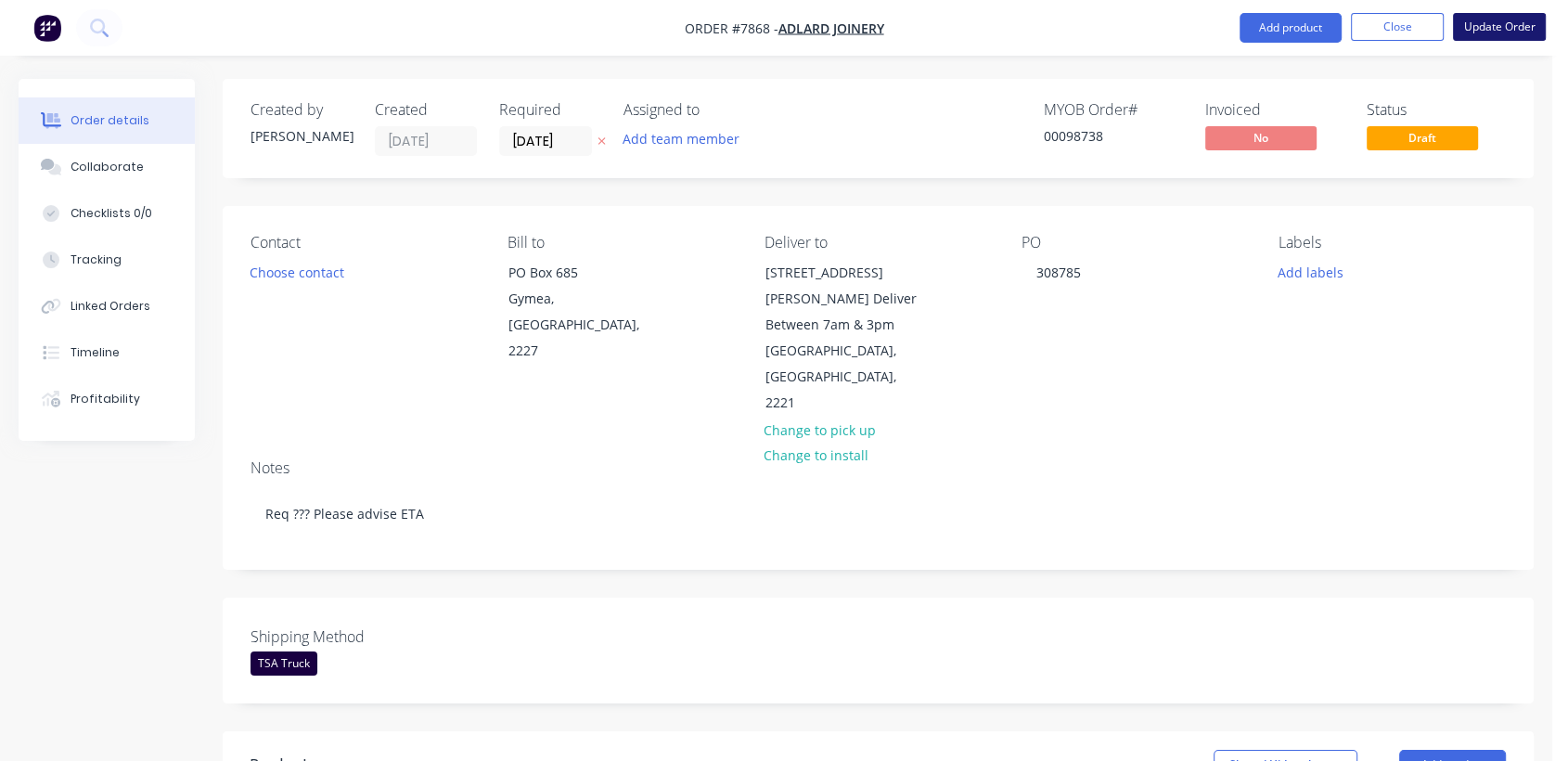
click at [1499, 14] on button "Update Order" at bounding box center [1499, 27] width 93 height 28
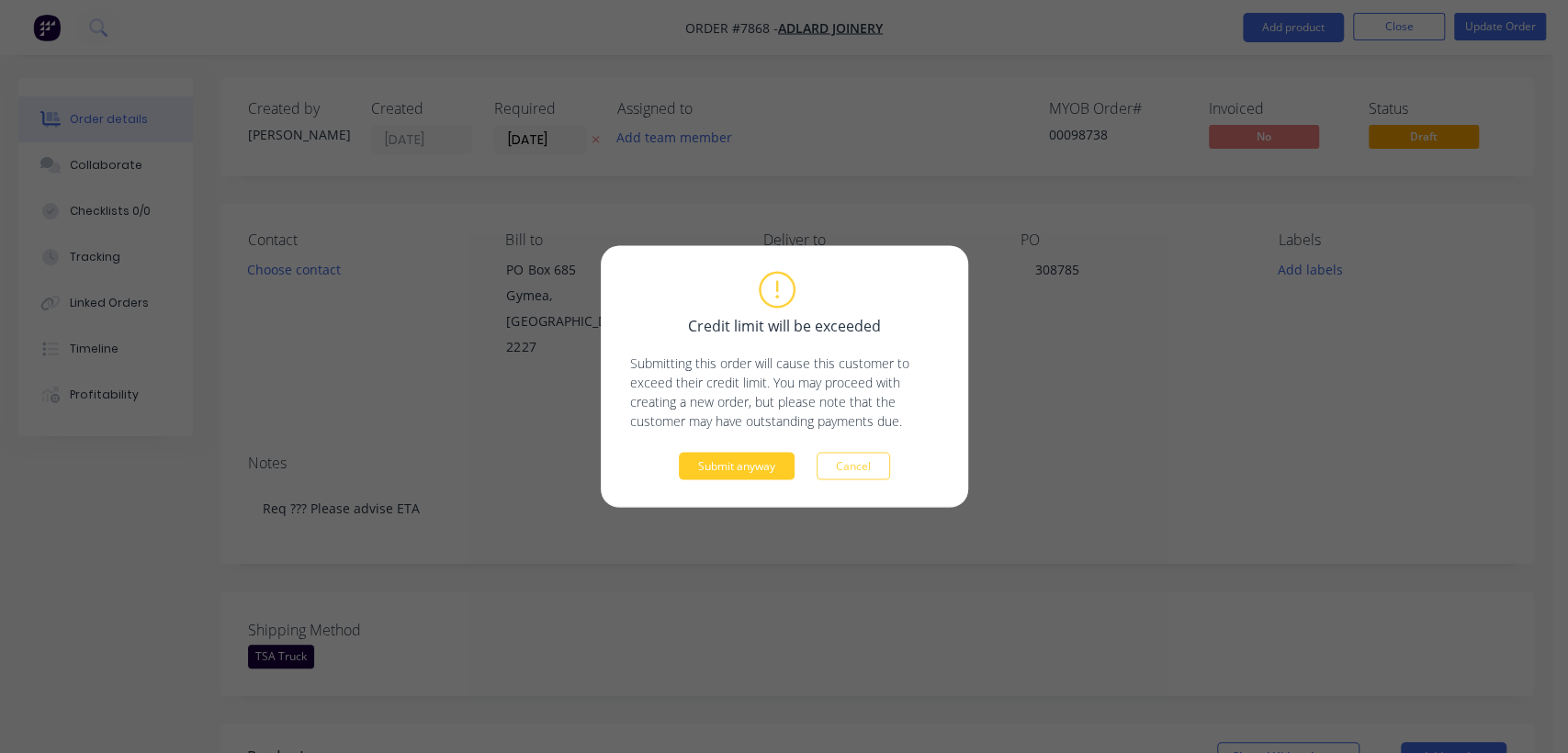
click at [724, 464] on button "Submit anyway" at bounding box center [737, 466] width 116 height 28
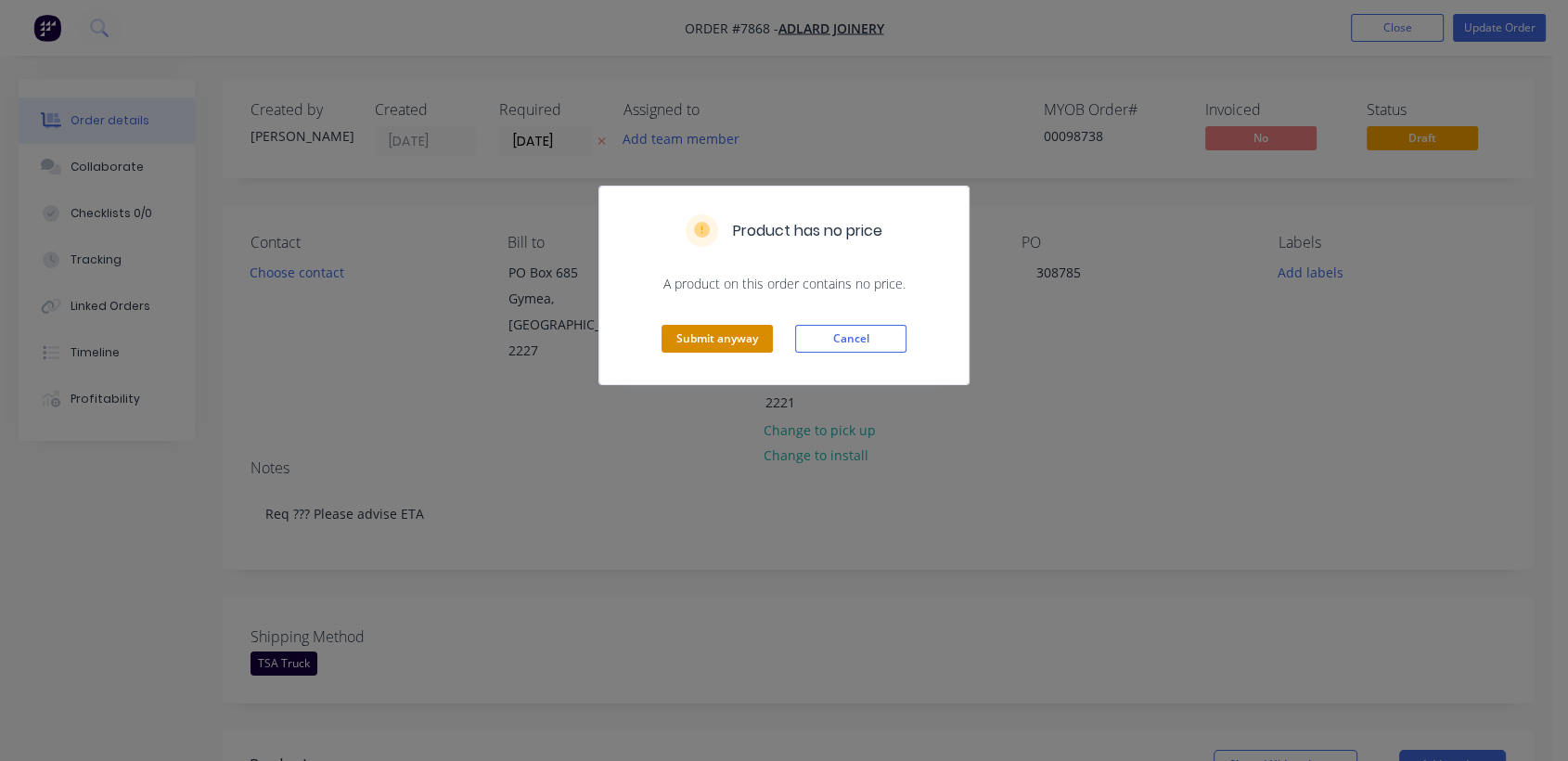
click at [751, 336] on button "Submit anyway" at bounding box center [717, 338] width 111 height 28
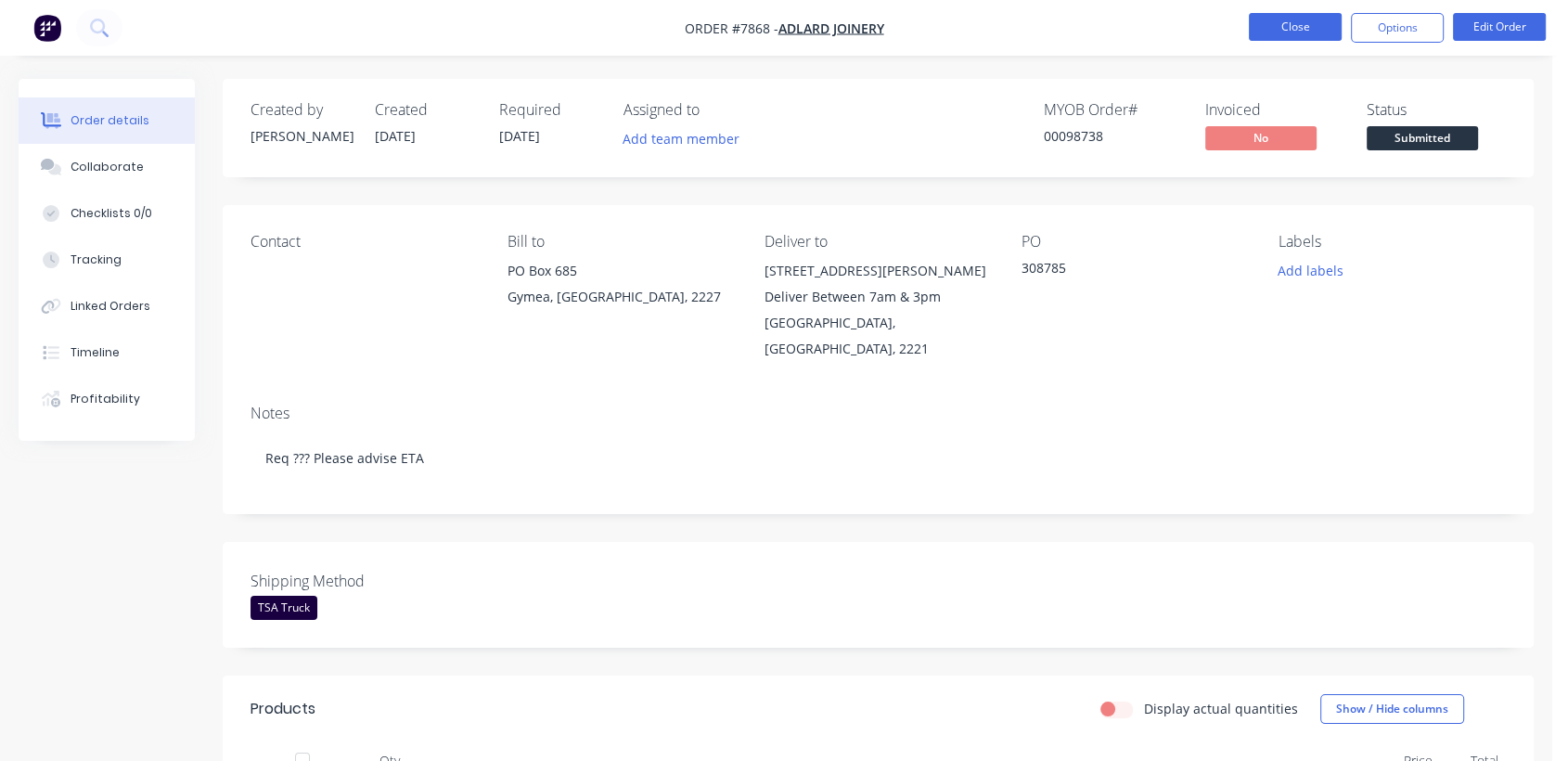
click at [1288, 19] on button "Close" at bounding box center [1295, 27] width 93 height 28
